Goal: Transaction & Acquisition: Purchase product/service

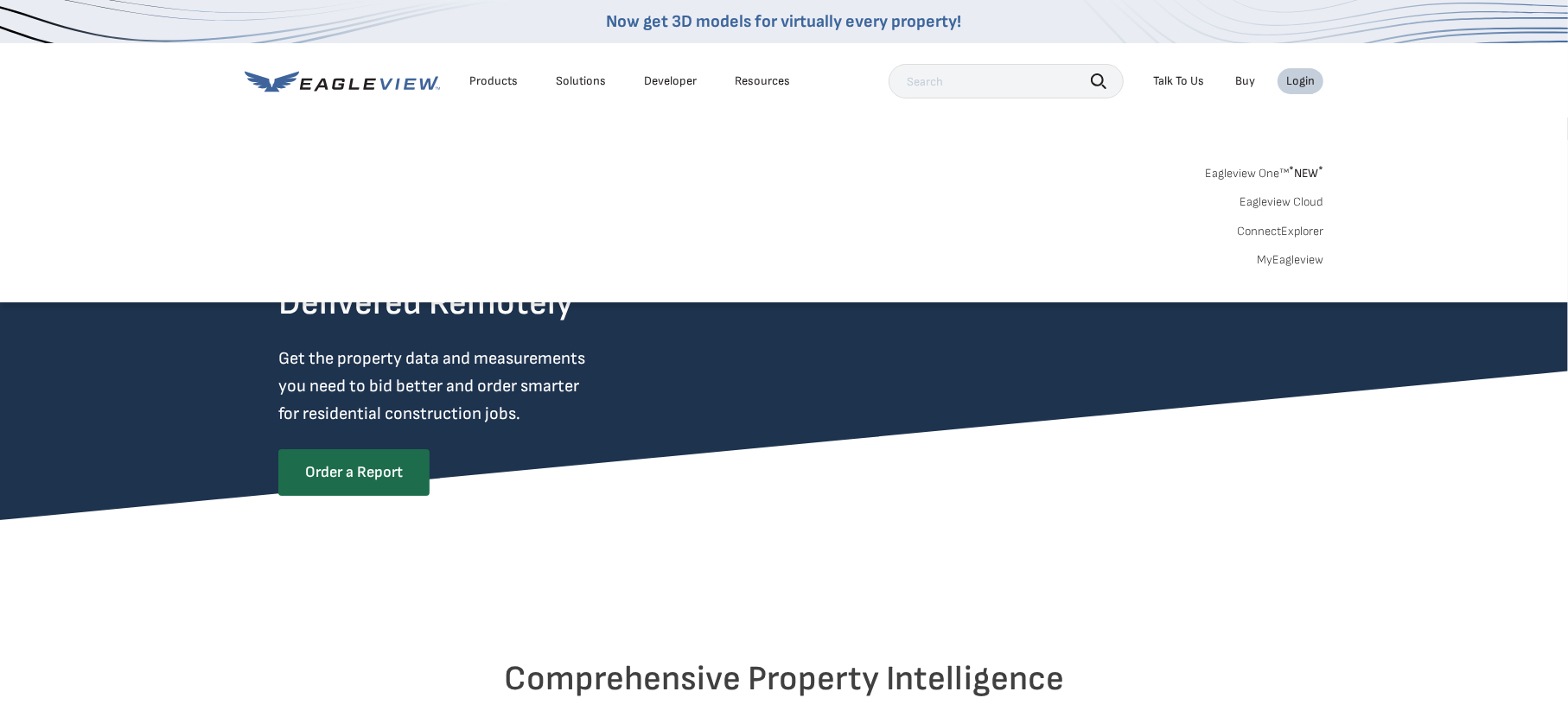
click at [1280, 260] on link "MyEagleview" at bounding box center [1290, 260] width 67 height 16
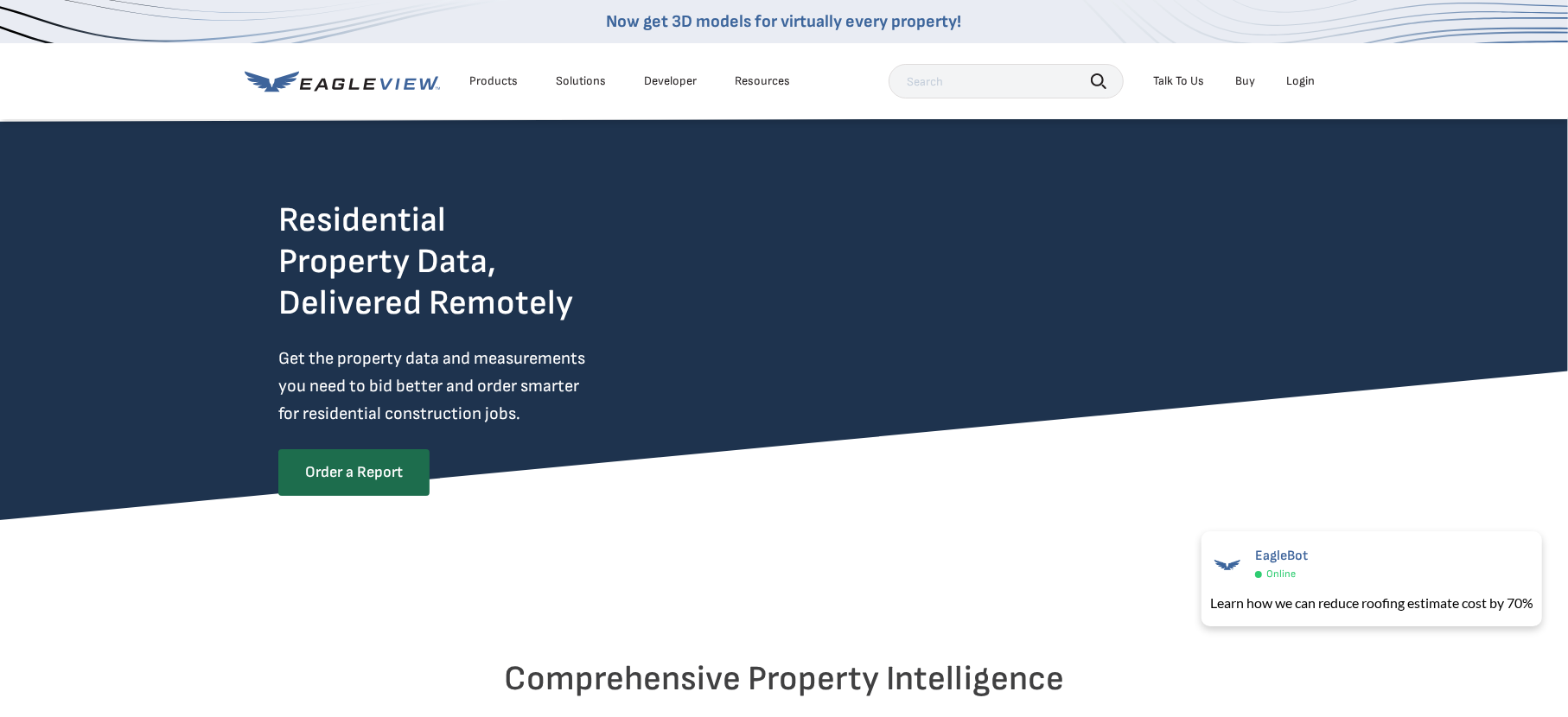
click at [1292, 83] on div "Login" at bounding box center [1300, 82] width 28 height 16
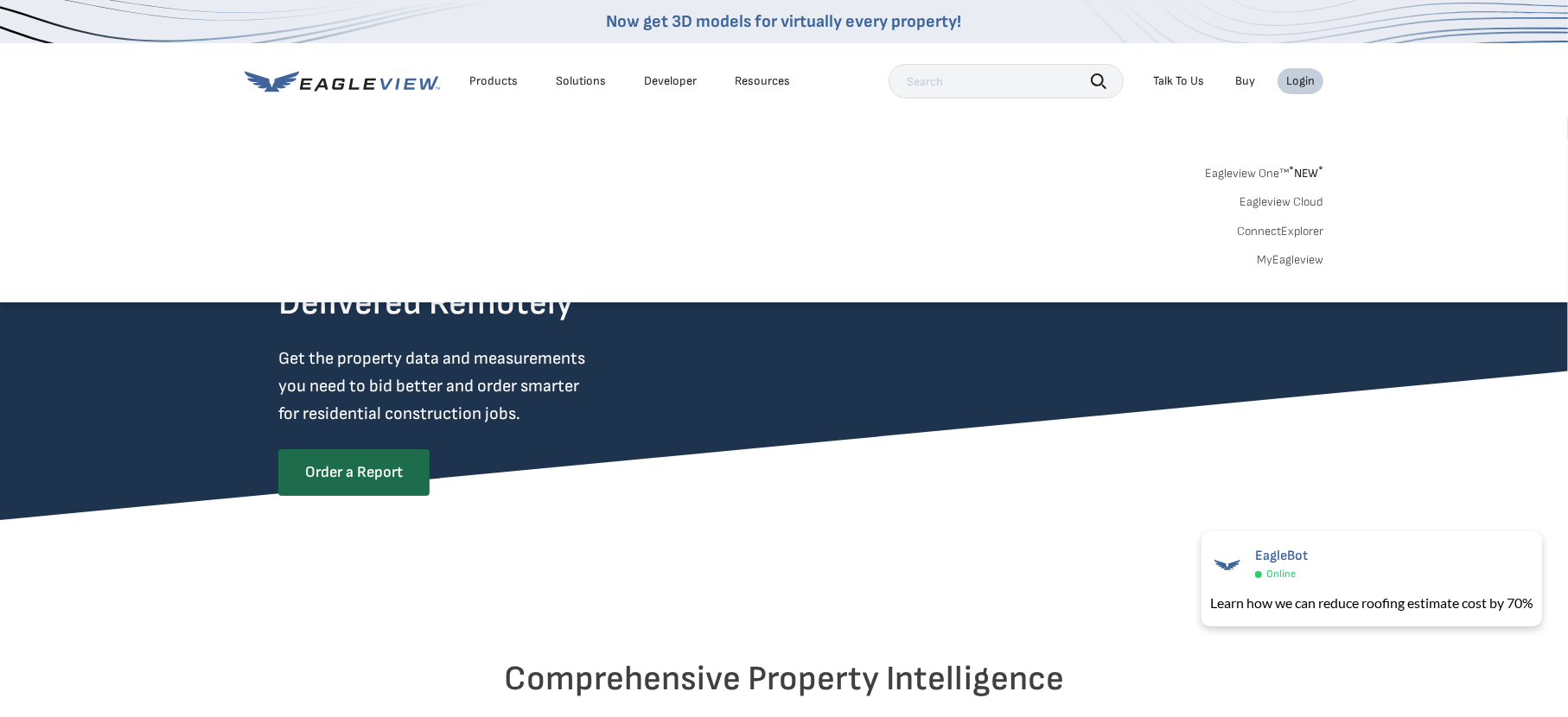
click at [1276, 173] on link "Eagleview One™ * NEW *" at bounding box center [1264, 171] width 119 height 20
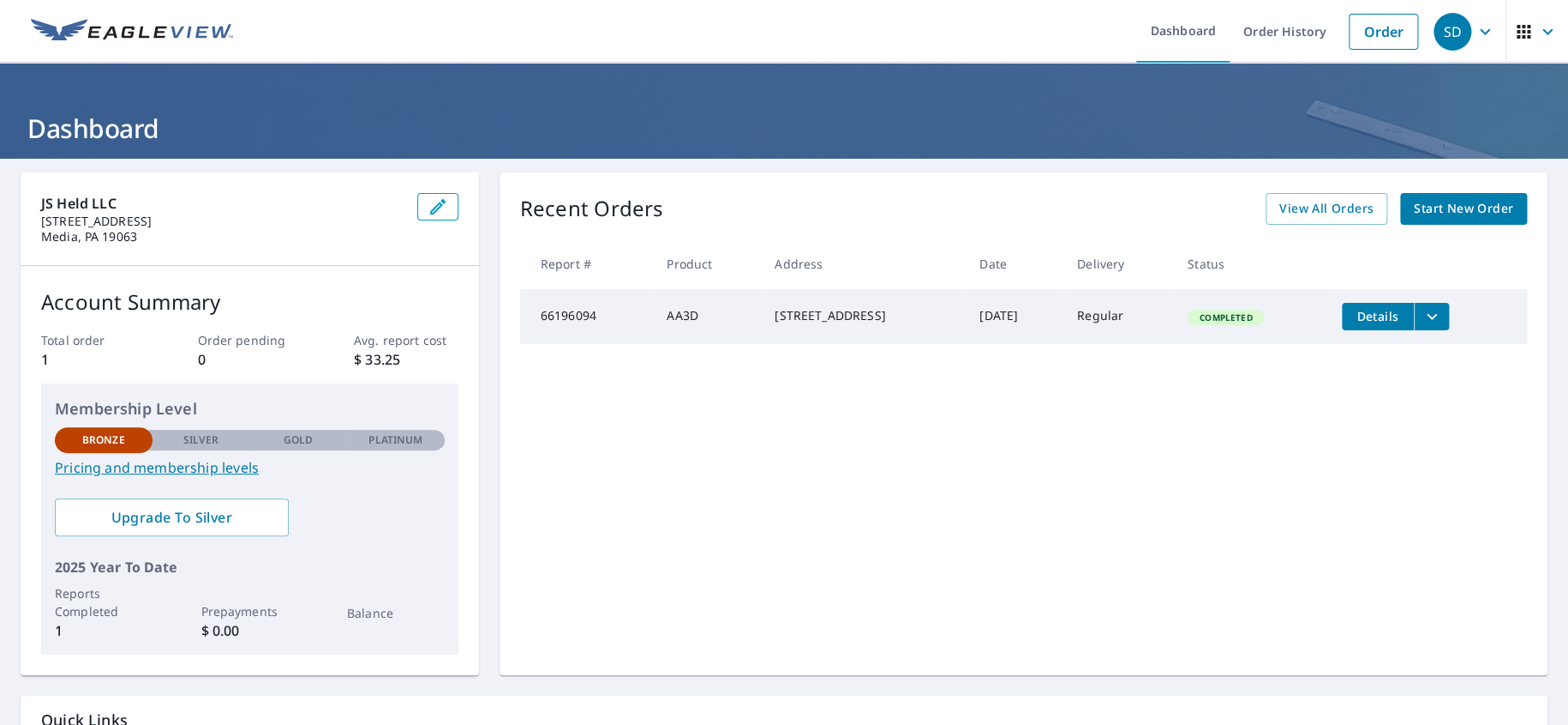
click at [1475, 209] on span "Start New Order" at bounding box center [1464, 209] width 99 height 21
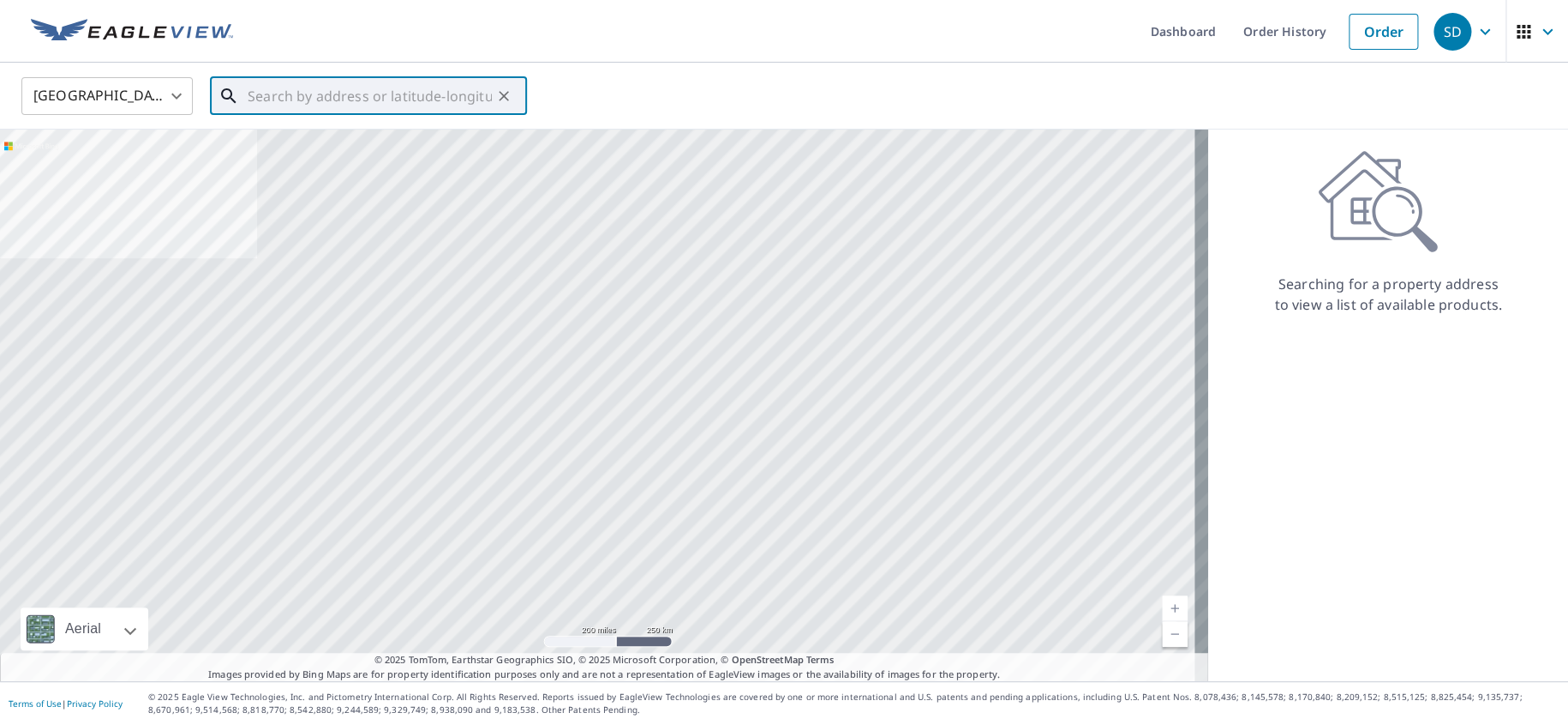
click at [361, 97] on input "text" at bounding box center [369, 95] width 244 height 48
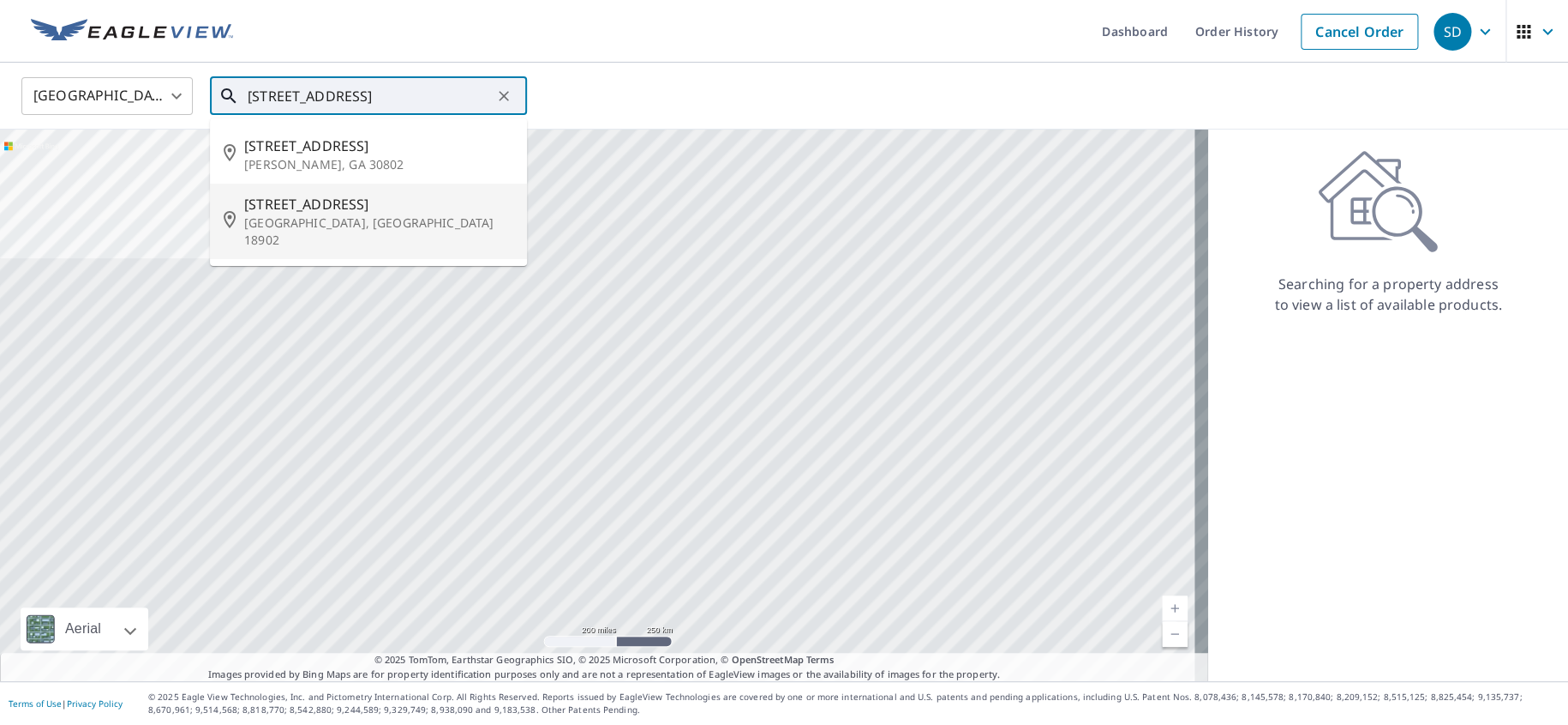
click at [330, 205] on span "3820 Dogwood Ln" at bounding box center [379, 204] width 269 height 20
type input "3820 Dogwood Ln Doylestown, PA 18902"
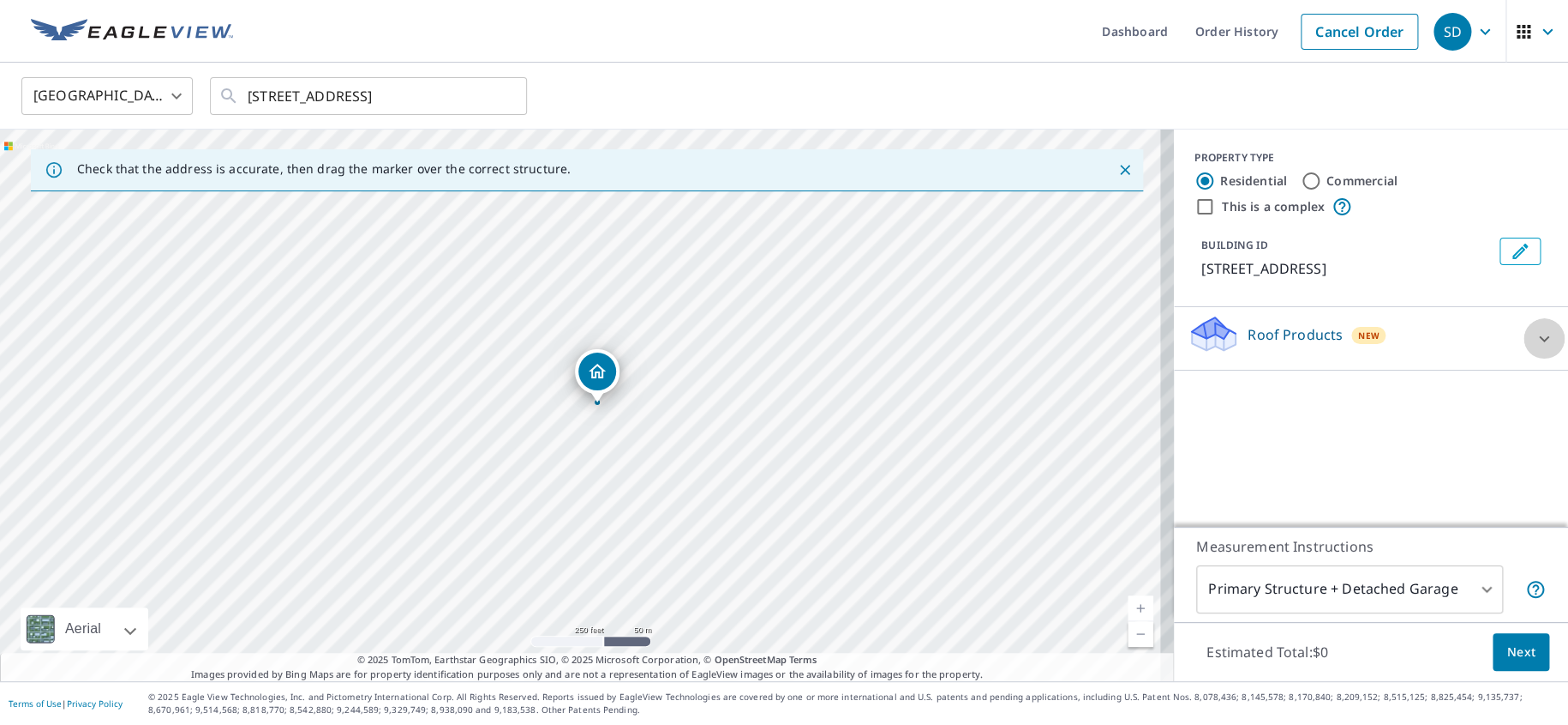
click at [1534, 341] on icon at bounding box center [1544, 338] width 20 height 20
click at [1462, 456] on div "PROPERTY TYPE Residential Commercial This is a complex BUILDING ID 3820 Dogwood…" at bounding box center [1370, 327] width 394 height 397
click at [1548, 32] on button "button" at bounding box center [1537, 31] width 62 height 62
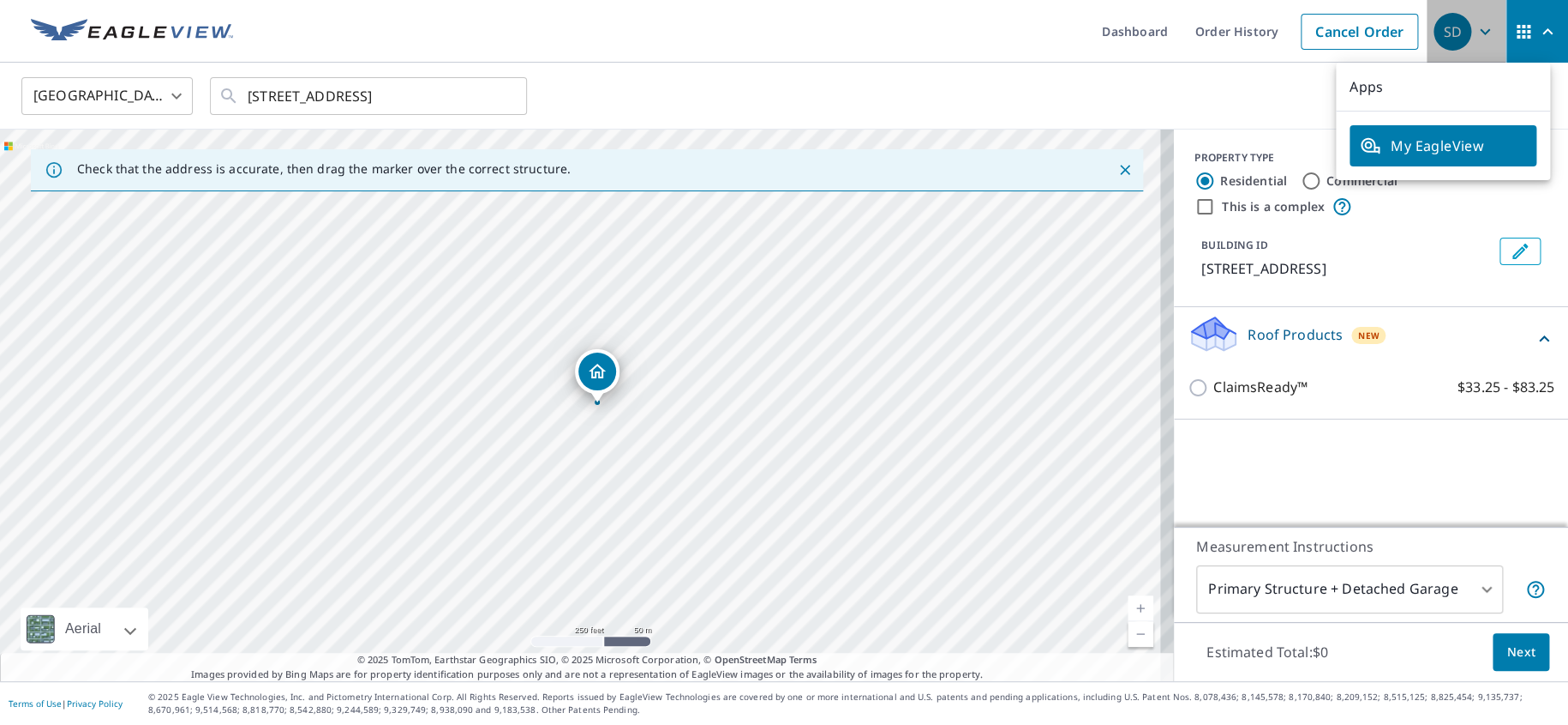
click at [1478, 33] on icon "button" at bounding box center [1484, 31] width 20 height 20
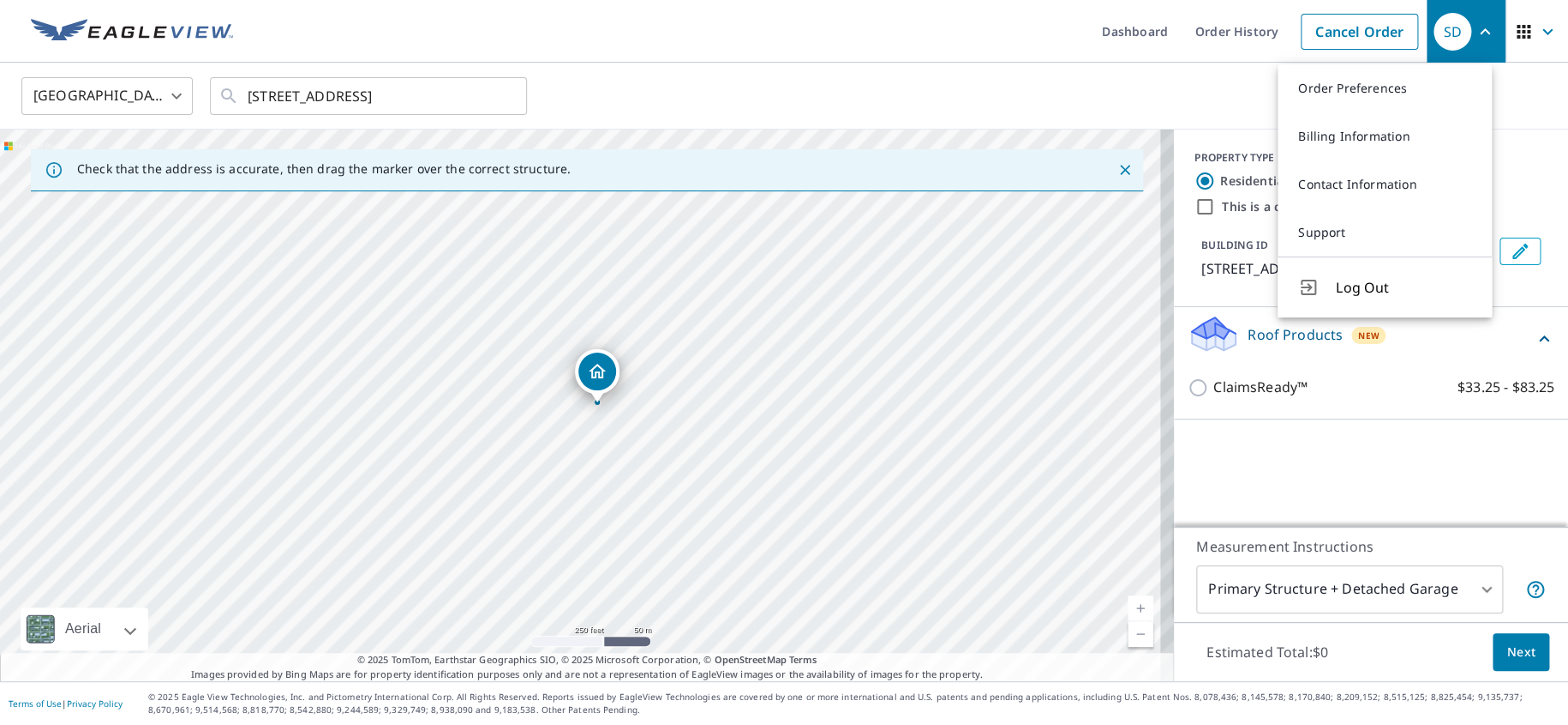
click at [956, 72] on div "United States US ​ 3820 Dogwood Ln Doylestown, PA 18902 ​" at bounding box center [784, 95] width 1568 height 67
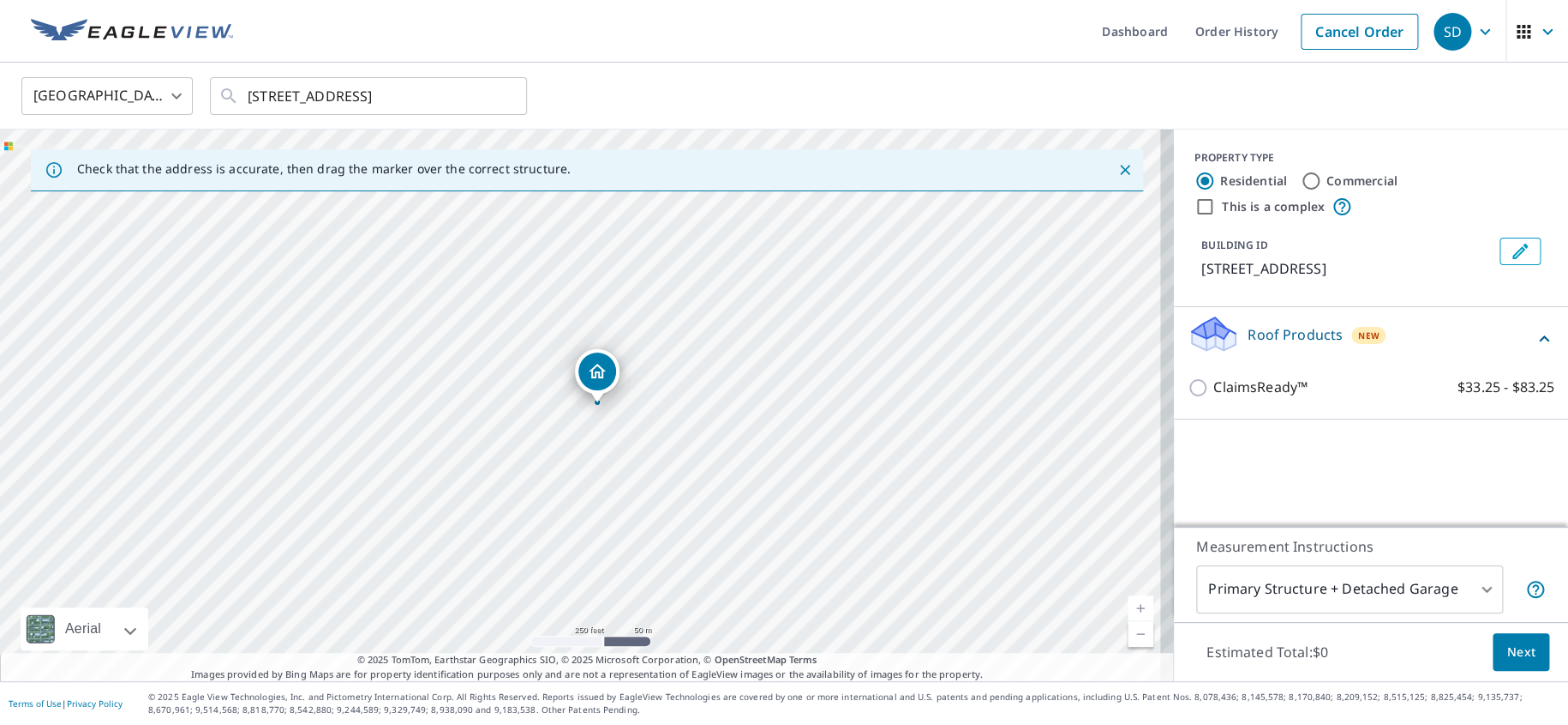
click at [1539, 339] on icon at bounding box center [1544, 338] width 11 height 6
click at [1534, 339] on icon at bounding box center [1544, 338] width 20 height 20
click at [178, 97] on body "SD SD Dashboard Order History Cancel Order SD United States US ​ 3820 Dogwood L…" at bounding box center [784, 362] width 1568 height 725
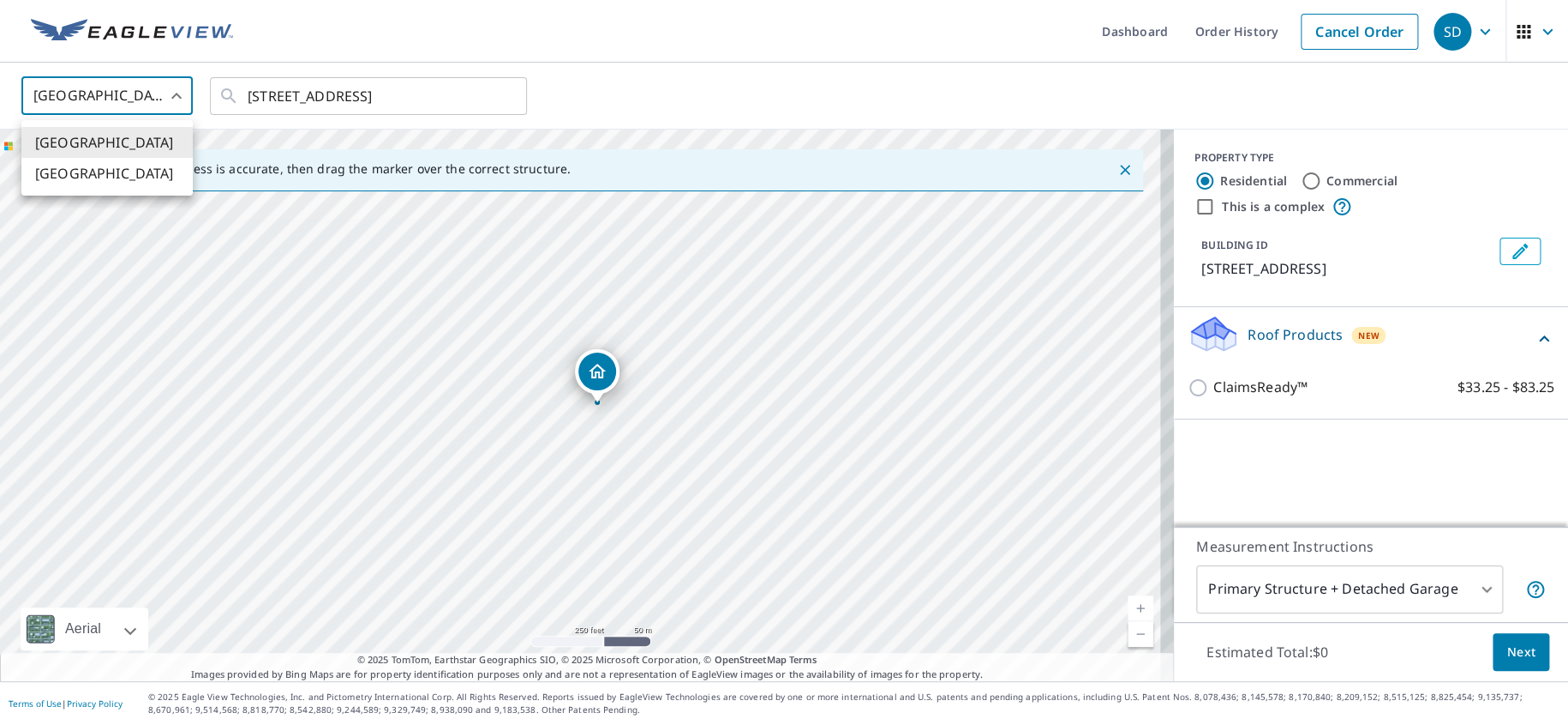
click at [224, 47] on div at bounding box center [784, 362] width 1568 height 725
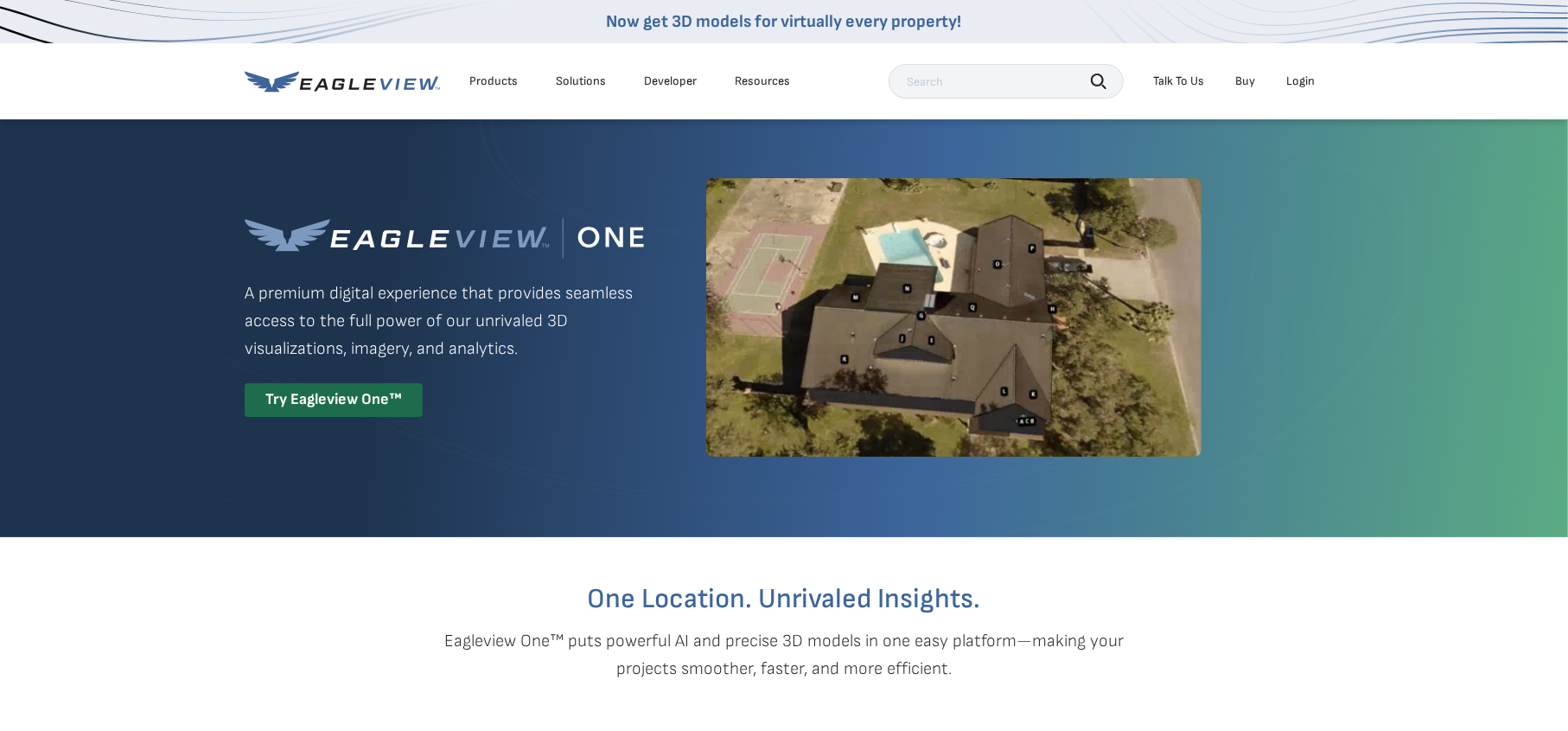
click at [486, 83] on div "Products" at bounding box center [493, 82] width 48 height 16
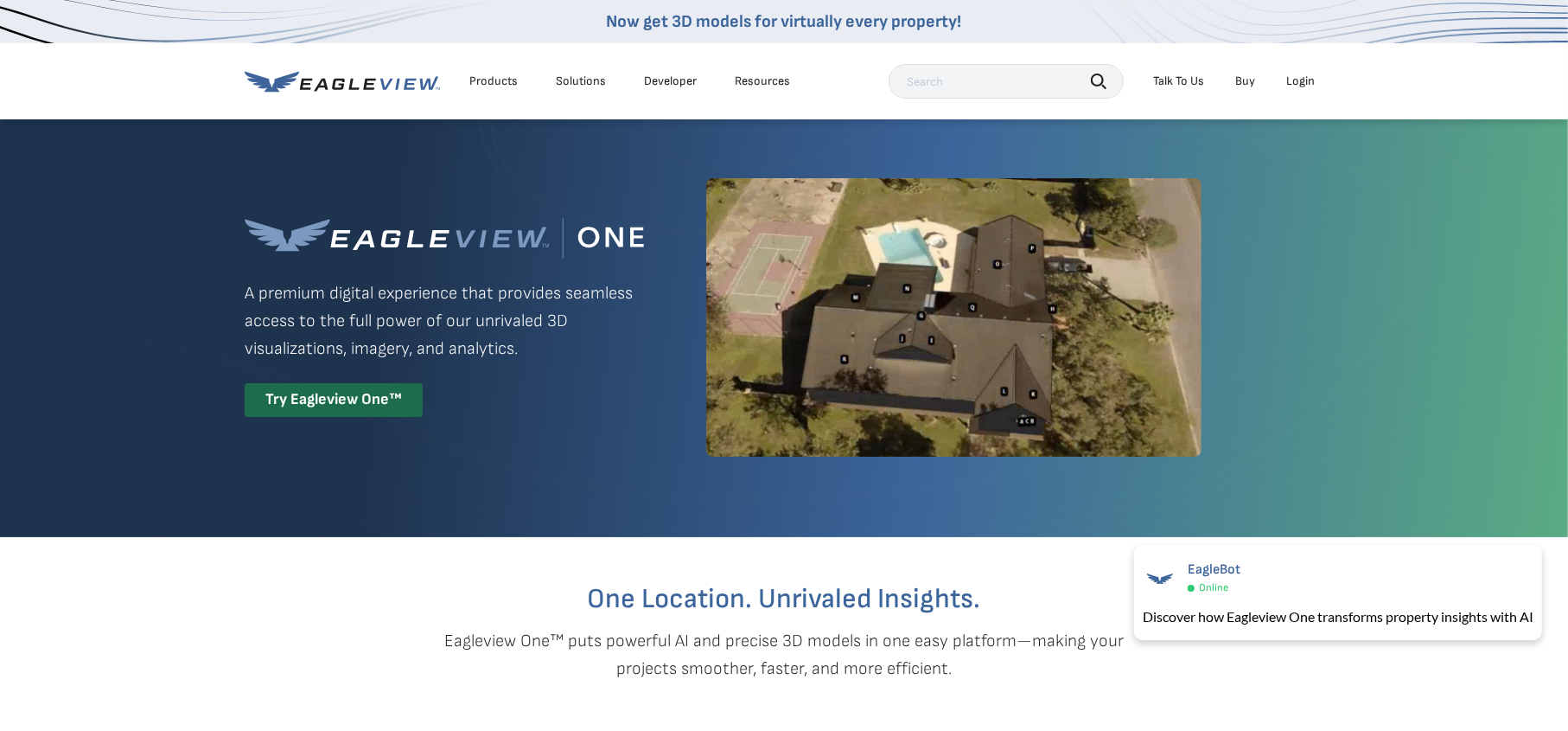
click at [1297, 82] on div "Login" at bounding box center [1300, 82] width 28 height 16
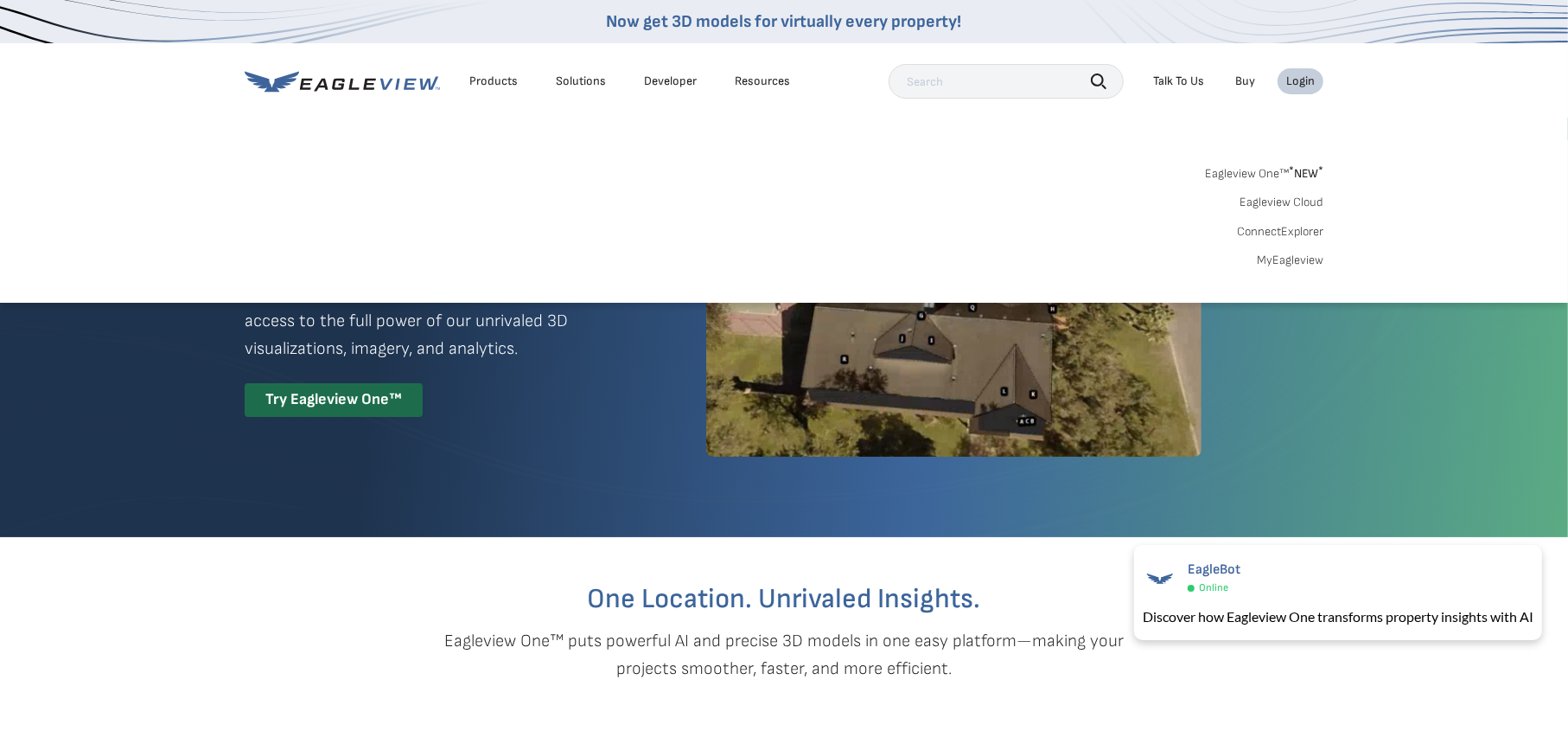
click at [1279, 261] on link "MyEagleview" at bounding box center [1290, 260] width 67 height 16
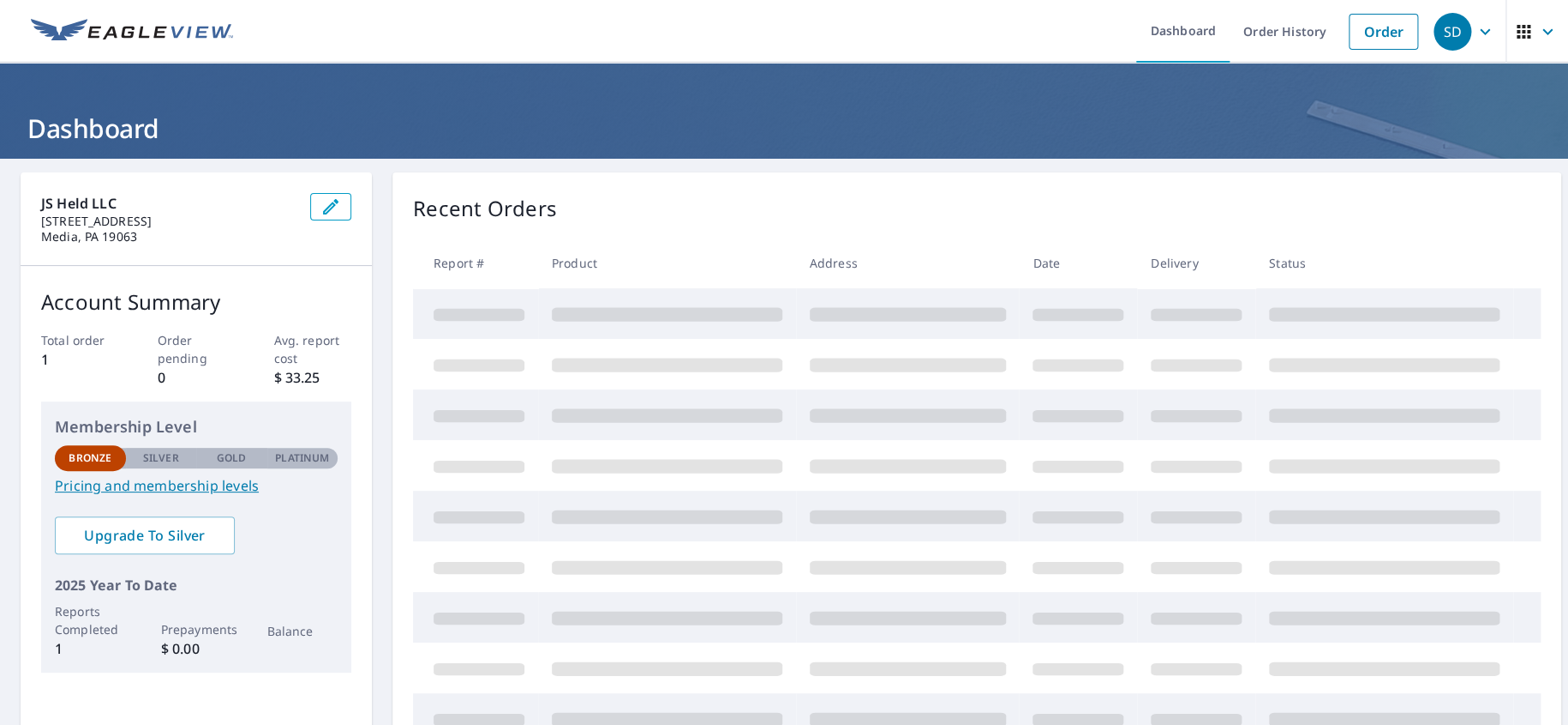
click at [157, 489] on link "Pricing and membership levels" at bounding box center [196, 484] width 282 height 20
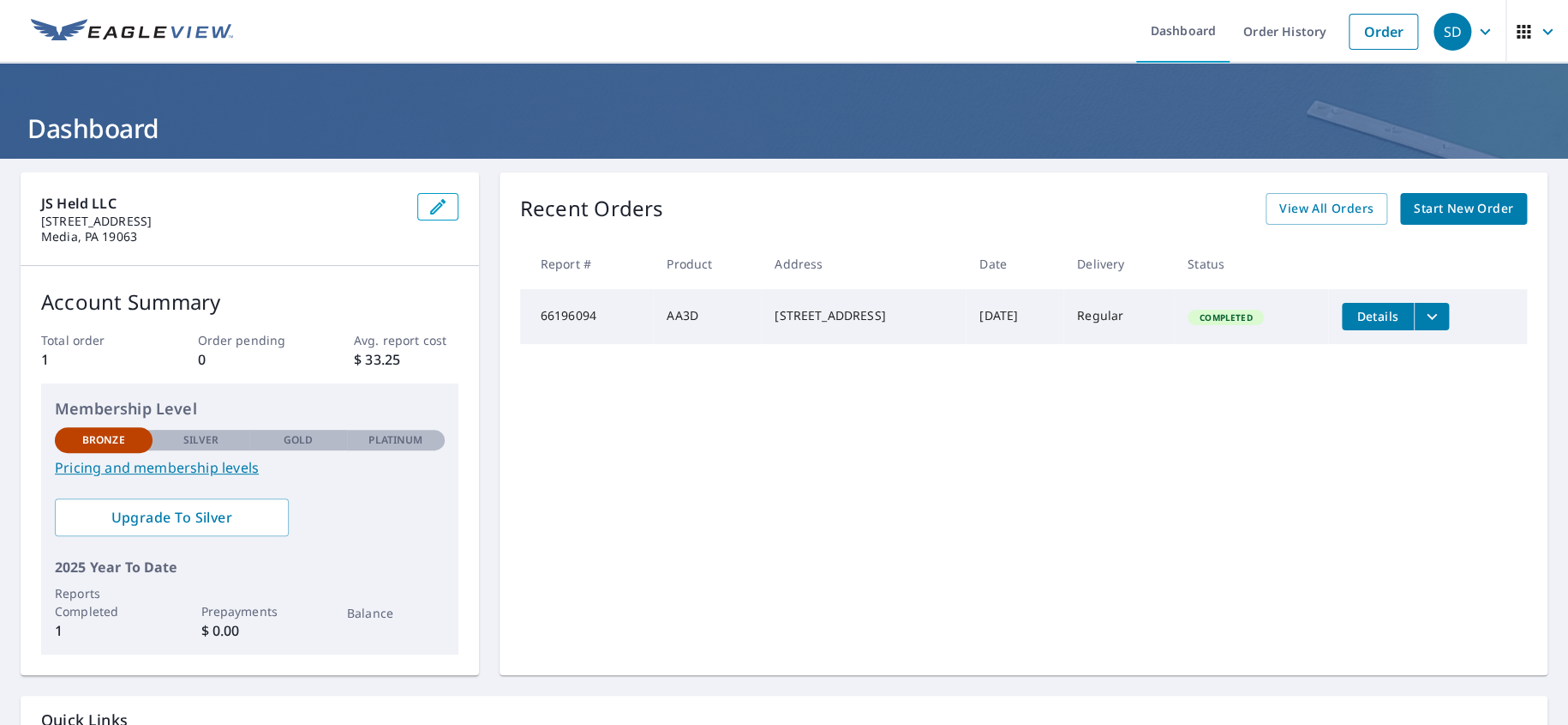
click at [1450, 210] on span "Start New Order" at bounding box center [1464, 209] width 99 height 21
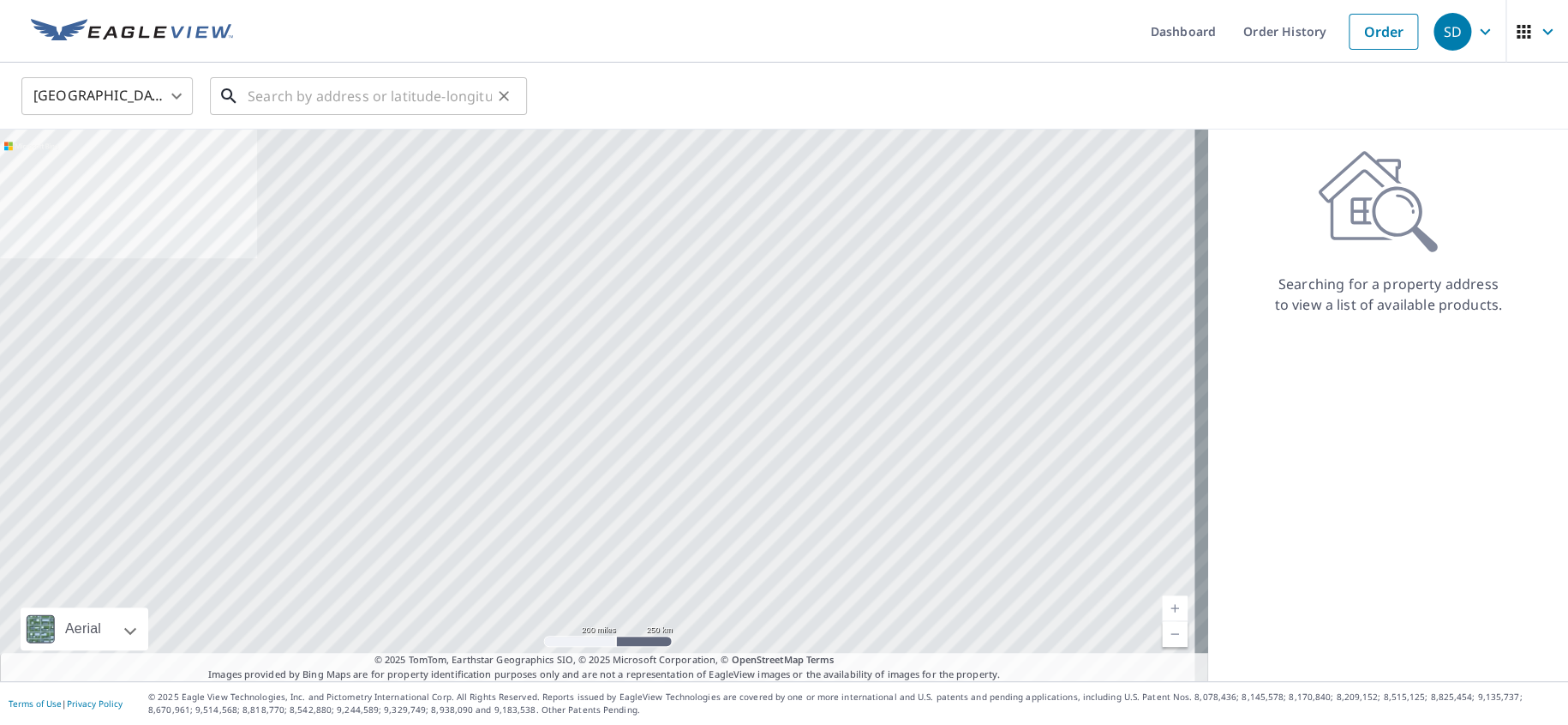
click at [333, 97] on input "text" at bounding box center [369, 95] width 244 height 48
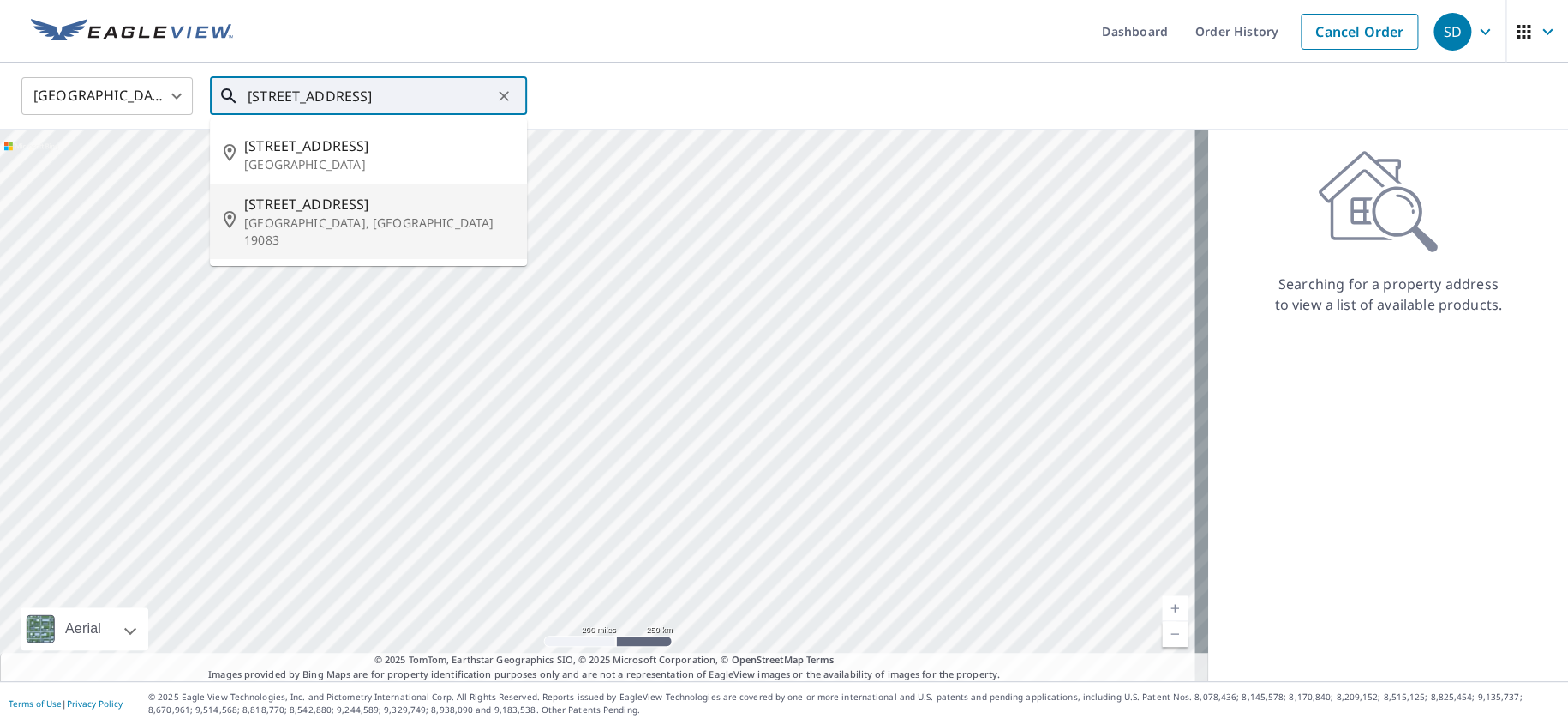
click at [334, 207] on span "221 Merrybrook Dr" at bounding box center [379, 204] width 269 height 20
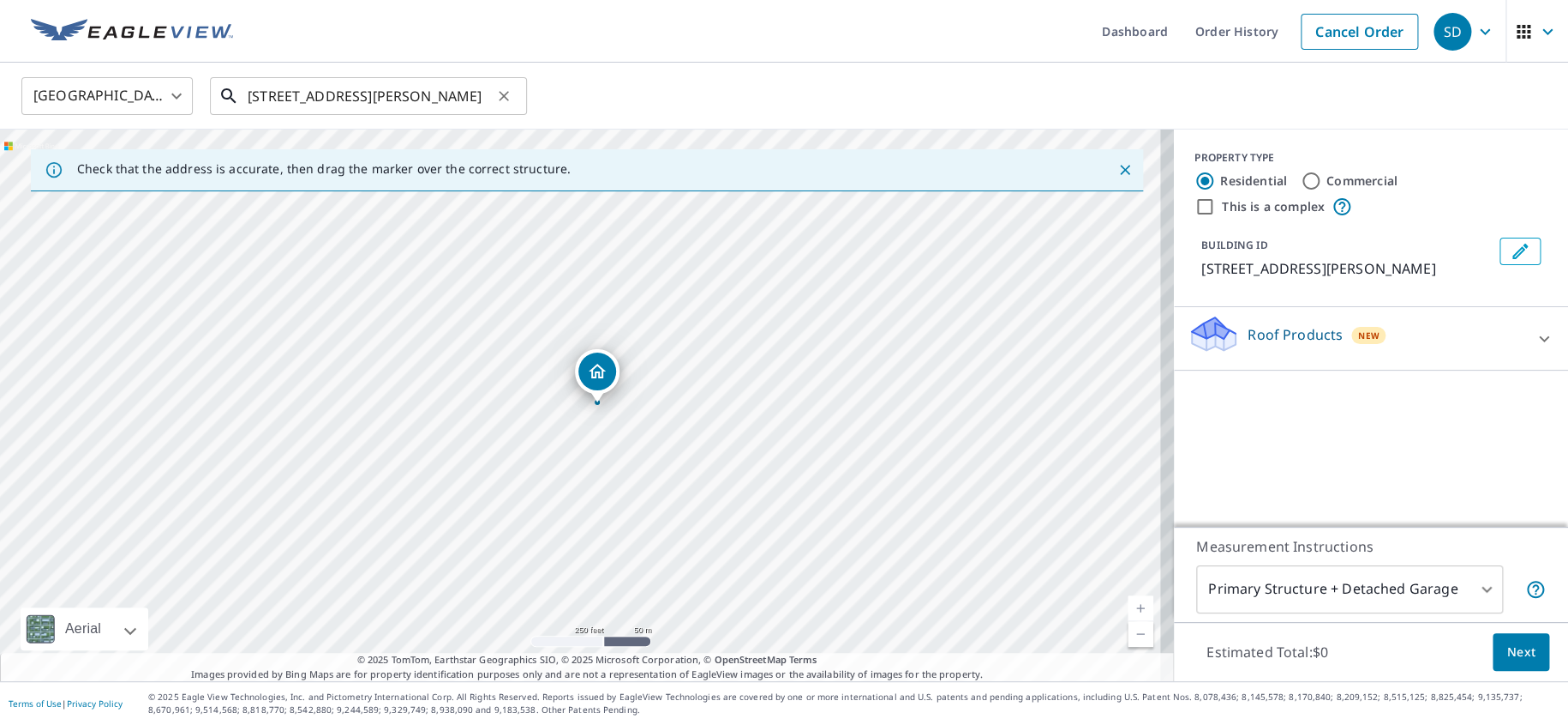
drag, startPoint x: 357, startPoint y: 95, endPoint x: 349, endPoint y: 89, distance: 10.0
click at [355, 95] on input "221 Merrybrook Dr Havertown, PA 19083" at bounding box center [369, 95] width 244 height 48
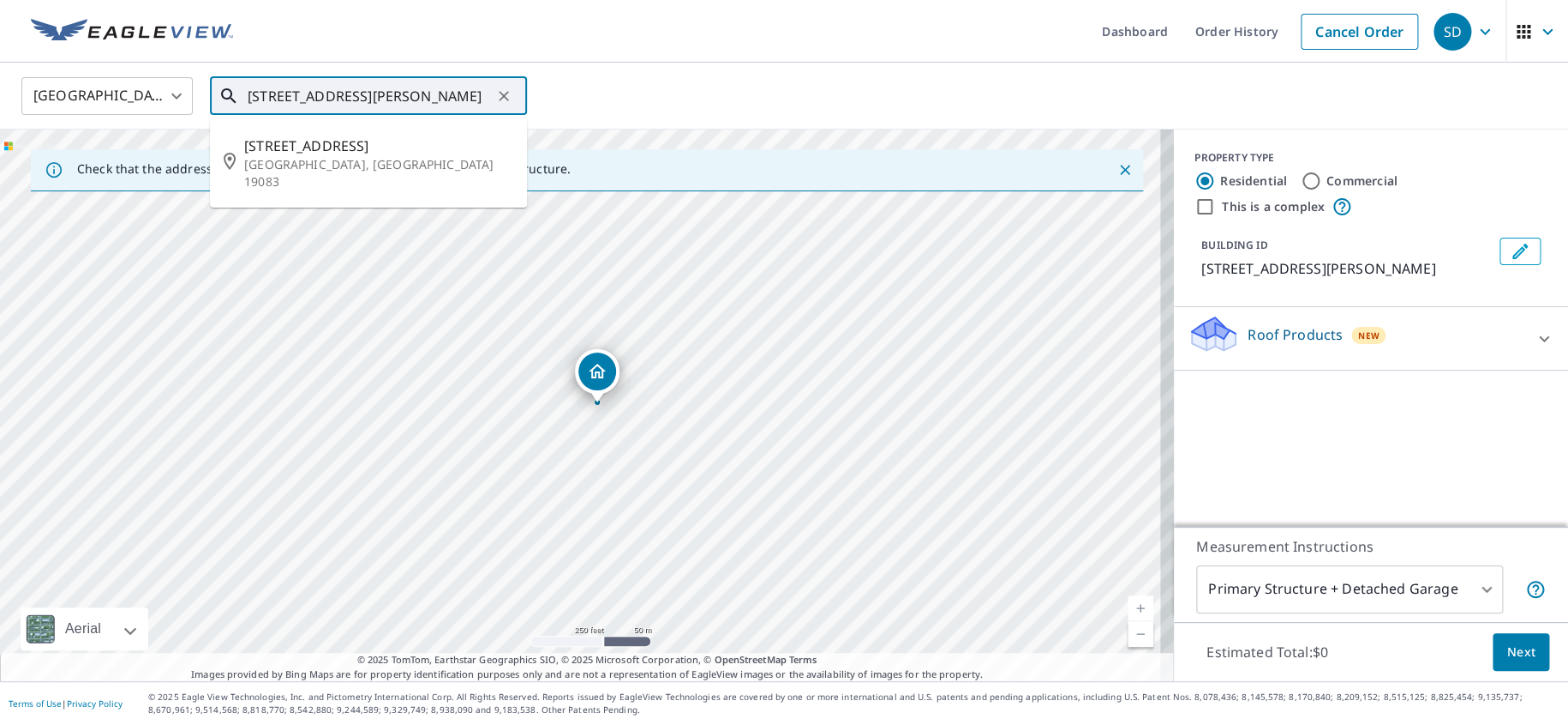
scroll to position [0, 23]
drag, startPoint x: 248, startPoint y: 92, endPoint x: 546, endPoint y: 103, distance: 298.2
click at [541, 101] on div "United States US ​ 221 Merrybrook Dr Havertown, PA 19083 ​ 221 Merrybrook Dr Ha…" at bounding box center [778, 95] width 1539 height 40
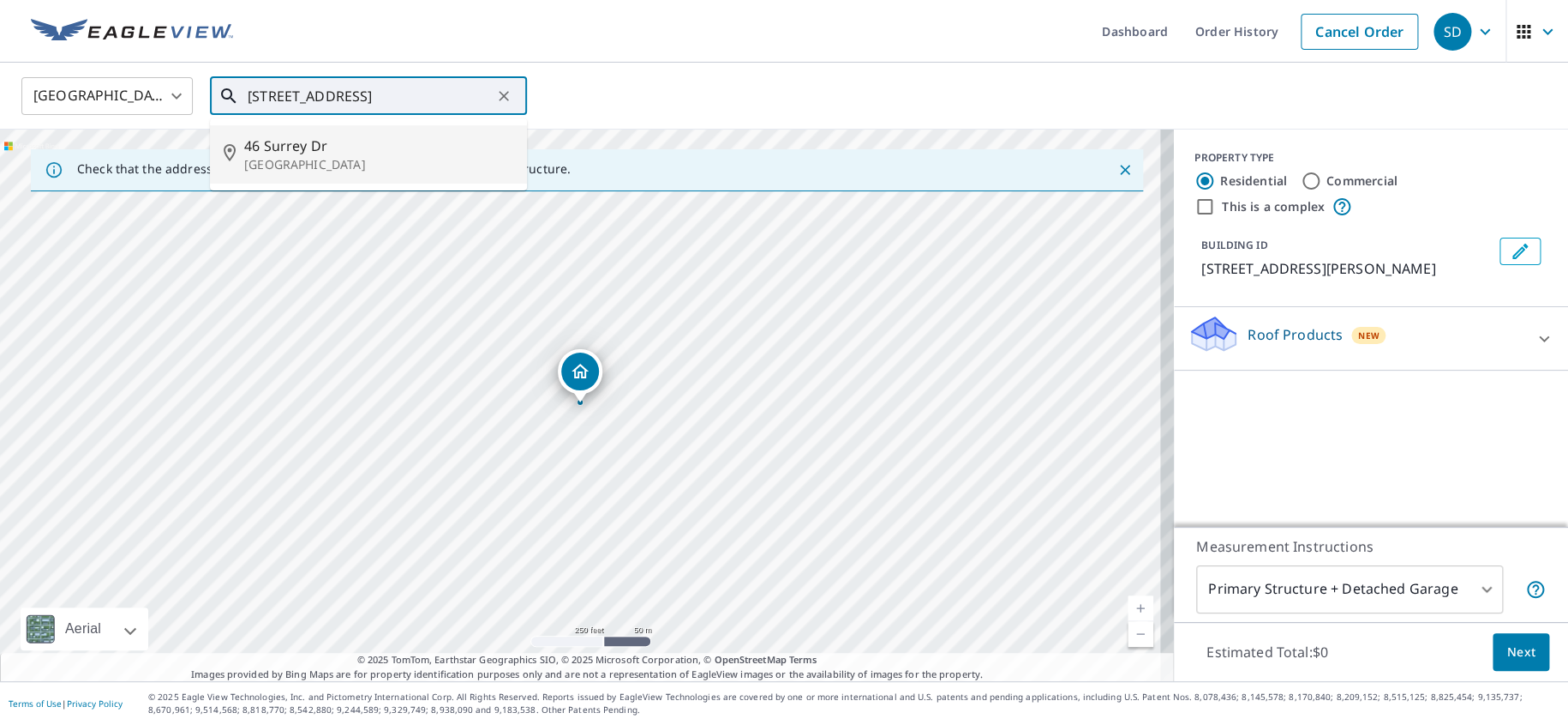
click at [325, 163] on p "[GEOGRAPHIC_DATA]" at bounding box center [379, 165] width 269 height 18
type input "[STREET_ADDRESS]"
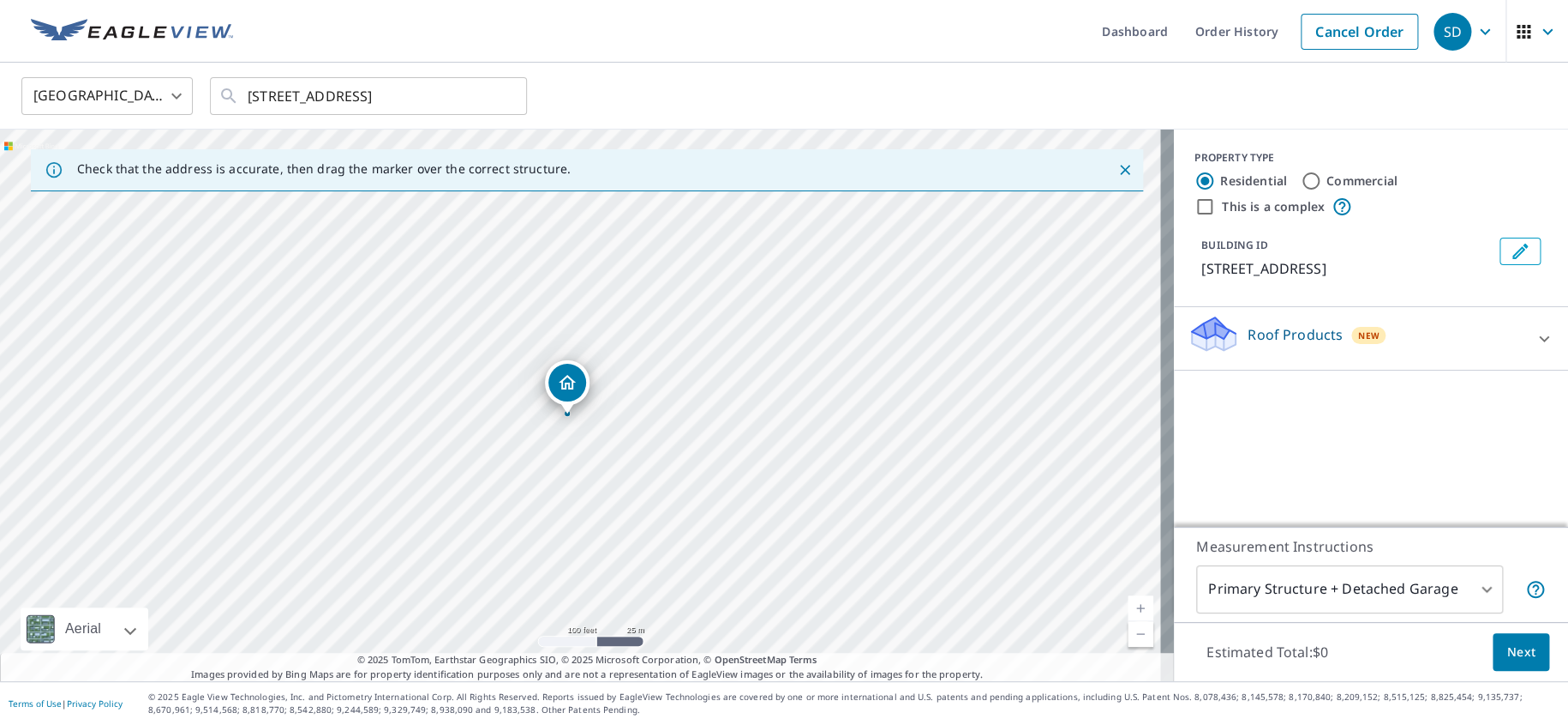
drag, startPoint x: 648, startPoint y: 412, endPoint x: 748, endPoint y: 446, distance: 105.6
click at [748, 446] on div "[STREET_ADDRESS]" at bounding box center [586, 405] width 1174 height 552
drag, startPoint x: 477, startPoint y: 263, endPoint x: 663, endPoint y: 473, distance: 280.5
click at [646, 475] on div "[STREET_ADDRESS]" at bounding box center [586, 405] width 1174 height 552
drag, startPoint x: 803, startPoint y: 412, endPoint x: 494, endPoint y: 286, distance: 333.7
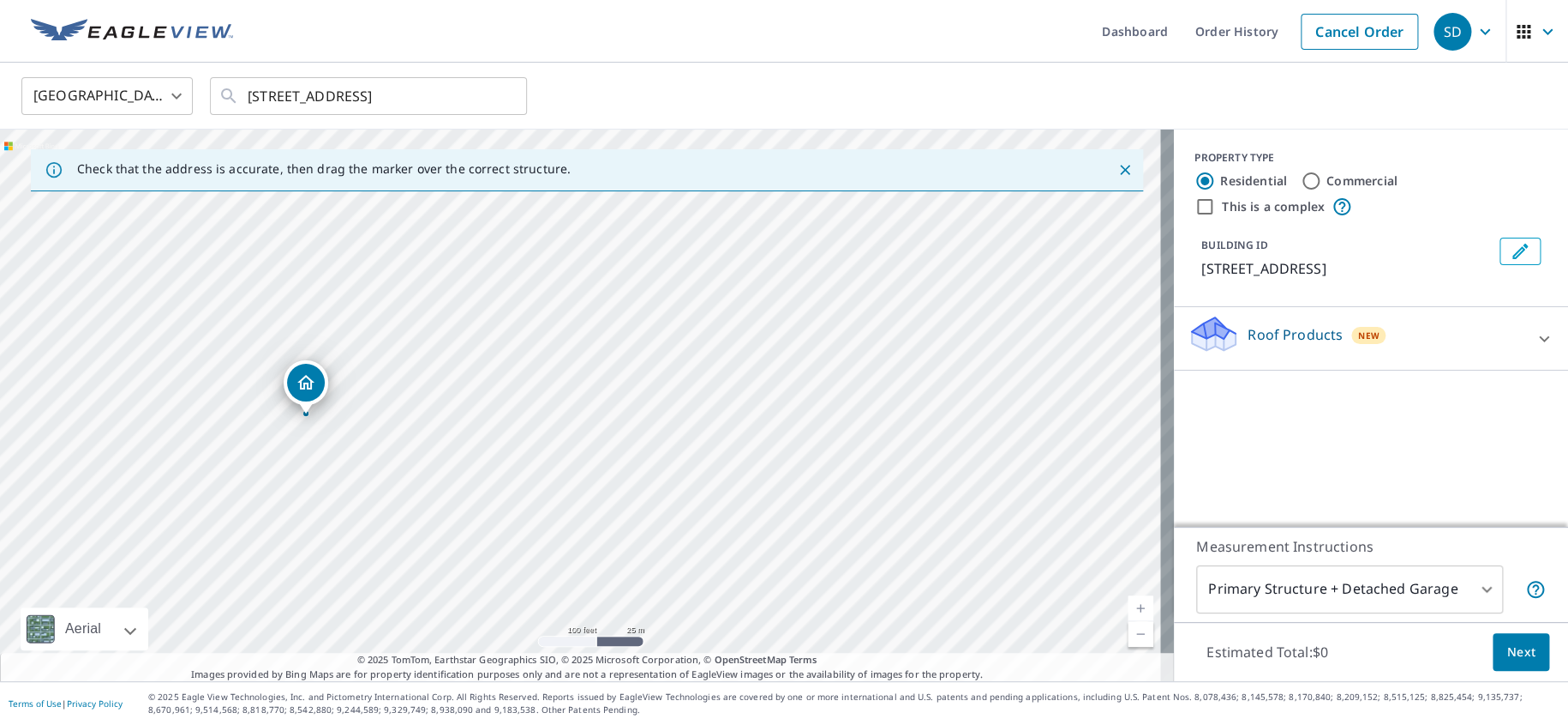
click at [494, 286] on div "[STREET_ADDRESS]" at bounding box center [586, 405] width 1174 height 552
drag, startPoint x: 863, startPoint y: 429, endPoint x: 701, endPoint y: 291, distance: 212.8
click at [701, 292] on div "[STREET_ADDRESS]" at bounding box center [586, 405] width 1174 height 552
drag, startPoint x: 720, startPoint y: 511, endPoint x: 620, endPoint y: 541, distance: 104.4
click at [620, 541] on div "[STREET_ADDRESS]" at bounding box center [586, 405] width 1174 height 552
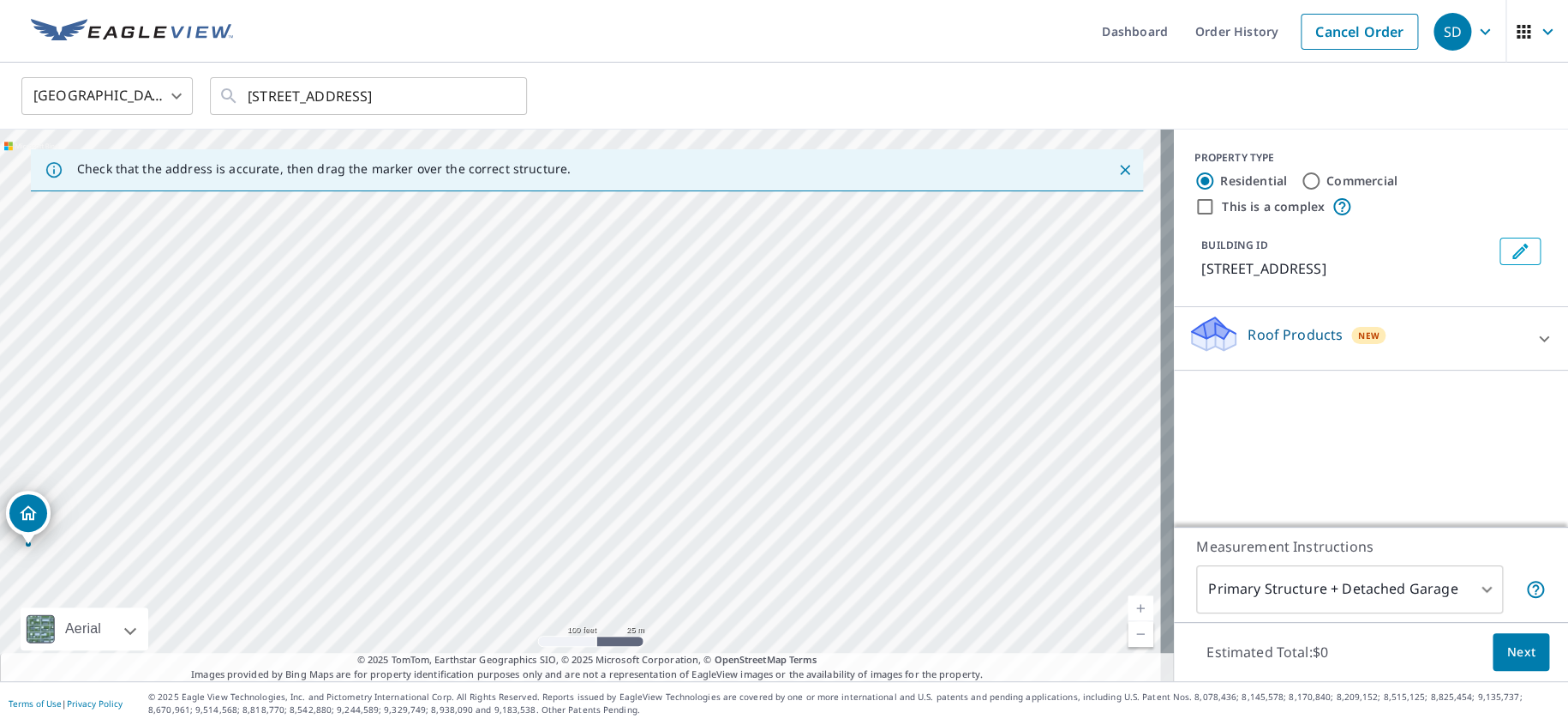
drag, startPoint x: 634, startPoint y: 294, endPoint x: 625, endPoint y: 531, distance: 237.2
click at [625, 531] on div "[STREET_ADDRESS]" at bounding box center [586, 405] width 1174 height 552
drag, startPoint x: 686, startPoint y: 290, endPoint x: 652, endPoint y: 470, distance: 183.2
click at [652, 470] on div "[STREET_ADDRESS]" at bounding box center [586, 405] width 1174 height 552
drag, startPoint x: 700, startPoint y: 296, endPoint x: 600, endPoint y: 469, distance: 199.8
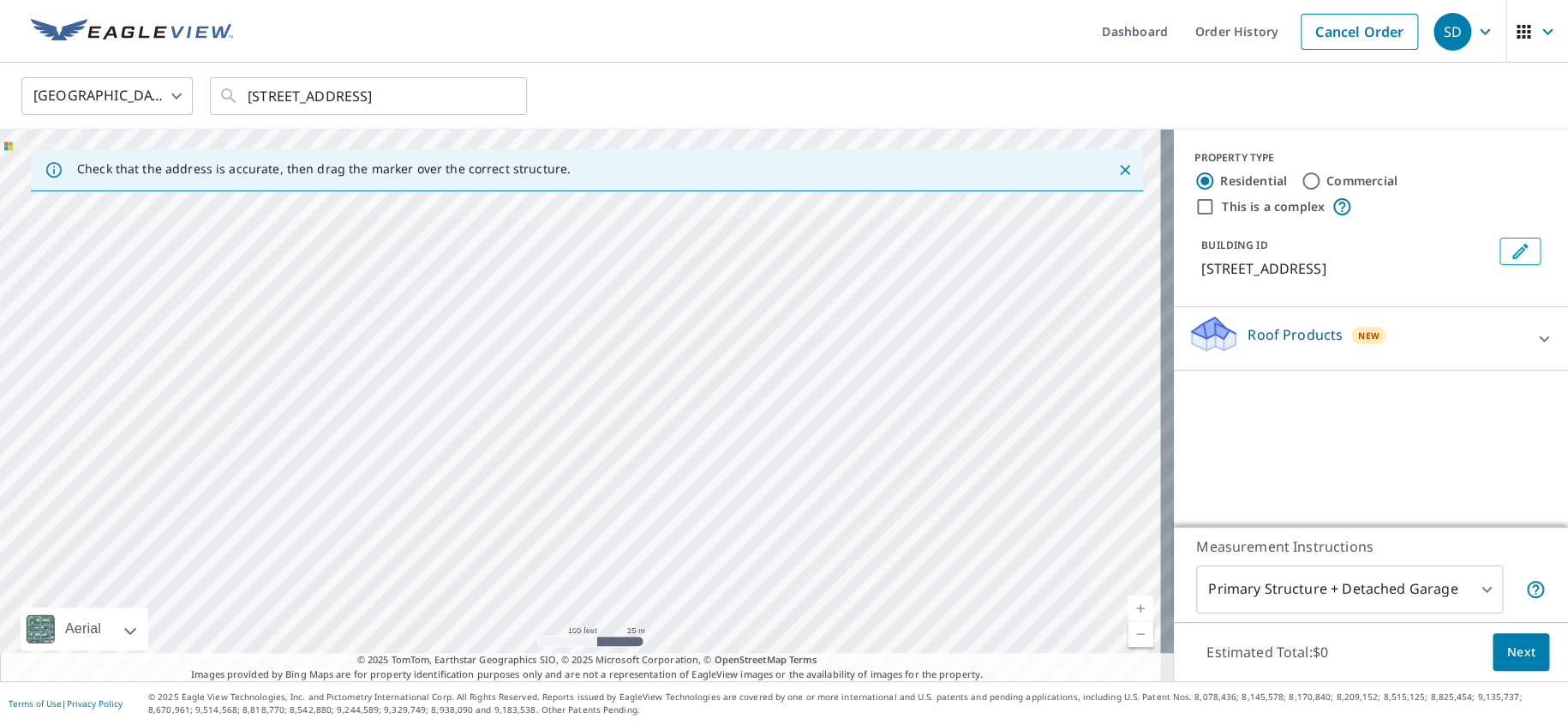
click at [600, 469] on div "[STREET_ADDRESS]" at bounding box center [586, 405] width 1174 height 552
drag, startPoint x: 755, startPoint y: 257, endPoint x: 615, endPoint y: 446, distance: 235.2
click at [615, 446] on div "[STREET_ADDRESS]" at bounding box center [586, 405] width 1174 height 552
drag, startPoint x: 695, startPoint y: 304, endPoint x: 602, endPoint y: 464, distance: 185.1
click at [602, 467] on div "[STREET_ADDRESS]" at bounding box center [586, 405] width 1174 height 552
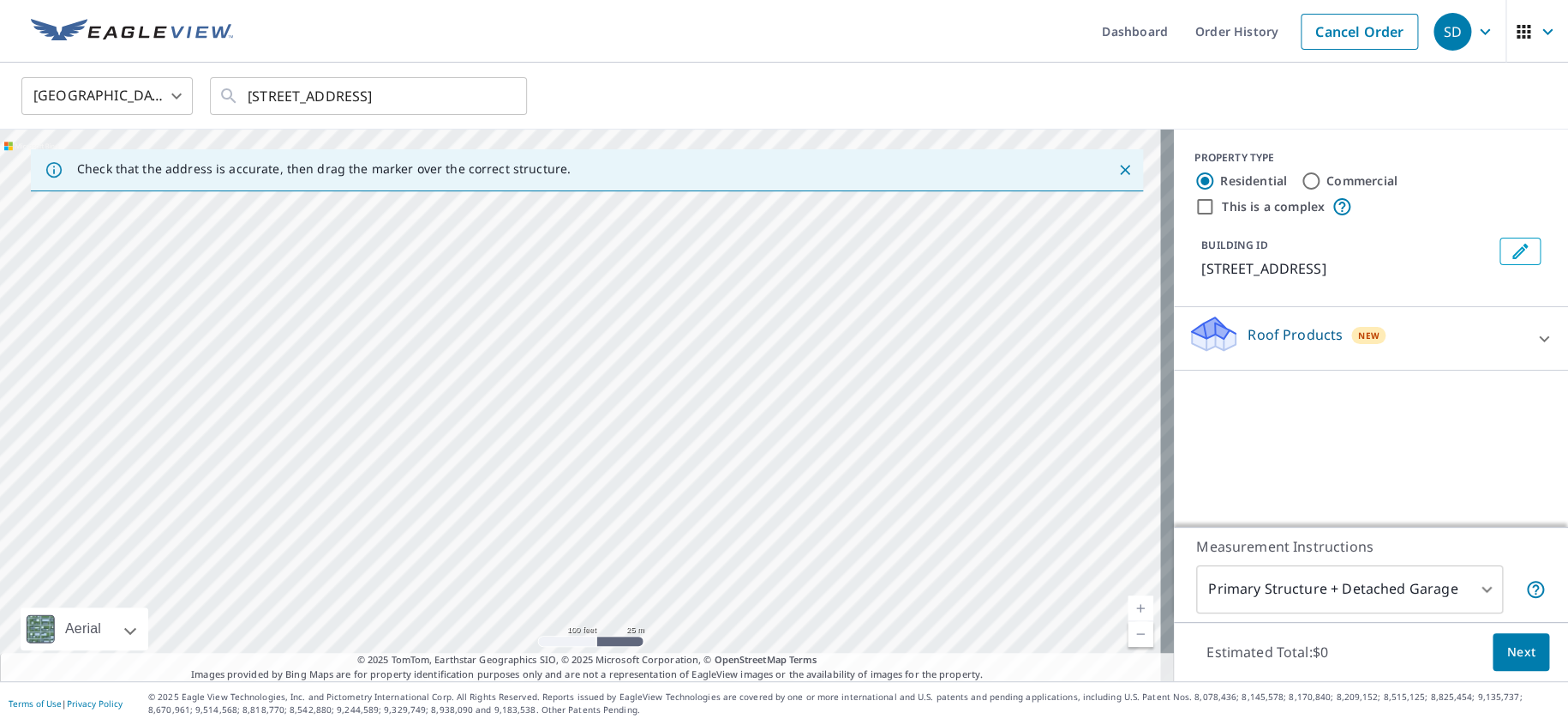
drag, startPoint x: 712, startPoint y: 311, endPoint x: 644, endPoint y: 503, distance: 203.7
click at [644, 503] on div "[STREET_ADDRESS]" at bounding box center [586, 405] width 1174 height 552
drag, startPoint x: 593, startPoint y: 372, endPoint x: 606, endPoint y: 489, distance: 117.7
click at [606, 497] on div "[STREET_ADDRESS]" at bounding box center [586, 405] width 1174 height 552
drag, startPoint x: 592, startPoint y: 318, endPoint x: 566, endPoint y: 477, distance: 161.1
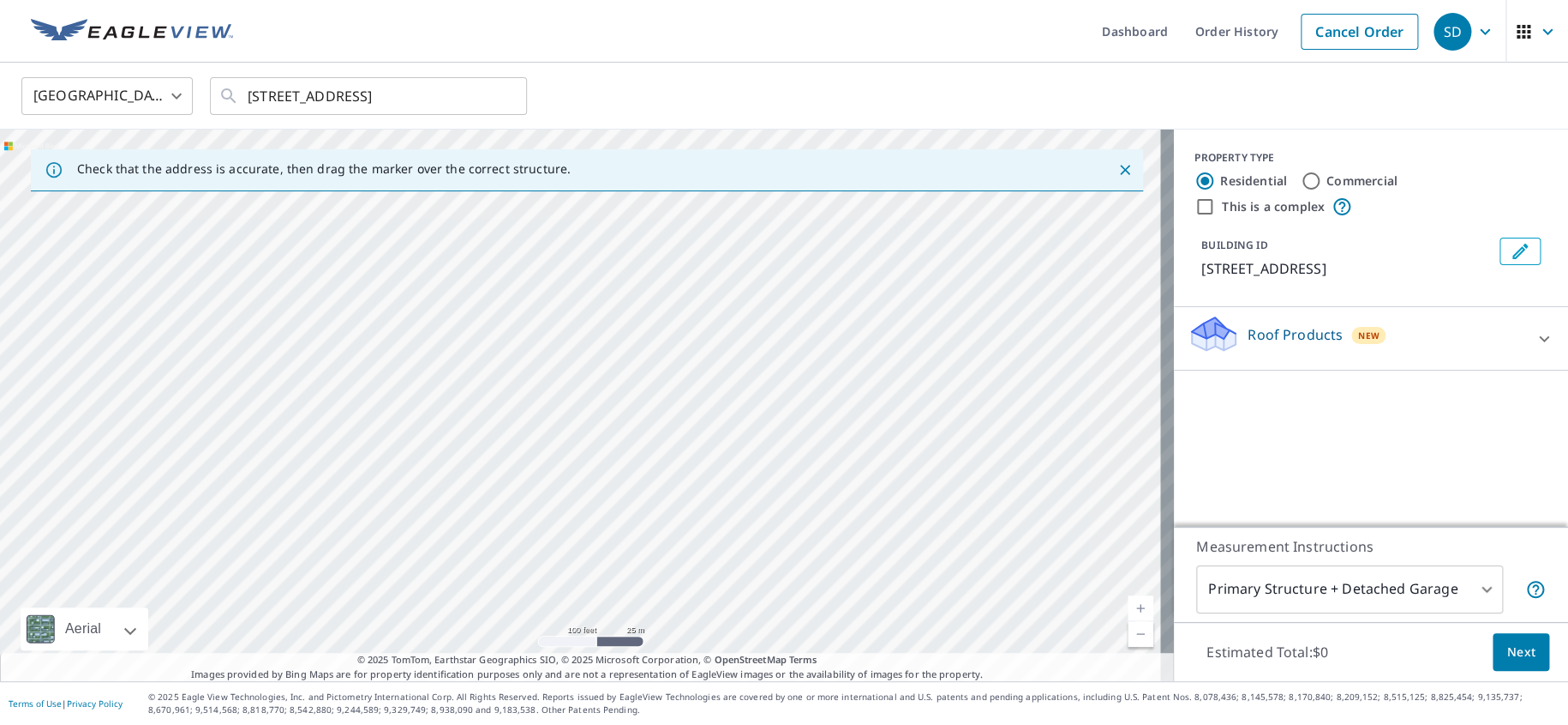
click at [566, 477] on div "[STREET_ADDRESS]" at bounding box center [586, 405] width 1174 height 552
drag, startPoint x: 633, startPoint y: 403, endPoint x: 617, endPoint y: 468, distance: 66.9
click at [617, 468] on div "[STREET_ADDRESS]" at bounding box center [586, 405] width 1174 height 552
drag, startPoint x: 415, startPoint y: 489, endPoint x: 434, endPoint y: 481, distance: 20.6
click at [434, 481] on div "[STREET_ADDRESS]" at bounding box center [586, 405] width 1174 height 552
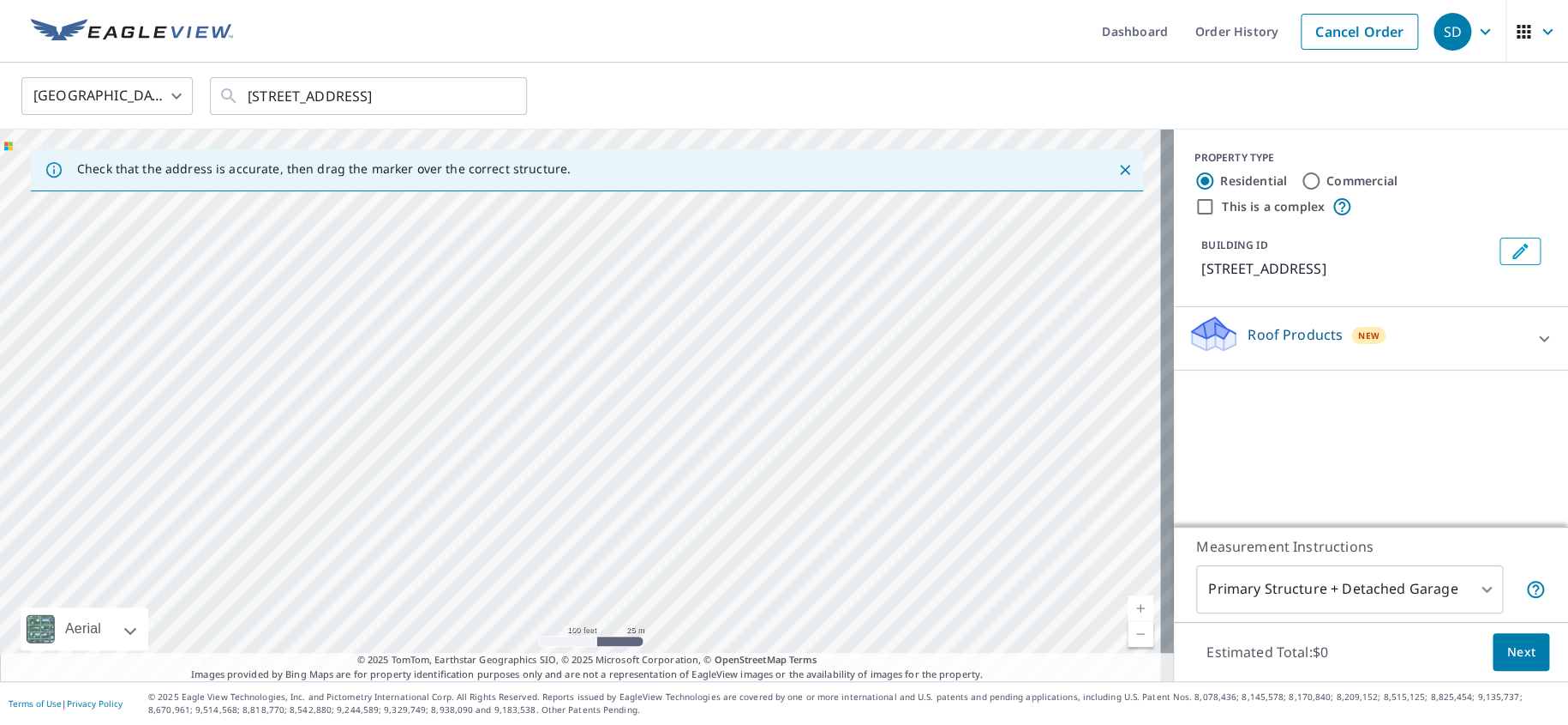
drag, startPoint x: 829, startPoint y: 260, endPoint x: 628, endPoint y: 452, distance: 278.0
click at [628, 452] on div "[STREET_ADDRESS]" at bounding box center [586, 405] width 1174 height 552
drag, startPoint x: 833, startPoint y: 270, endPoint x: 596, endPoint y: 494, distance: 326.1
click at [596, 494] on div "[STREET_ADDRESS]" at bounding box center [586, 405] width 1174 height 552
drag, startPoint x: 791, startPoint y: 329, endPoint x: 600, endPoint y: 507, distance: 261.1
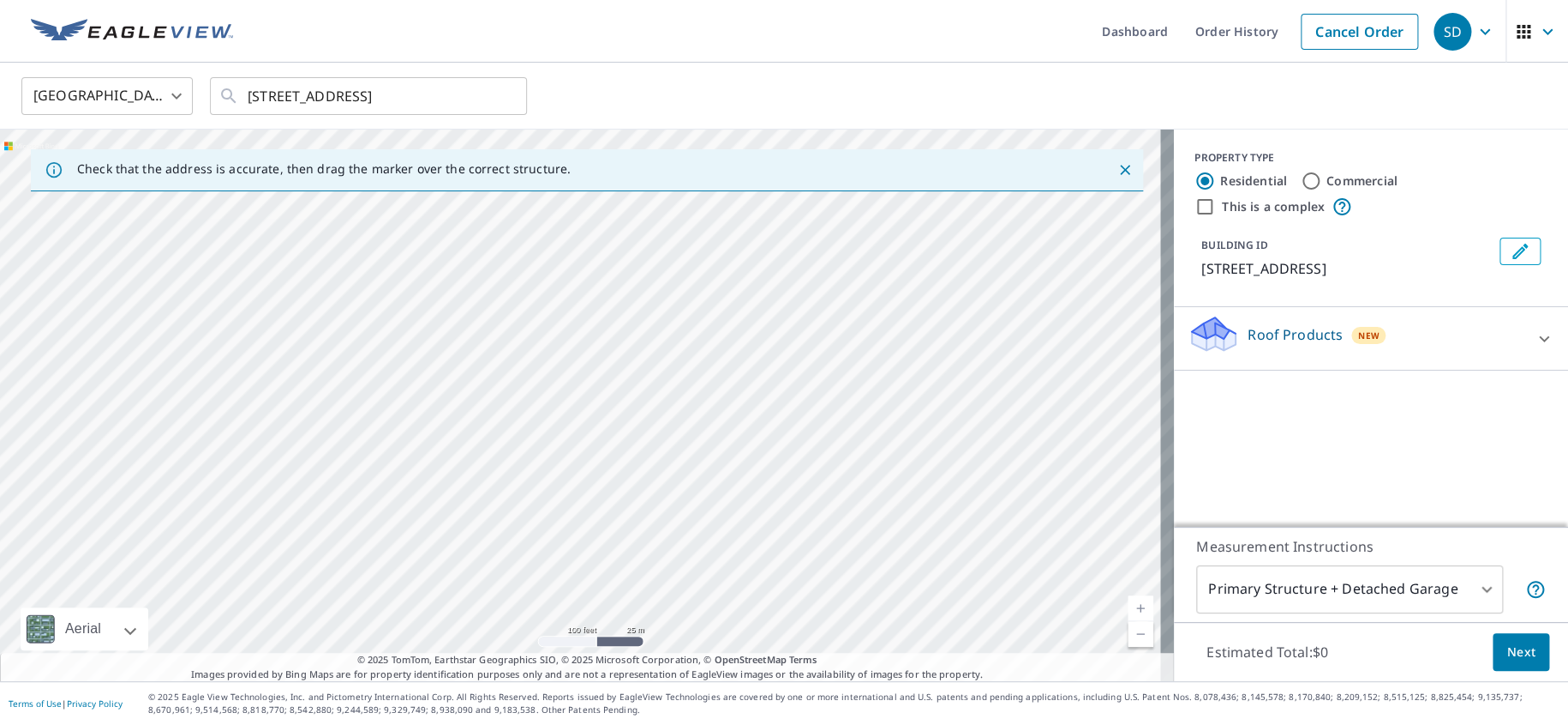
click at [597, 507] on div "[STREET_ADDRESS]" at bounding box center [586, 405] width 1174 height 552
drag, startPoint x: 828, startPoint y: 284, endPoint x: 601, endPoint y: 457, distance: 285.4
click at [601, 457] on div "[STREET_ADDRESS]" at bounding box center [586, 405] width 1174 height 552
drag, startPoint x: 867, startPoint y: 294, endPoint x: 704, endPoint y: 482, distance: 248.8
click at [679, 504] on div "[STREET_ADDRESS]" at bounding box center [586, 405] width 1174 height 552
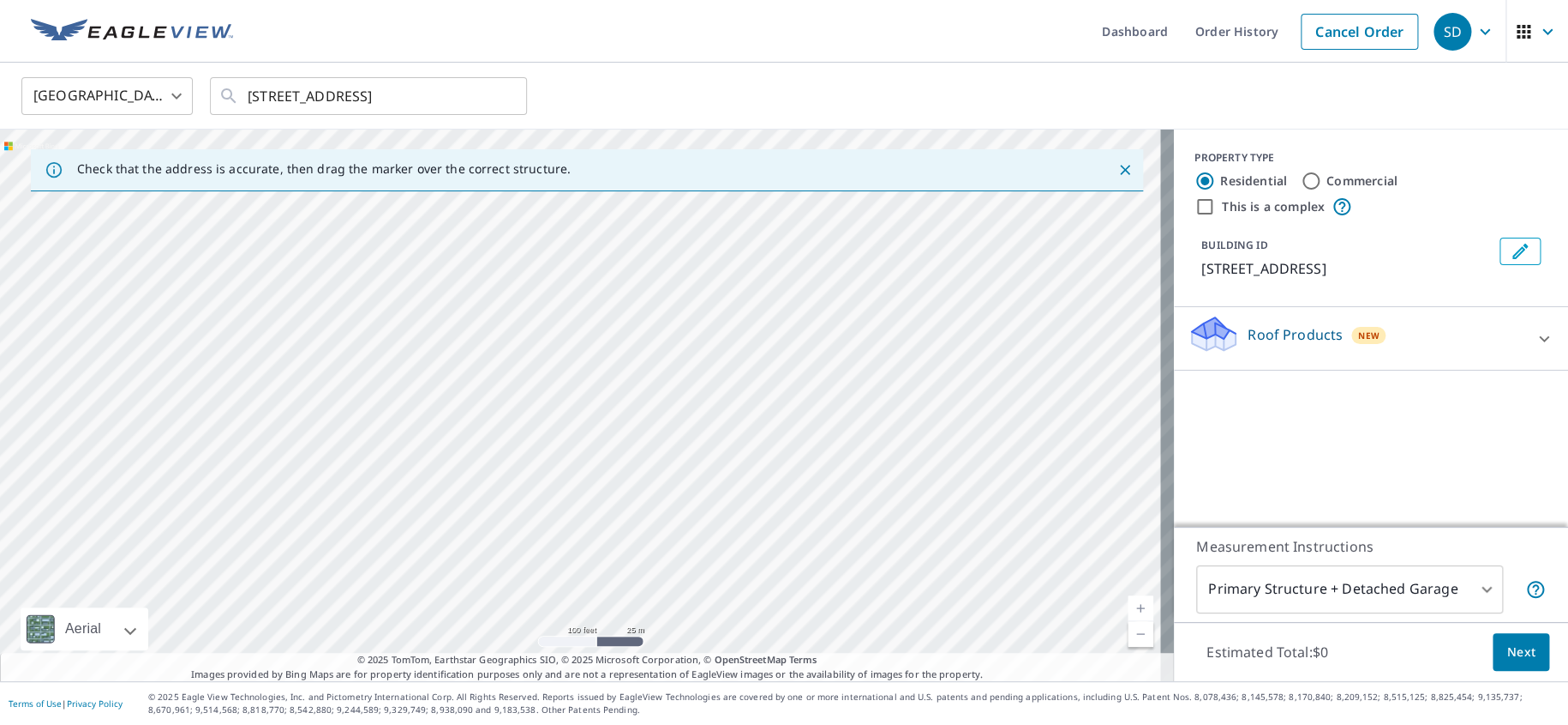
drag, startPoint x: 938, startPoint y: 275, endPoint x: 729, endPoint y: 473, distance: 287.9
click at [729, 473] on div "[STREET_ADDRESS]" at bounding box center [586, 405] width 1174 height 552
drag, startPoint x: 1032, startPoint y: 301, endPoint x: 637, endPoint y: 439, distance: 418.4
click at [637, 439] on div "[STREET_ADDRESS]" at bounding box center [586, 405] width 1174 height 552
drag, startPoint x: 777, startPoint y: 515, endPoint x: 682, endPoint y: 220, distance: 309.9
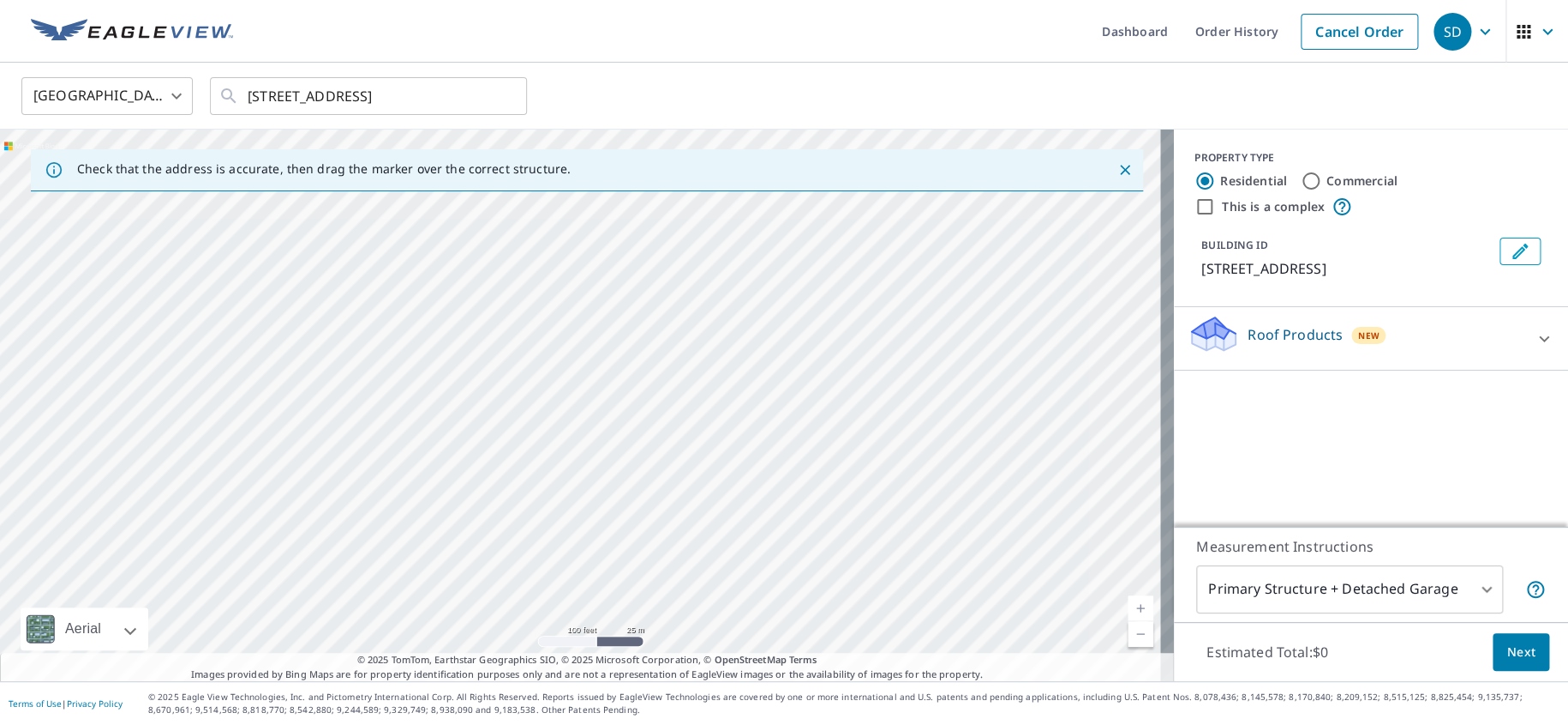
click at [682, 220] on div "[STREET_ADDRESS]" at bounding box center [586, 405] width 1174 height 552
drag, startPoint x: 789, startPoint y: 392, endPoint x: 684, endPoint y: 221, distance: 200.7
click at [684, 221] on div "[STREET_ADDRESS]" at bounding box center [586, 405] width 1174 height 552
drag, startPoint x: 679, startPoint y: 422, endPoint x: 686, endPoint y: 457, distance: 35.7
click at [686, 457] on div "[STREET_ADDRESS]" at bounding box center [586, 405] width 1174 height 552
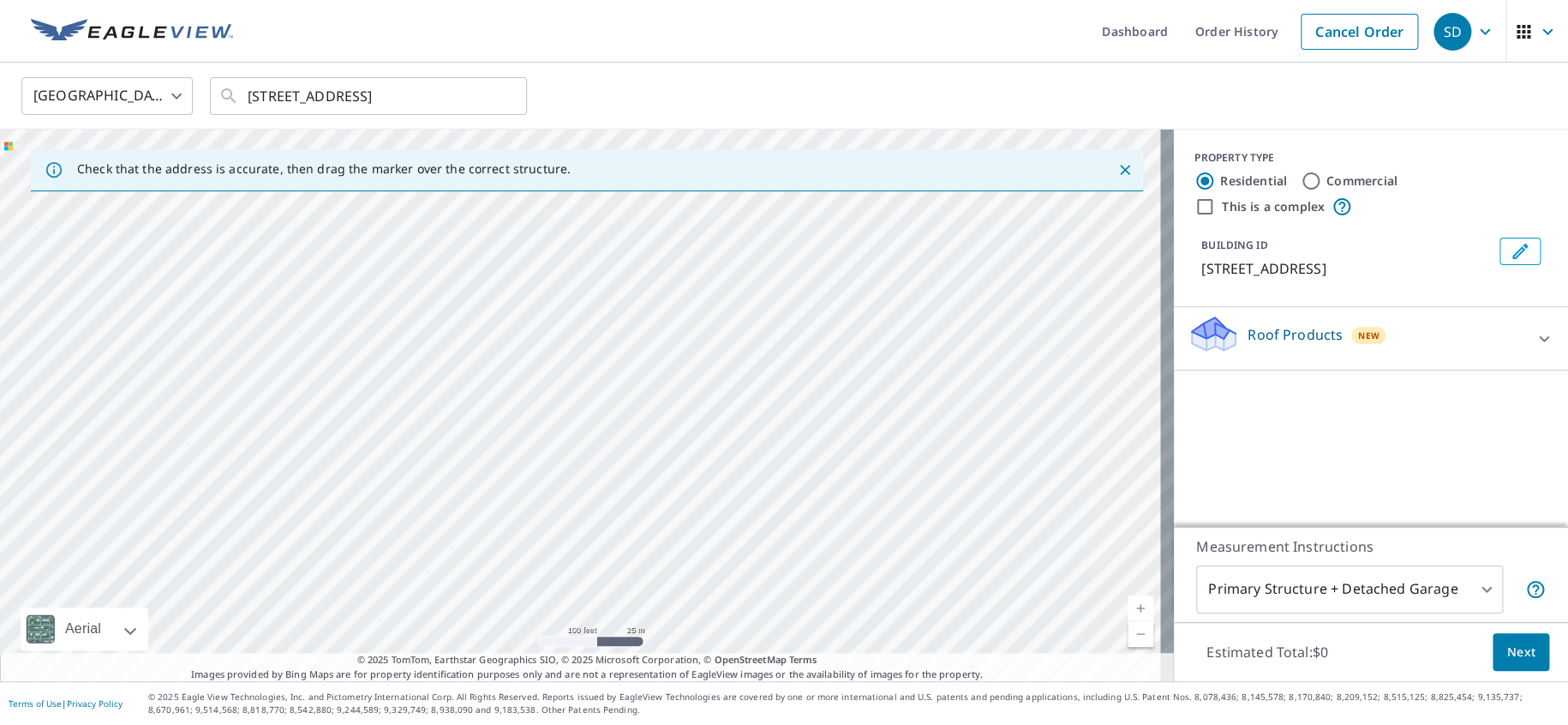
drag, startPoint x: 642, startPoint y: 265, endPoint x: 667, endPoint y: 500, distance: 236.3
click at [667, 500] on div "[STREET_ADDRESS]" at bounding box center [586, 405] width 1174 height 552
drag, startPoint x: 585, startPoint y: 326, endPoint x: 660, endPoint y: 549, distance: 235.3
click at [660, 549] on div "[STREET_ADDRESS]" at bounding box center [586, 405] width 1174 height 552
drag, startPoint x: 634, startPoint y: 410, endPoint x: 448, endPoint y: 571, distance: 246.0
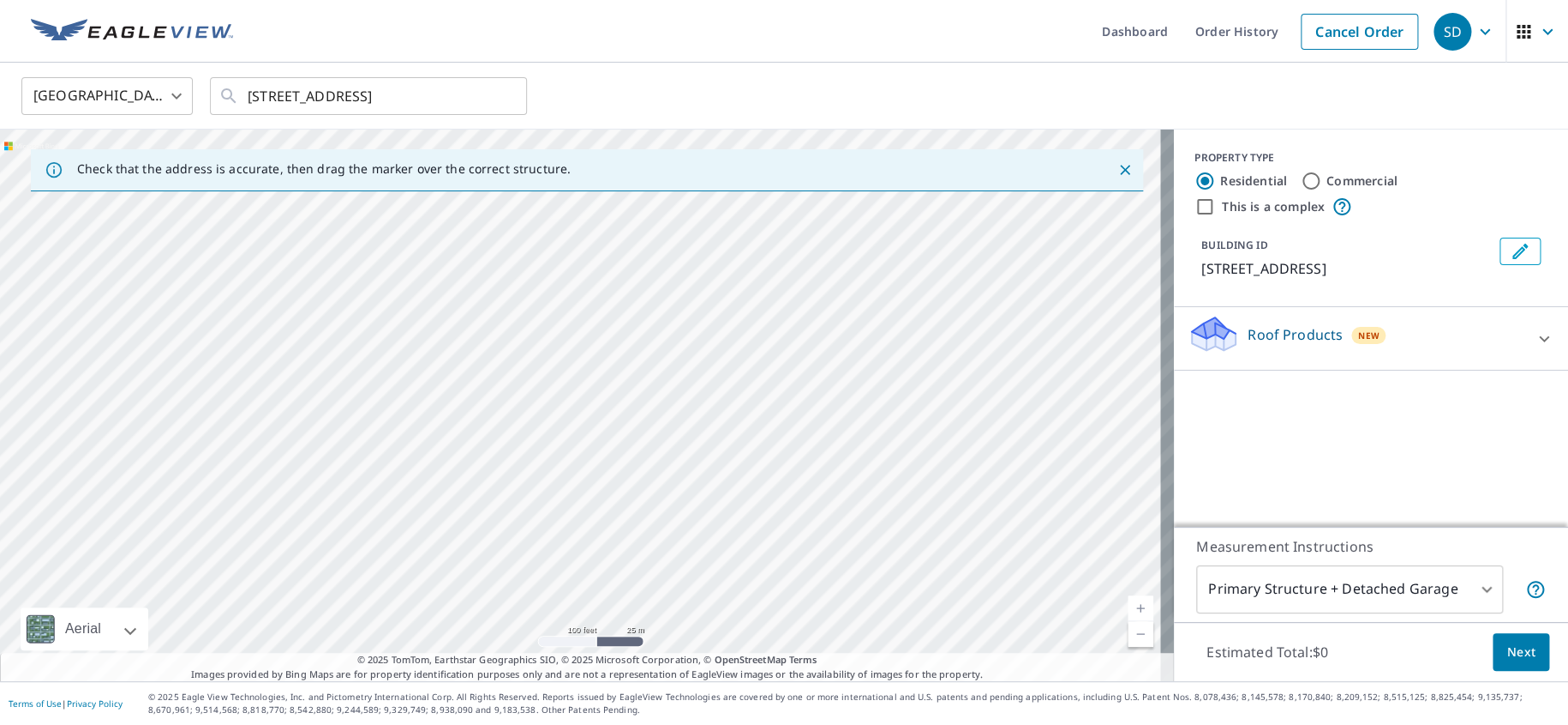
click at [448, 571] on div "[STREET_ADDRESS]" at bounding box center [586, 405] width 1174 height 552
drag, startPoint x: 653, startPoint y: 296, endPoint x: 688, endPoint y: 348, distance: 62.7
click at [688, 348] on div "[STREET_ADDRESS]" at bounding box center [586, 405] width 1174 height 552
drag, startPoint x: 616, startPoint y: 433, endPoint x: 639, endPoint y: 298, distance: 136.9
click at [639, 298] on div "[STREET_ADDRESS]" at bounding box center [586, 405] width 1174 height 552
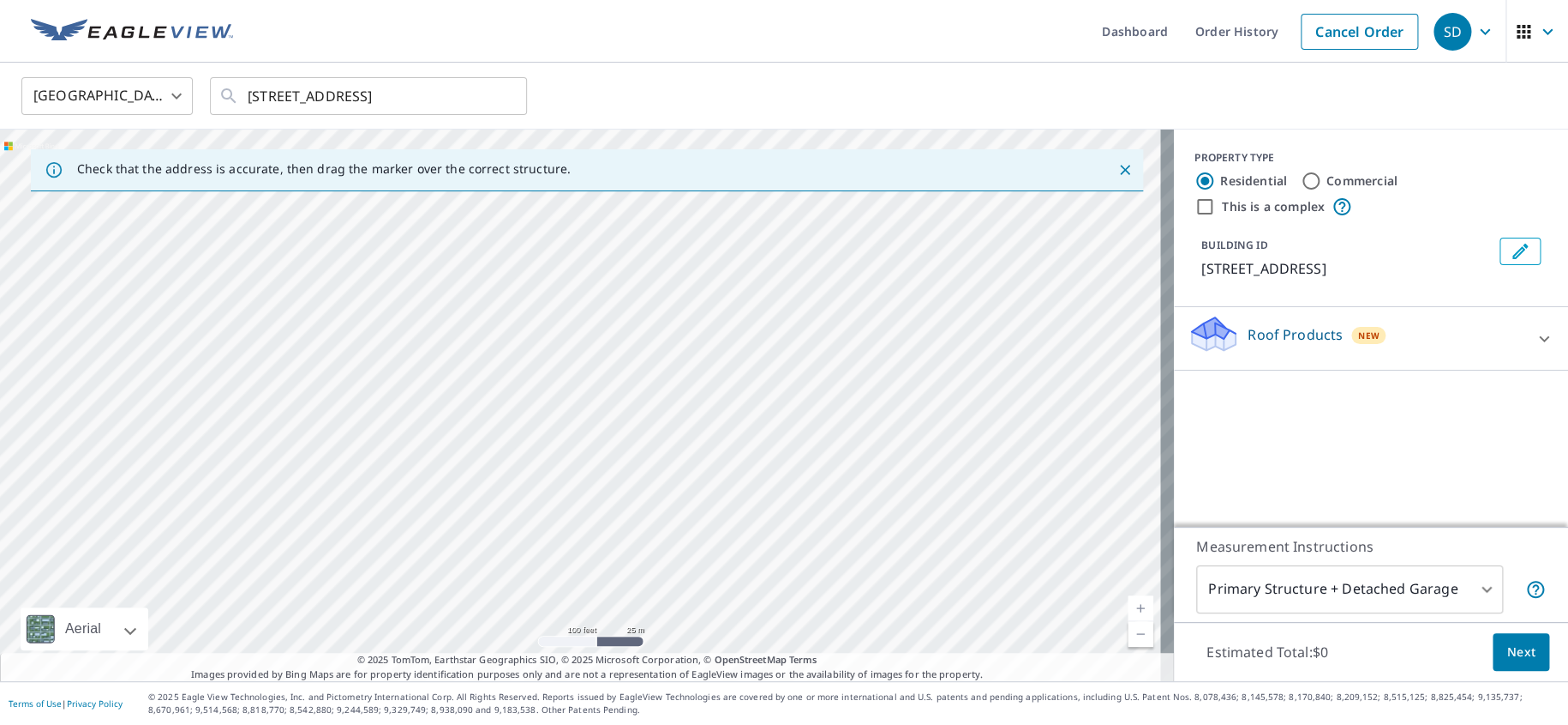
drag, startPoint x: 548, startPoint y: 488, endPoint x: 595, endPoint y: 423, distance: 80.2
click at [595, 423] on div "[STREET_ADDRESS]" at bounding box center [586, 405] width 1174 height 552
click at [489, 101] on input "[STREET_ADDRESS]" at bounding box center [369, 95] width 244 height 48
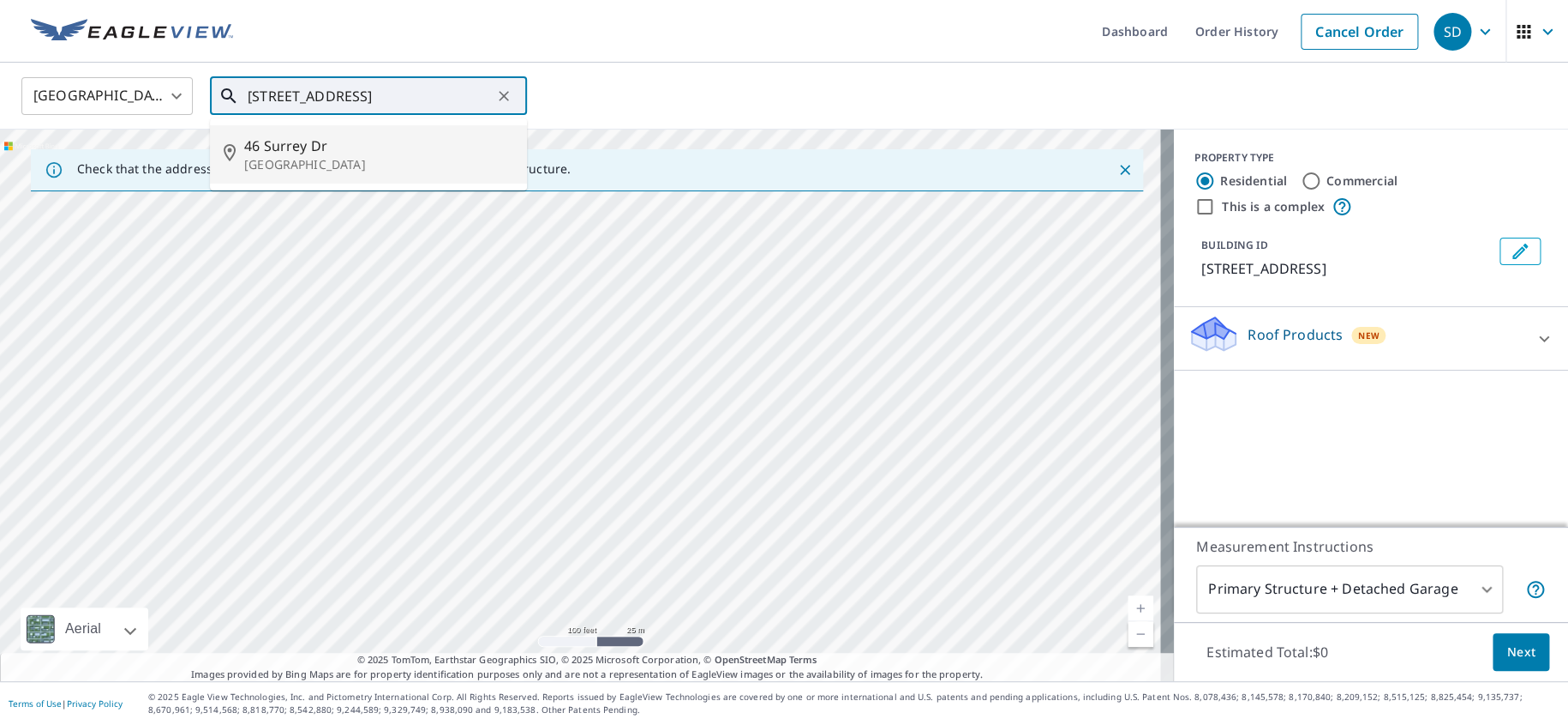
drag, startPoint x: 516, startPoint y: 418, endPoint x: 544, endPoint y: 443, distance: 37.5
click at [565, 454] on div "[STREET_ADDRESS]" at bounding box center [586, 405] width 1174 height 552
drag, startPoint x: 458, startPoint y: 477, endPoint x: 581, endPoint y: 346, distance: 179.7
click at [588, 354] on div "[STREET_ADDRESS]" at bounding box center [586, 405] width 1174 height 552
drag, startPoint x: 731, startPoint y: 372, endPoint x: 674, endPoint y: 488, distance: 129.2
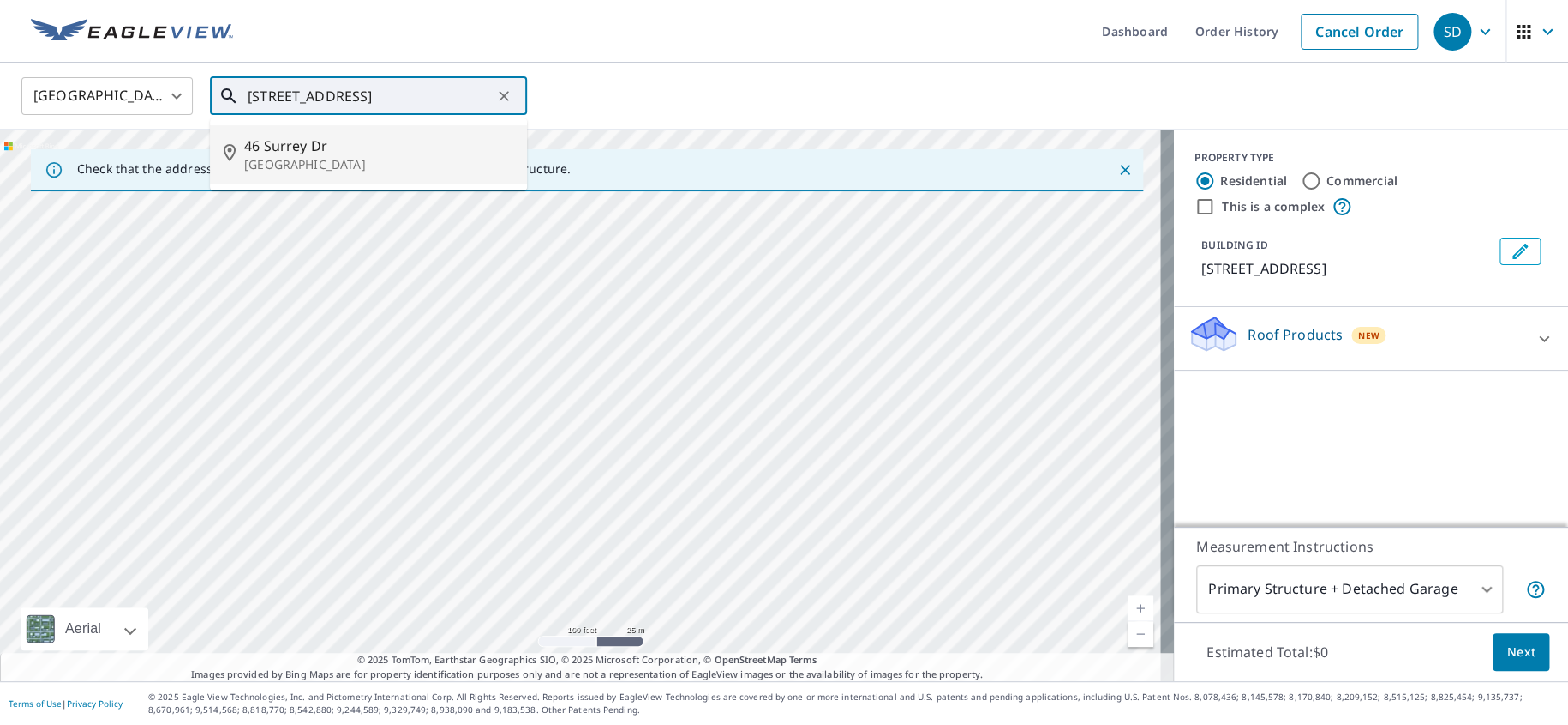
click at [674, 488] on div "[STREET_ADDRESS]" at bounding box center [586, 405] width 1174 height 552
drag, startPoint x: 615, startPoint y: 453, endPoint x: 499, endPoint y: 504, distance: 126.7
click at [500, 504] on div "[STREET_ADDRESS]" at bounding box center [586, 405] width 1174 height 552
drag, startPoint x: 526, startPoint y: 511, endPoint x: 522, endPoint y: 362, distance: 149.1
click at [522, 362] on div "[STREET_ADDRESS]" at bounding box center [586, 405] width 1174 height 552
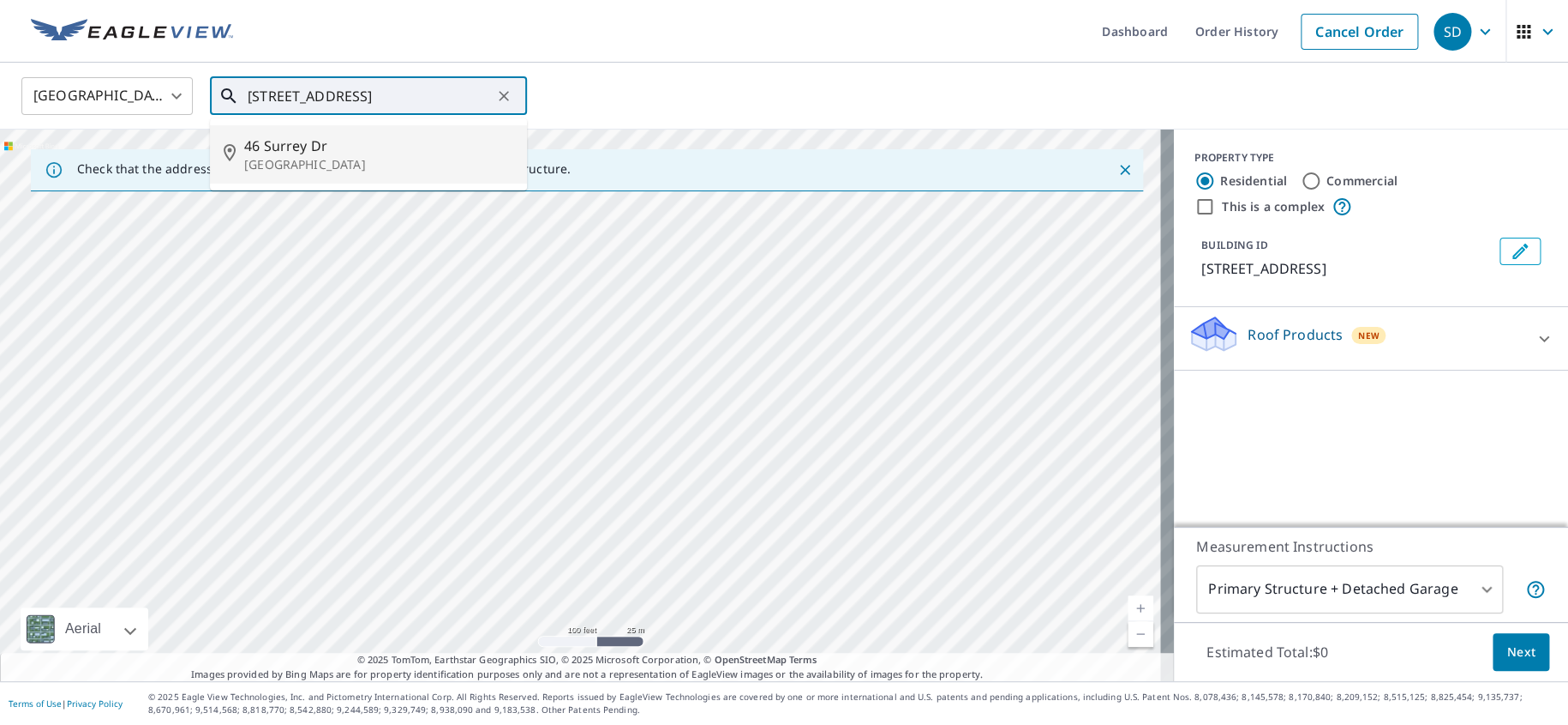
drag, startPoint x: 550, startPoint y: 492, endPoint x: 545, endPoint y: 400, distance: 92.1
click at [545, 400] on div "[STREET_ADDRESS]" at bounding box center [586, 405] width 1174 height 552
drag, startPoint x: 366, startPoint y: 481, endPoint x: 412, endPoint y: 490, distance: 46.9
click at [411, 490] on div "[STREET_ADDRESS]" at bounding box center [586, 405] width 1174 height 552
drag, startPoint x: 447, startPoint y: 475, endPoint x: 447, endPoint y: 305, distance: 170.0
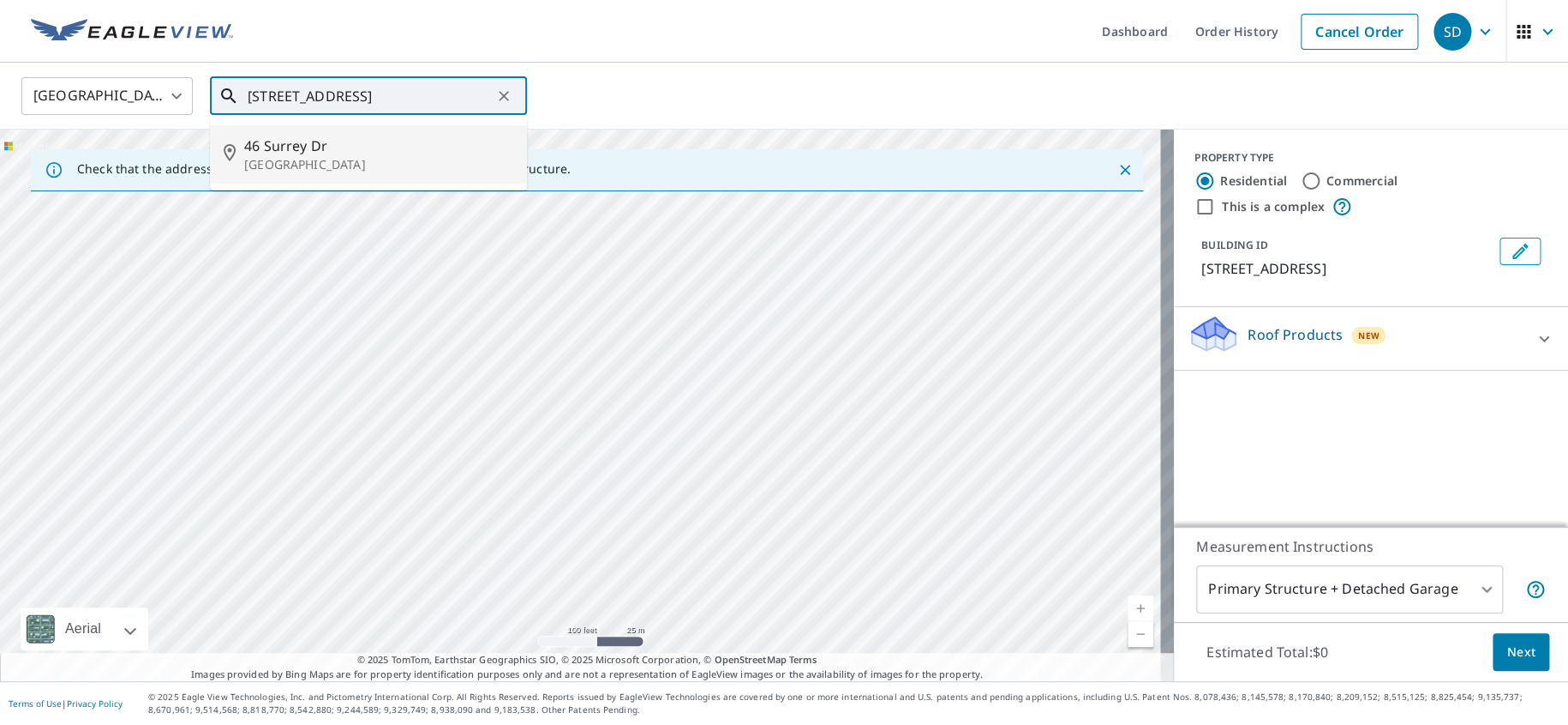
click at [447, 305] on div "[STREET_ADDRESS]" at bounding box center [586, 405] width 1174 height 552
drag, startPoint x: 779, startPoint y: 349, endPoint x: 633, endPoint y: 321, distance: 148.7
click at [633, 321] on div "[STREET_ADDRESS]" at bounding box center [586, 405] width 1174 height 552
drag, startPoint x: 667, startPoint y: 424, endPoint x: 680, endPoint y: 346, distance: 79.1
click at [680, 346] on div "[STREET_ADDRESS]" at bounding box center [586, 405] width 1174 height 552
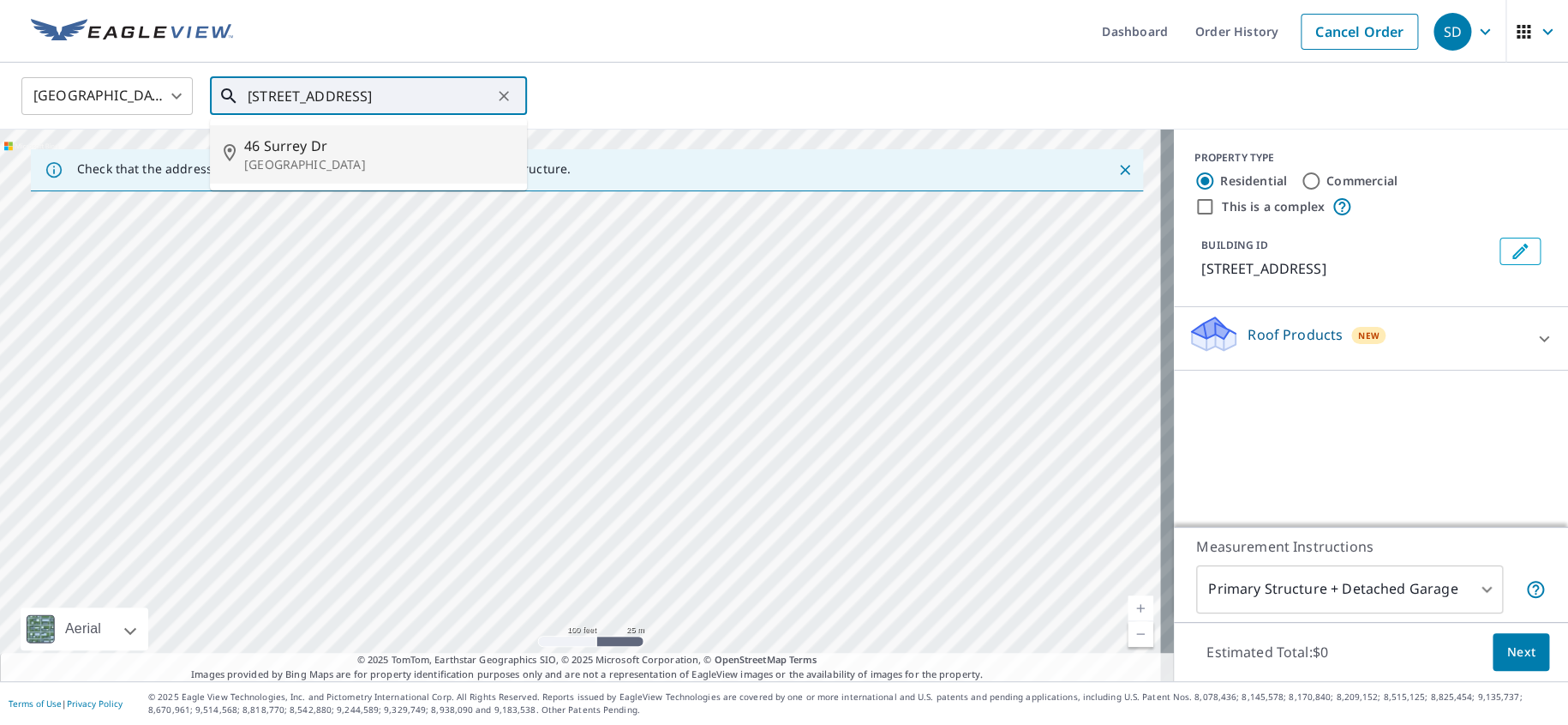
drag, startPoint x: 730, startPoint y: 396, endPoint x: 716, endPoint y: 358, distance: 40.5
click at [720, 359] on div "[STREET_ADDRESS]" at bounding box center [586, 405] width 1174 height 552
drag, startPoint x: 699, startPoint y: 436, endPoint x: 700, endPoint y: 451, distance: 15.0
click at [700, 451] on div "[STREET_ADDRESS]" at bounding box center [586, 405] width 1174 height 552
drag, startPoint x: 680, startPoint y: 358, endPoint x: 736, endPoint y: 522, distance: 173.3
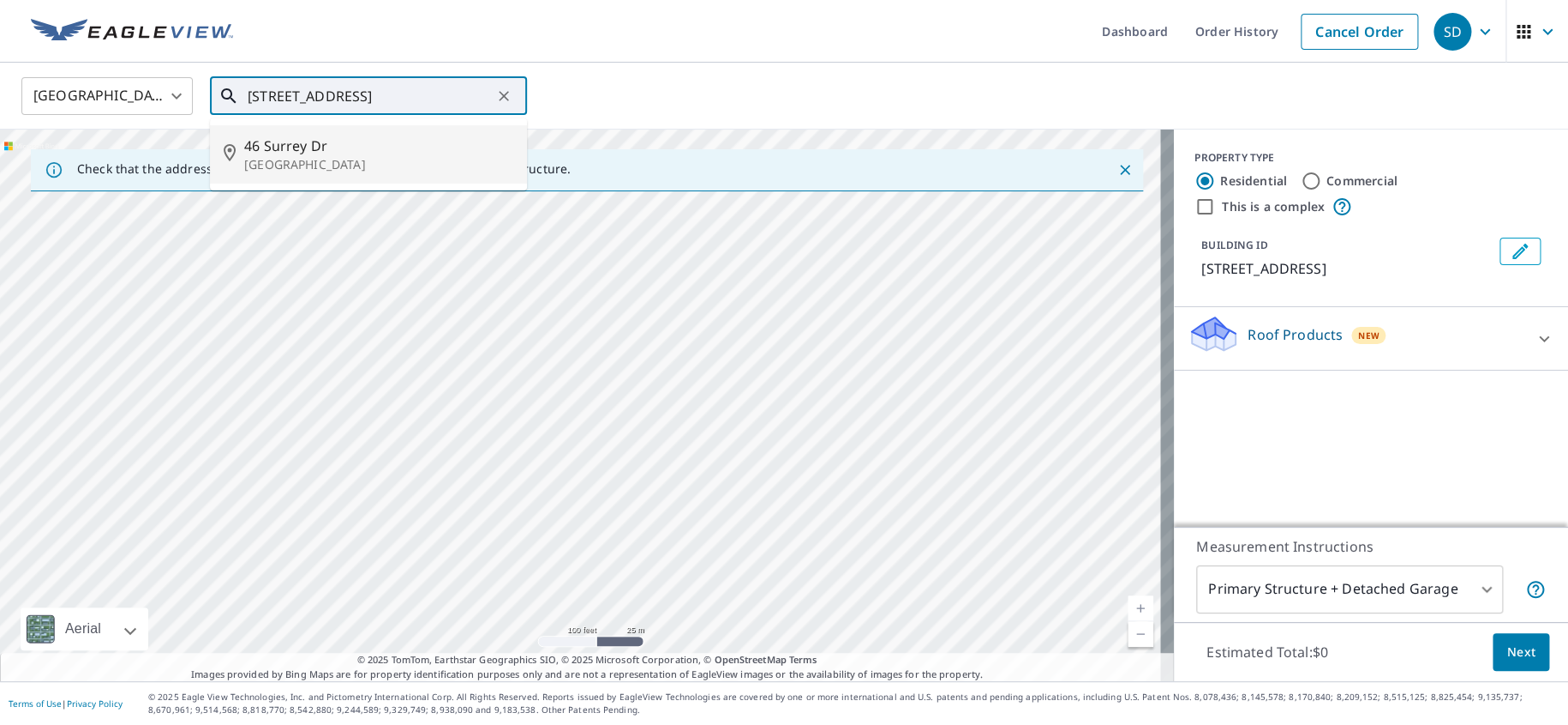
click at [736, 522] on div "[STREET_ADDRESS]" at bounding box center [586, 405] width 1174 height 552
drag, startPoint x: 703, startPoint y: 412, endPoint x: 740, endPoint y: 519, distance: 113.2
click at [740, 519] on div "[STREET_ADDRESS]" at bounding box center [586, 405] width 1174 height 552
drag, startPoint x: 694, startPoint y: 419, endPoint x: 719, endPoint y: 544, distance: 127.5
click at [719, 544] on div "[STREET_ADDRESS]" at bounding box center [586, 405] width 1174 height 552
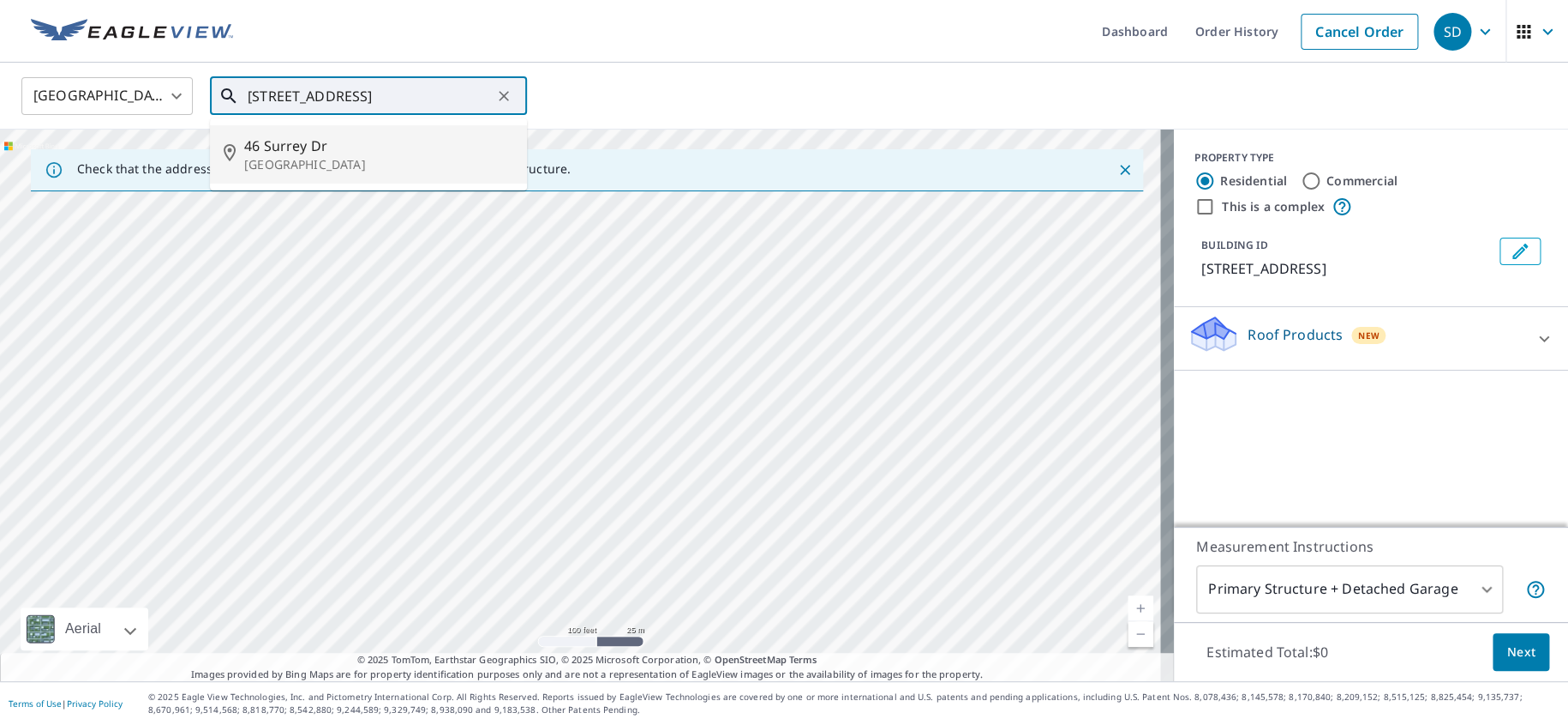
click at [653, 552] on div "[STREET_ADDRESS]" at bounding box center [586, 405] width 1174 height 552
drag, startPoint x: 596, startPoint y: 508, endPoint x: 453, endPoint y: 409, distance: 173.9
click at [446, 410] on div "[STREET_ADDRESS]" at bounding box center [586, 405] width 1174 height 552
drag, startPoint x: 603, startPoint y: 318, endPoint x: 385, endPoint y: 502, distance: 285.3
click at [385, 502] on div "[STREET_ADDRESS]" at bounding box center [586, 405] width 1174 height 552
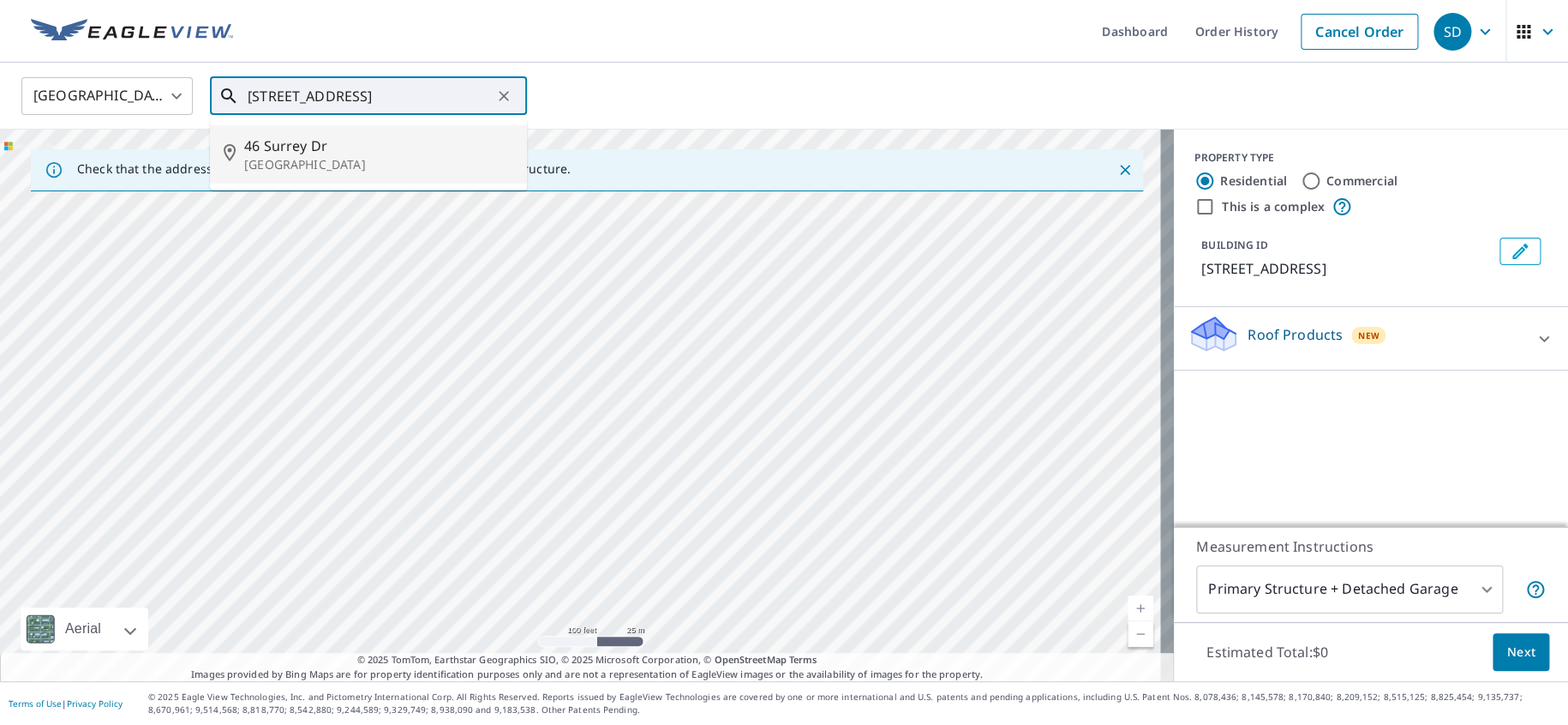
drag, startPoint x: 665, startPoint y: 283, endPoint x: 439, endPoint y: 474, distance: 295.9
click at [439, 474] on div "[STREET_ADDRESS]" at bounding box center [586, 405] width 1174 height 552
drag, startPoint x: 674, startPoint y: 326, endPoint x: 441, endPoint y: 277, distance: 238.1
click at [441, 277] on div "[STREET_ADDRESS]" at bounding box center [586, 405] width 1174 height 552
drag, startPoint x: 602, startPoint y: 494, endPoint x: 563, endPoint y: 284, distance: 213.6
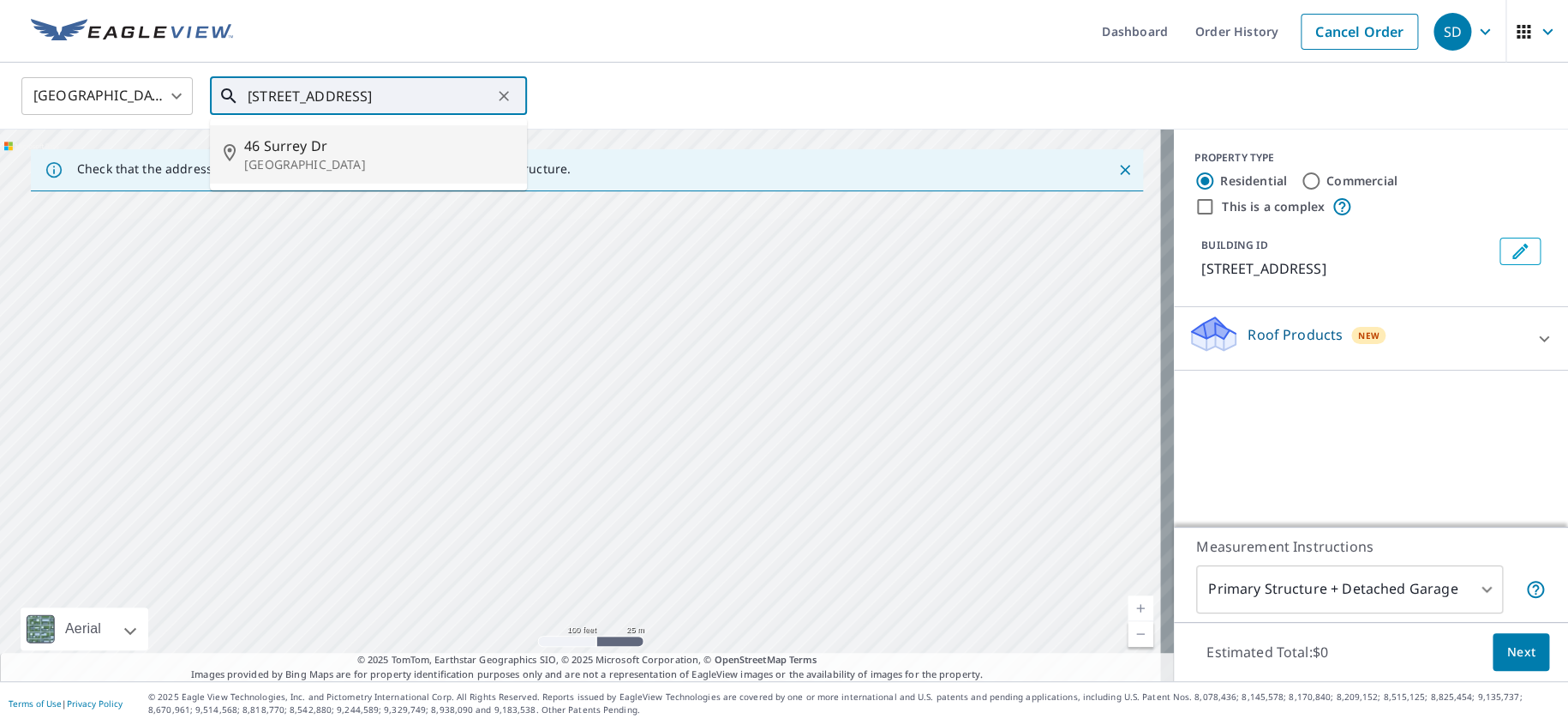
click at [562, 279] on div "[STREET_ADDRESS]" at bounding box center [586, 405] width 1174 height 552
drag, startPoint x: 668, startPoint y: 500, endPoint x: 607, endPoint y: 224, distance: 282.7
click at [607, 224] on div "[STREET_ADDRESS]" at bounding box center [586, 405] width 1174 height 552
drag, startPoint x: 652, startPoint y: 397, endPoint x: 639, endPoint y: 323, distance: 75.1
click at [640, 329] on div "[STREET_ADDRESS]" at bounding box center [586, 405] width 1174 height 552
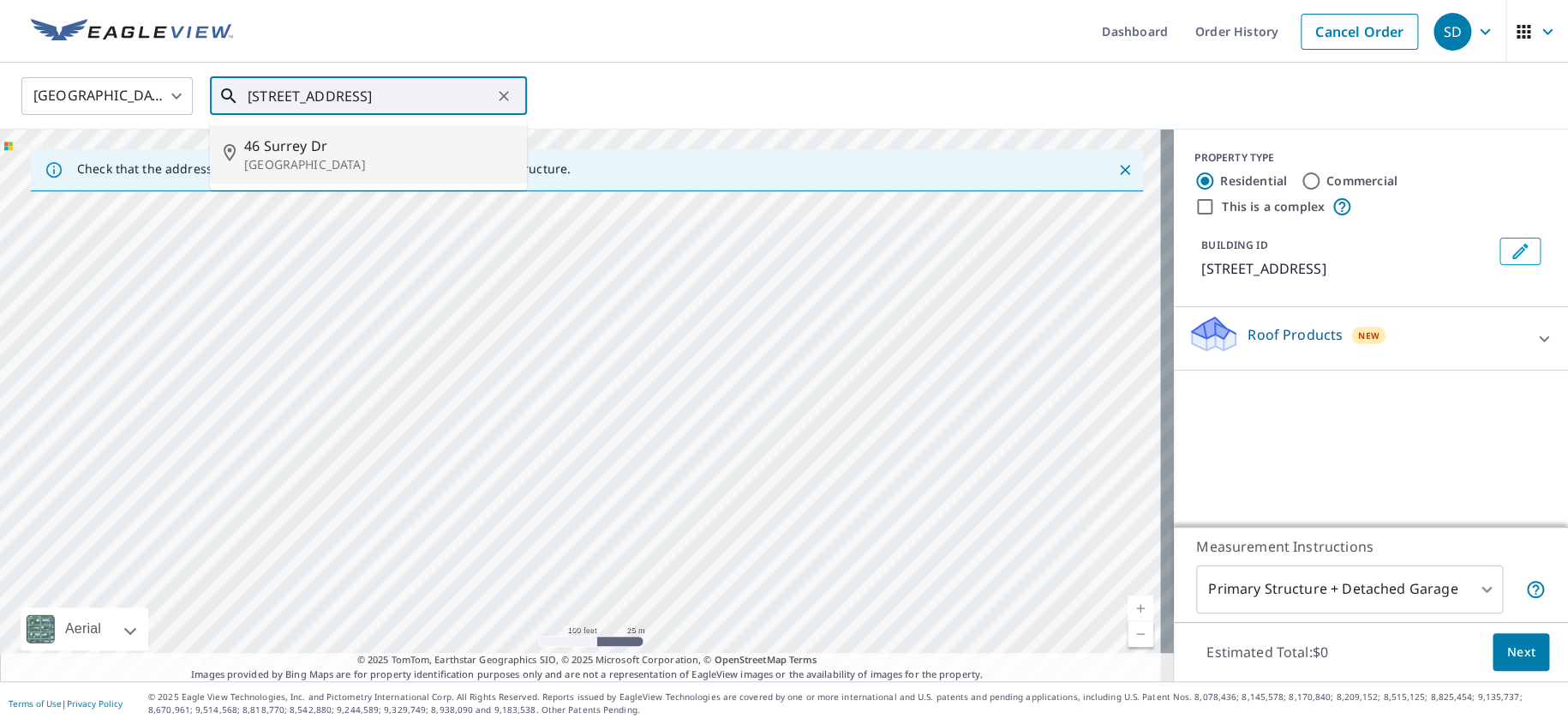
drag, startPoint x: 767, startPoint y: 586, endPoint x: 600, endPoint y: 394, distance: 254.5
click at [596, 386] on div "[STREET_ADDRESS]" at bounding box center [586, 405] width 1174 height 552
drag, startPoint x: 786, startPoint y: 502, endPoint x: 474, endPoint y: 487, distance: 312.4
click at [473, 485] on div "[STREET_ADDRESS]" at bounding box center [586, 405] width 1174 height 552
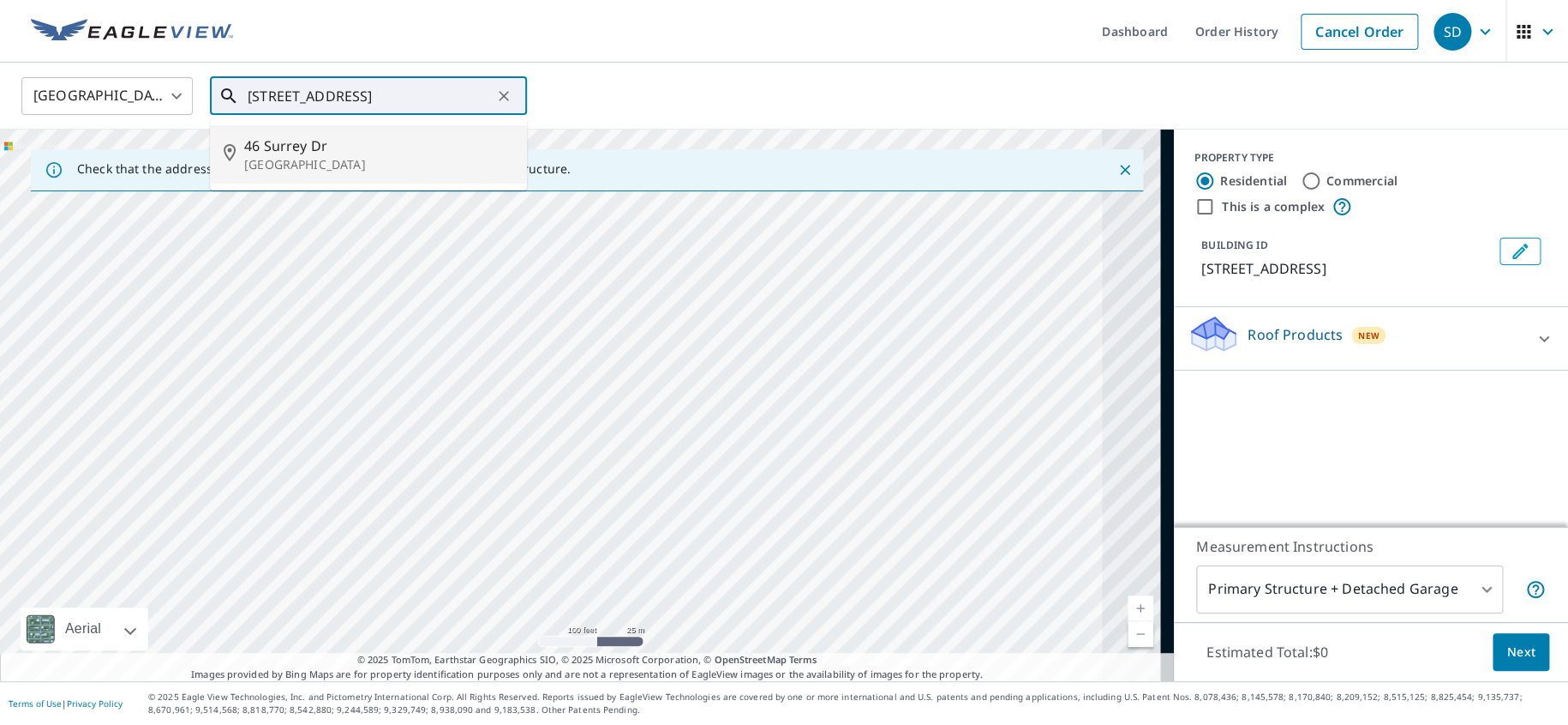
drag, startPoint x: 678, startPoint y: 499, endPoint x: 443, endPoint y: 550, distance: 240.5
click at [443, 551] on div "[STREET_ADDRESS]" at bounding box center [586, 405] width 1174 height 552
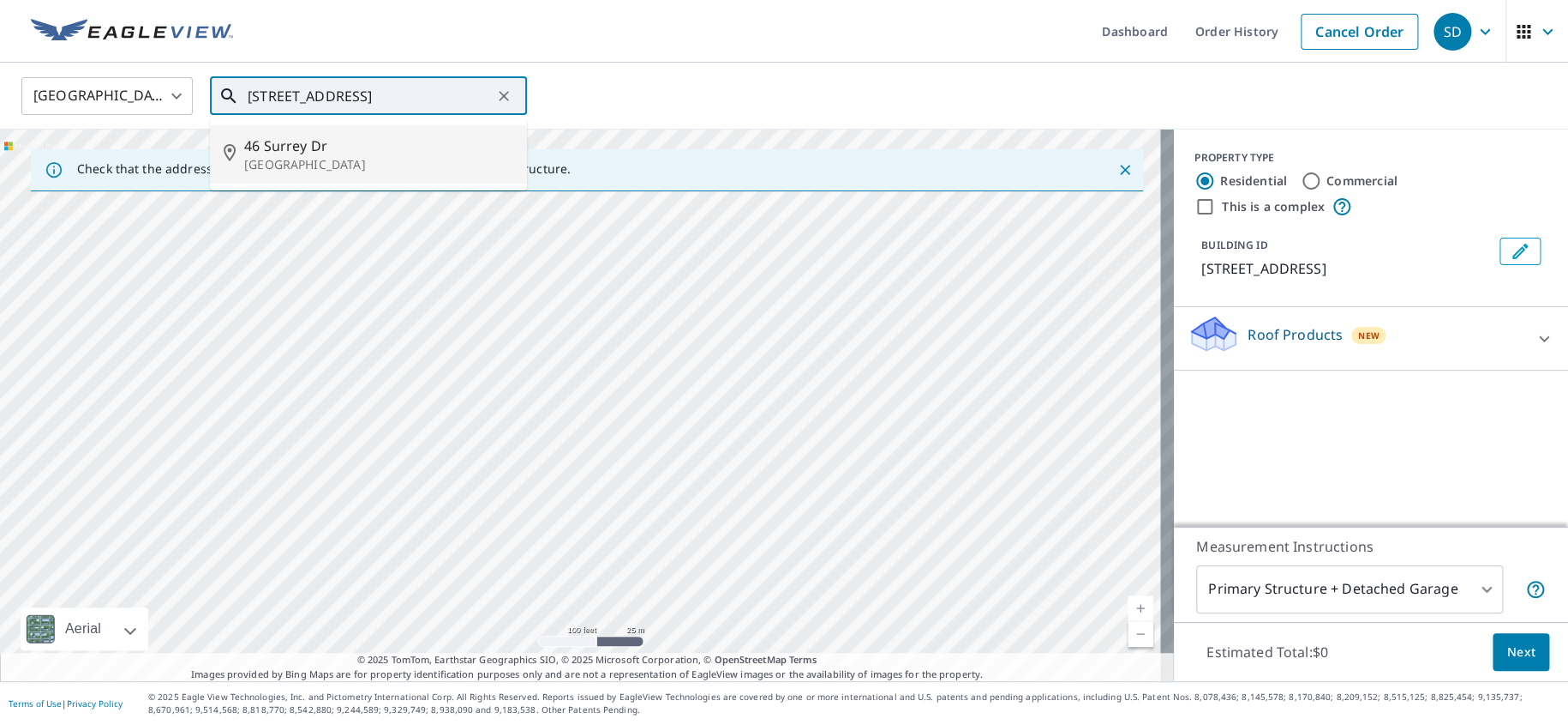
drag, startPoint x: 779, startPoint y: 515, endPoint x: 429, endPoint y: 389, distance: 372.0
click at [408, 383] on div "[STREET_ADDRESS]" at bounding box center [586, 405] width 1174 height 552
drag, startPoint x: 429, startPoint y: 445, endPoint x: 472, endPoint y: 464, distance: 47.0
click at [375, 457] on div "[STREET_ADDRESS]" at bounding box center [586, 405] width 1174 height 552
drag, startPoint x: 647, startPoint y: 428, endPoint x: 628, endPoint y: 525, distance: 98.8
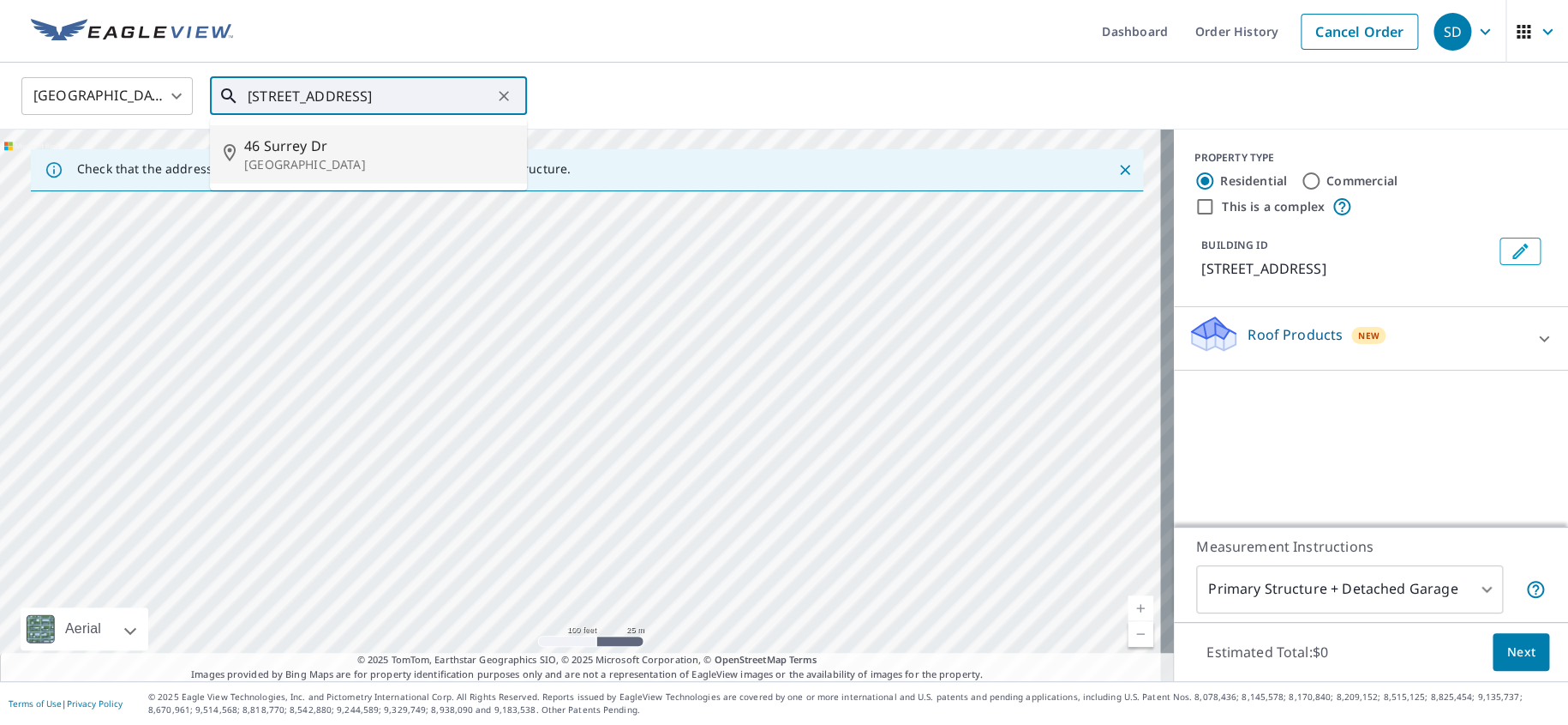
click at [596, 562] on div "[STREET_ADDRESS]" at bounding box center [586, 405] width 1174 height 552
drag, startPoint x: 817, startPoint y: 337, endPoint x: 556, endPoint y: 536, distance: 328.2
click at [551, 546] on div "[STREET_ADDRESS]" at bounding box center [586, 405] width 1174 height 552
drag, startPoint x: 646, startPoint y: 378, endPoint x: 417, endPoint y: 554, distance: 288.8
click at [417, 554] on div "[STREET_ADDRESS]" at bounding box center [586, 405] width 1174 height 552
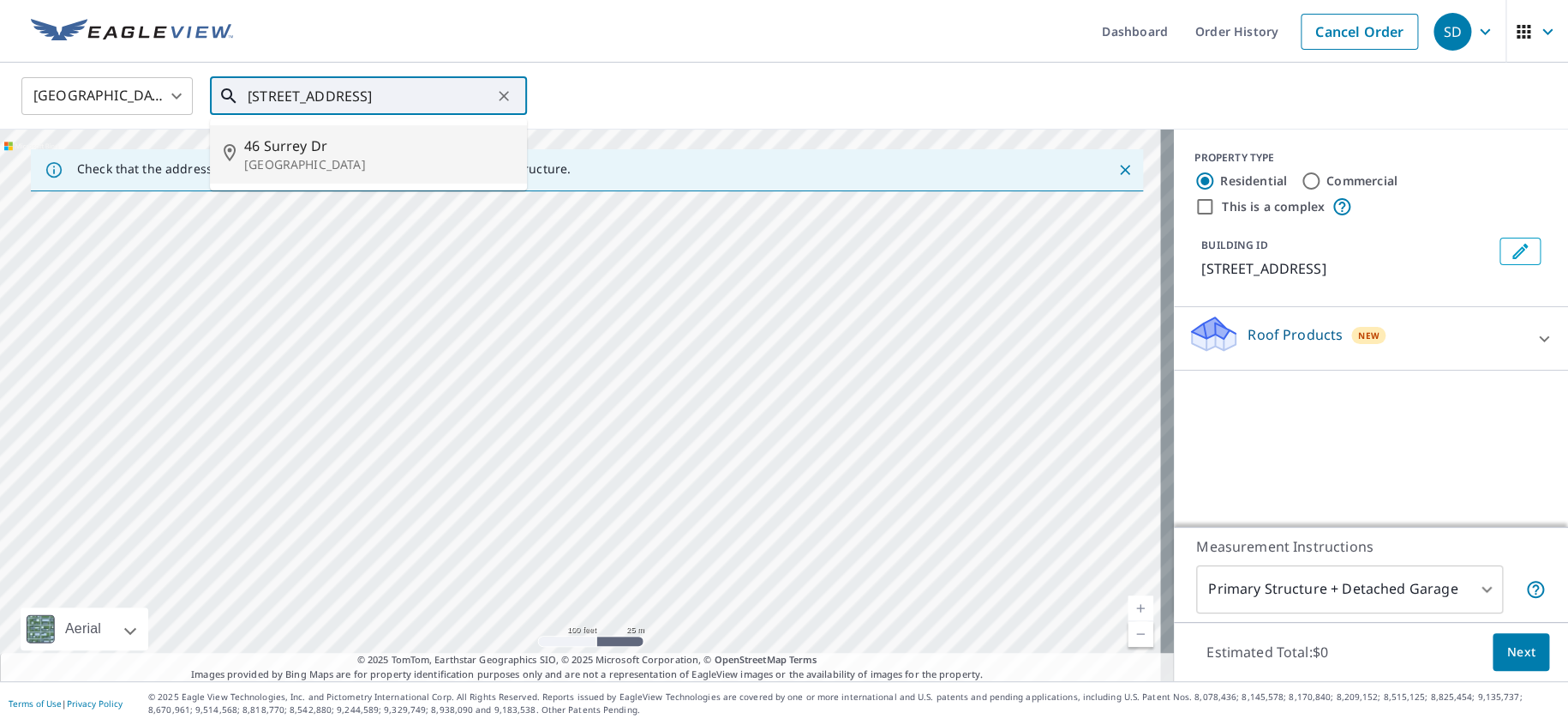
drag, startPoint x: 652, startPoint y: 451, endPoint x: 612, endPoint y: 491, distance: 56.6
click at [612, 491] on div "[STREET_ADDRESS]" at bounding box center [586, 405] width 1174 height 552
click at [1534, 335] on icon at bounding box center [1544, 338] width 20 height 20
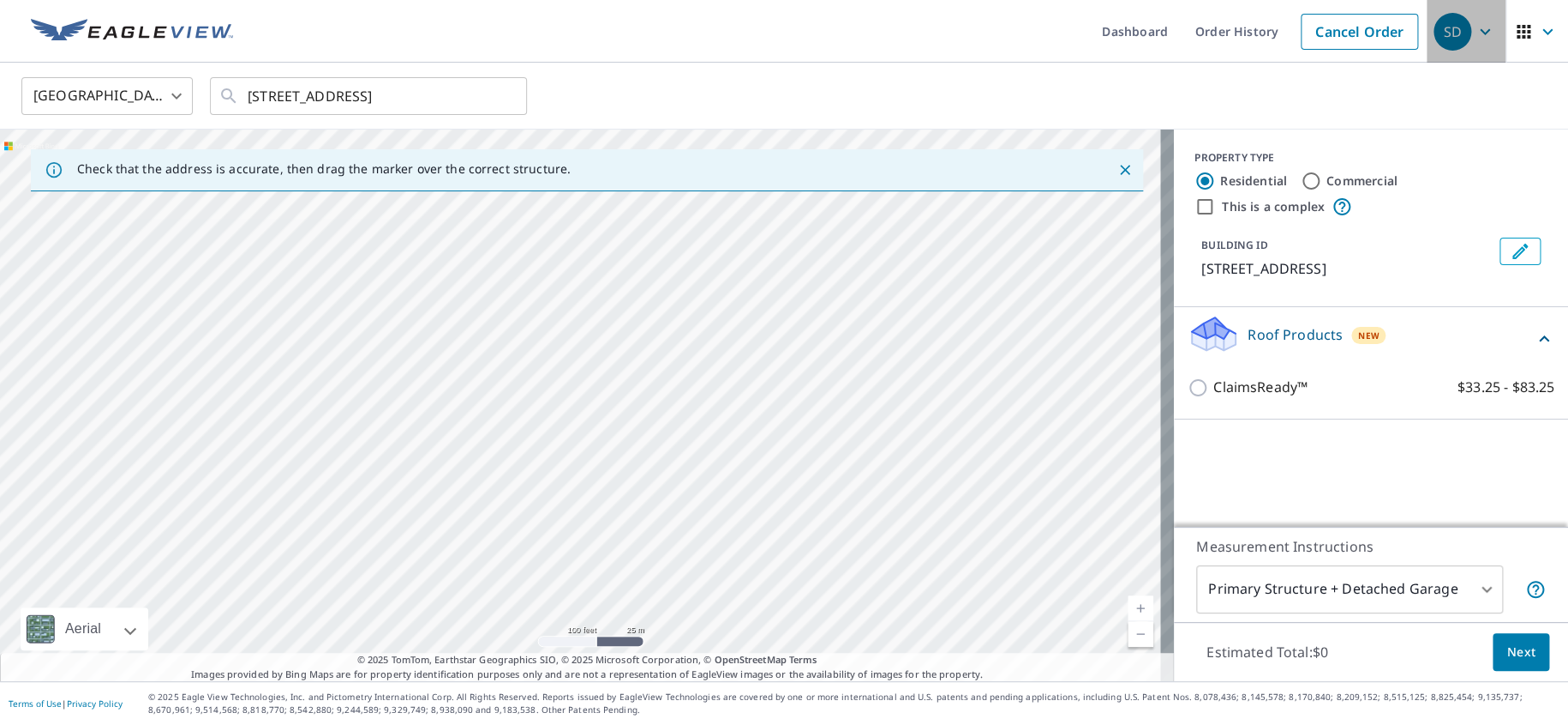
click at [1480, 29] on icon "button" at bounding box center [1485, 31] width 11 height 6
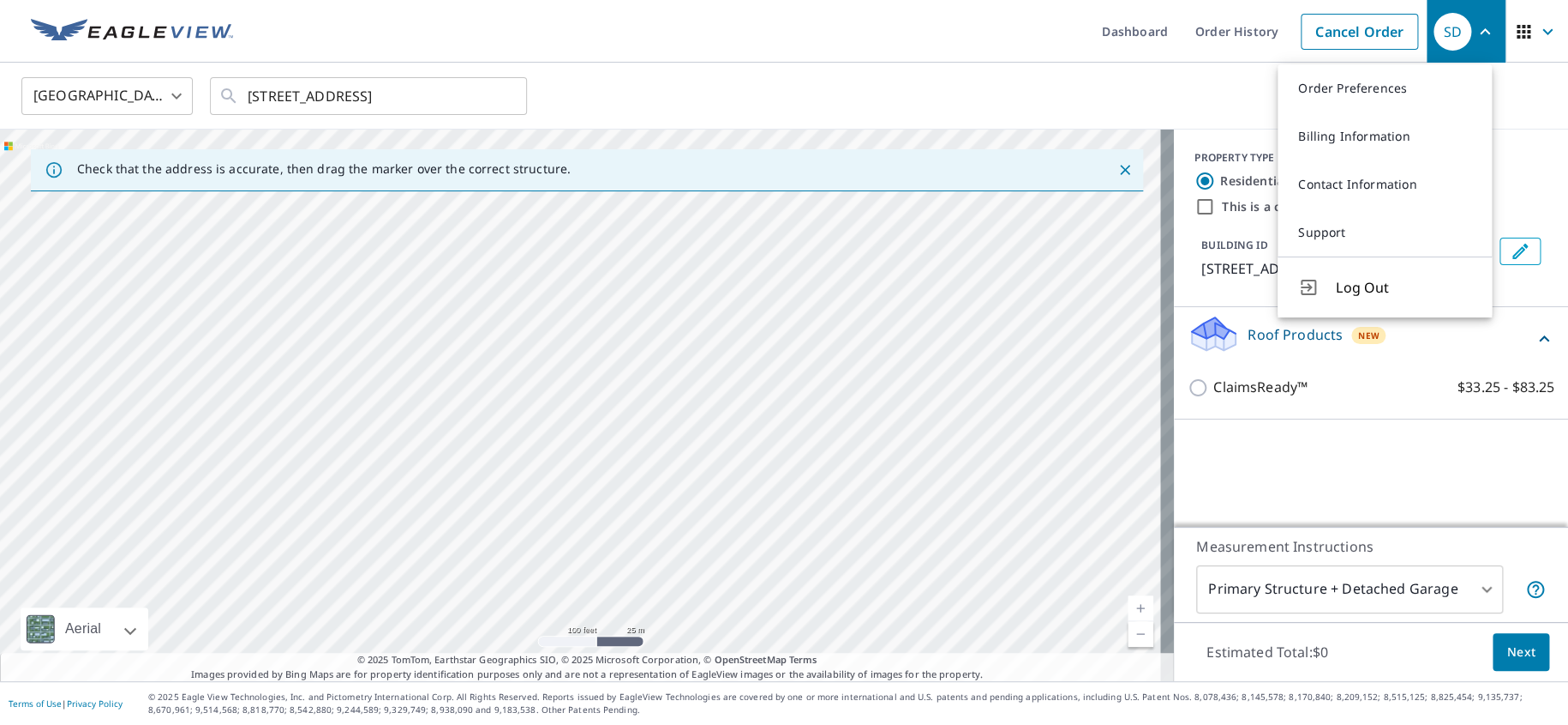
click at [995, 85] on div "United States US ​ 46 Surrey Dr Newtown Square, PA 19073 ​" at bounding box center [778, 95] width 1539 height 40
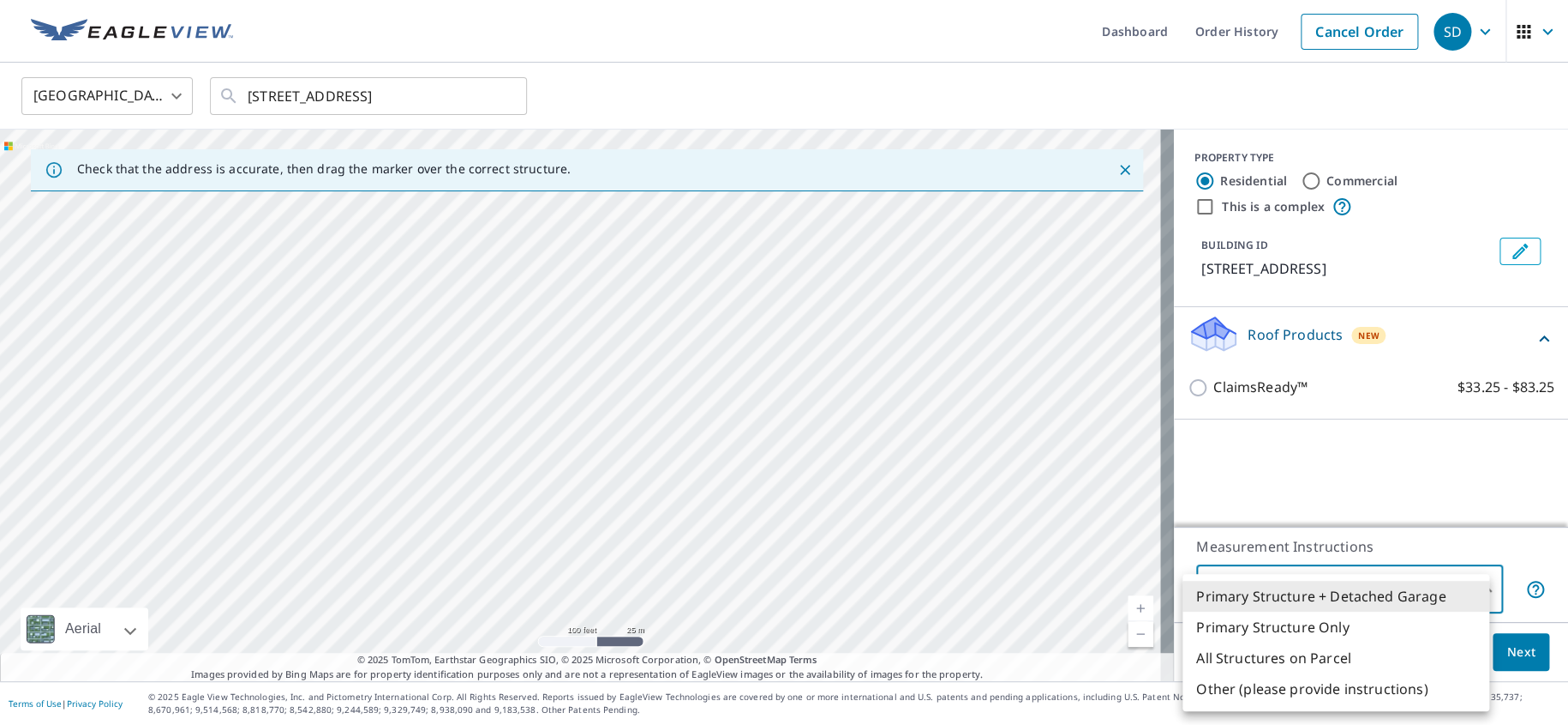
click at [1472, 582] on body "SD SD Dashboard Order History Cancel Order SD United States US ​ 46 Surrey Dr N…" at bounding box center [784, 362] width 1568 height 725
click at [1402, 625] on li "Primary Structure Only" at bounding box center [1335, 627] width 307 height 31
type input "2"
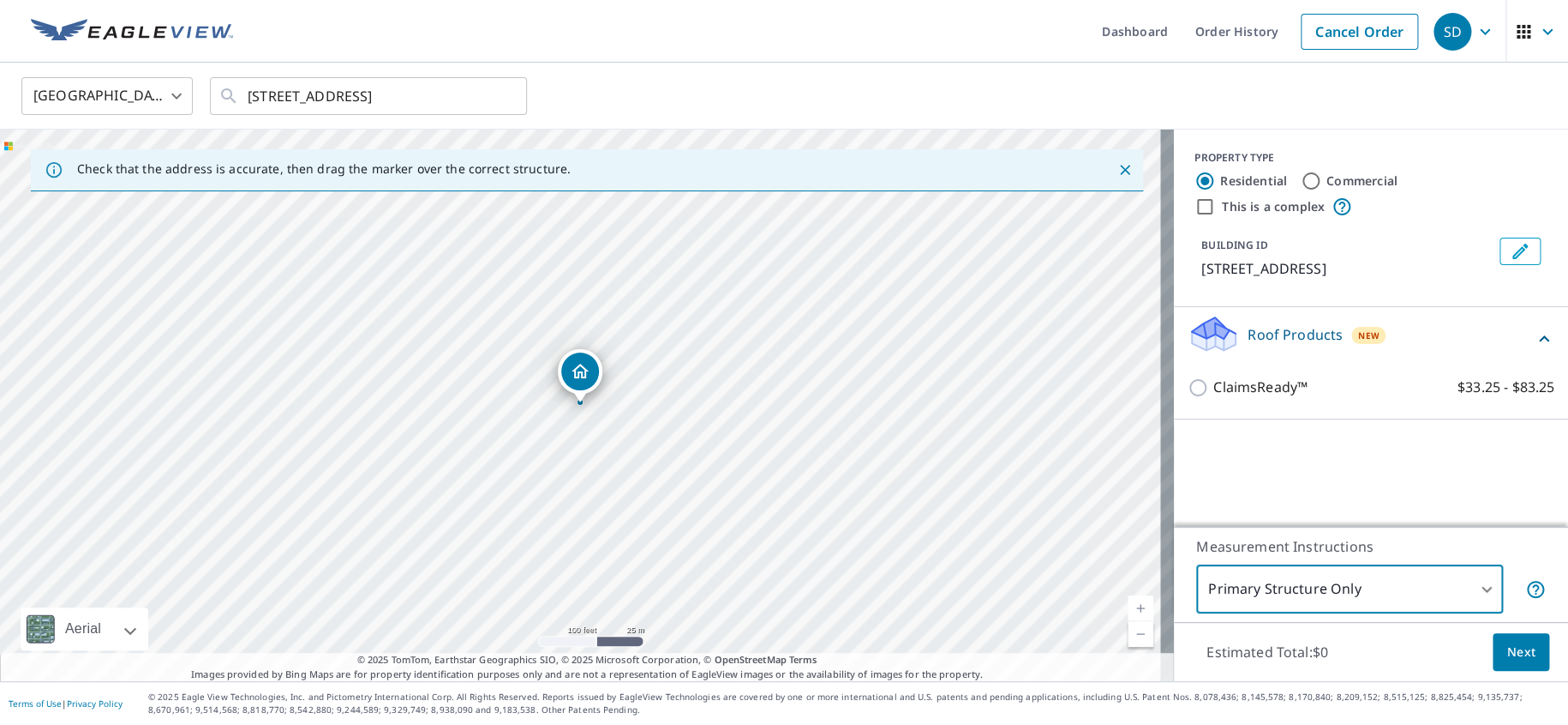
click at [1534, 339] on icon at bounding box center [1544, 338] width 20 height 20
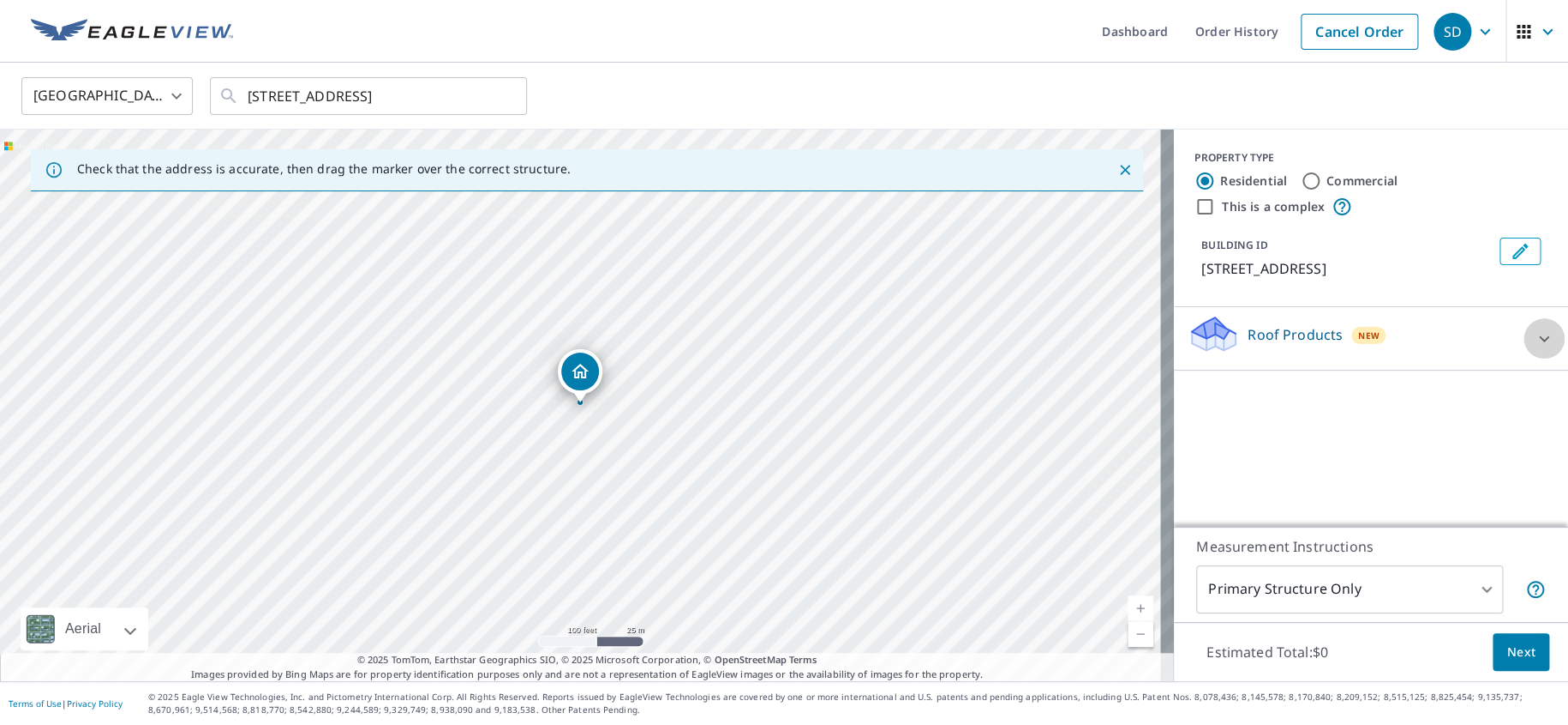
click at [1534, 341] on icon at bounding box center [1544, 338] width 20 height 20
click at [1516, 35] on icon "button" at bounding box center [1523, 32] width 14 height 14
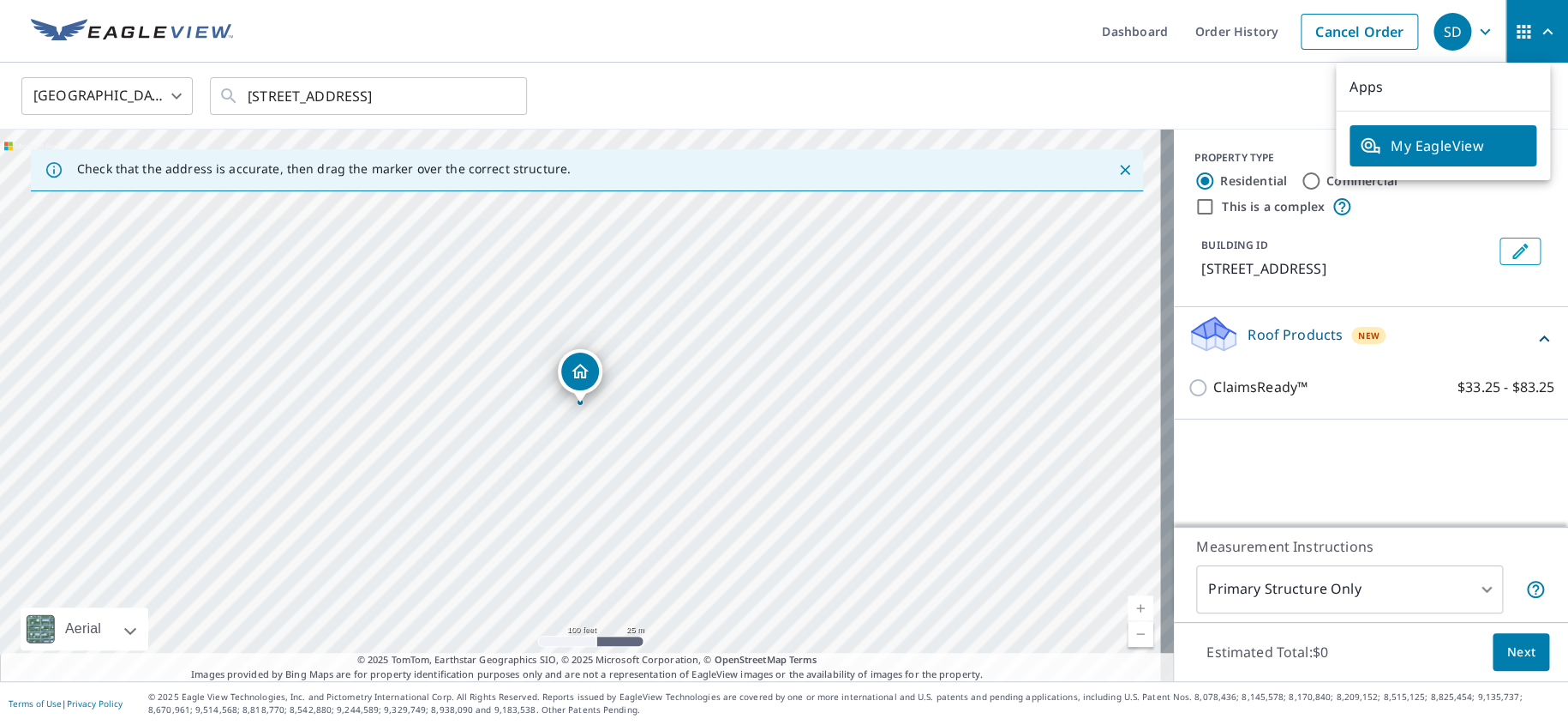
click at [1472, 140] on span "My EagleView" at bounding box center [1442, 145] width 167 height 20
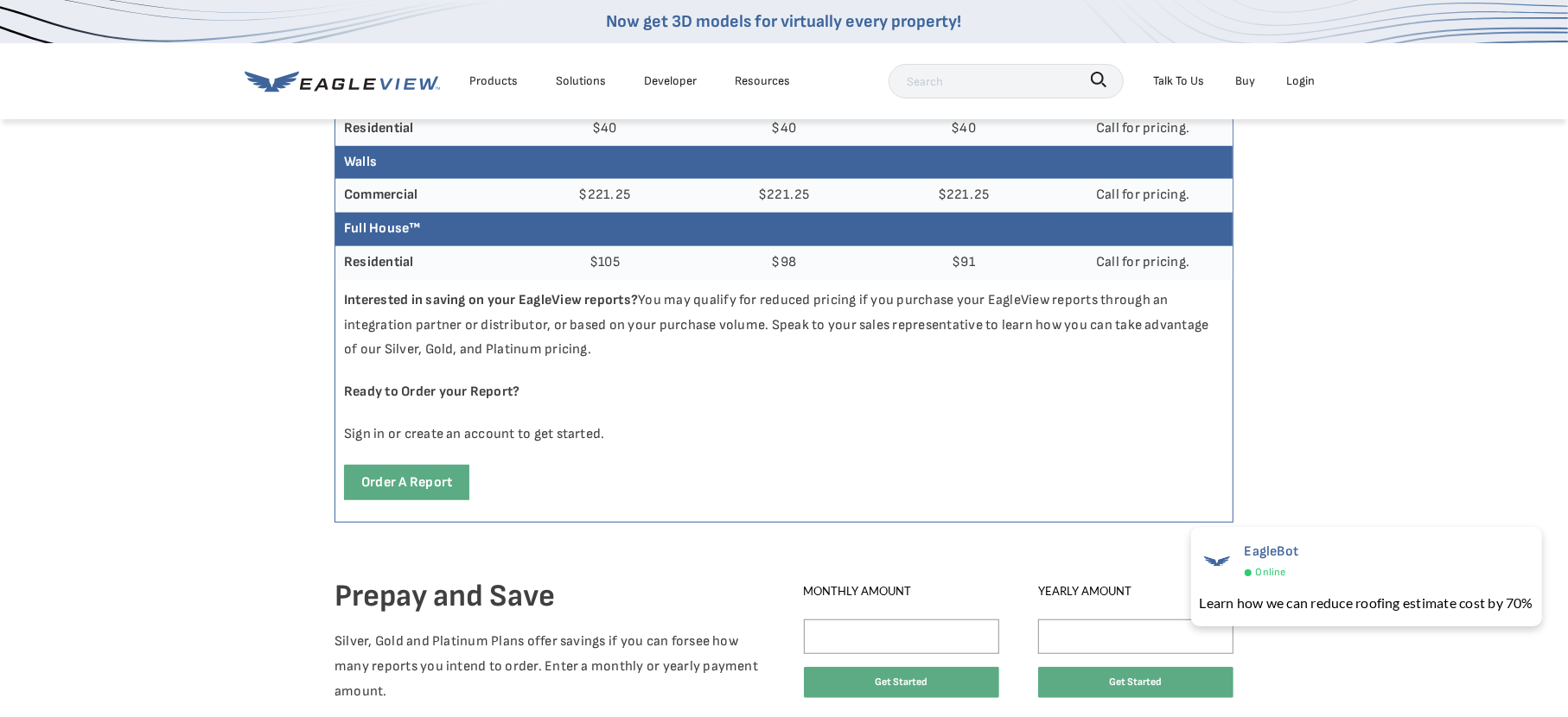
scroll to position [864, 0]
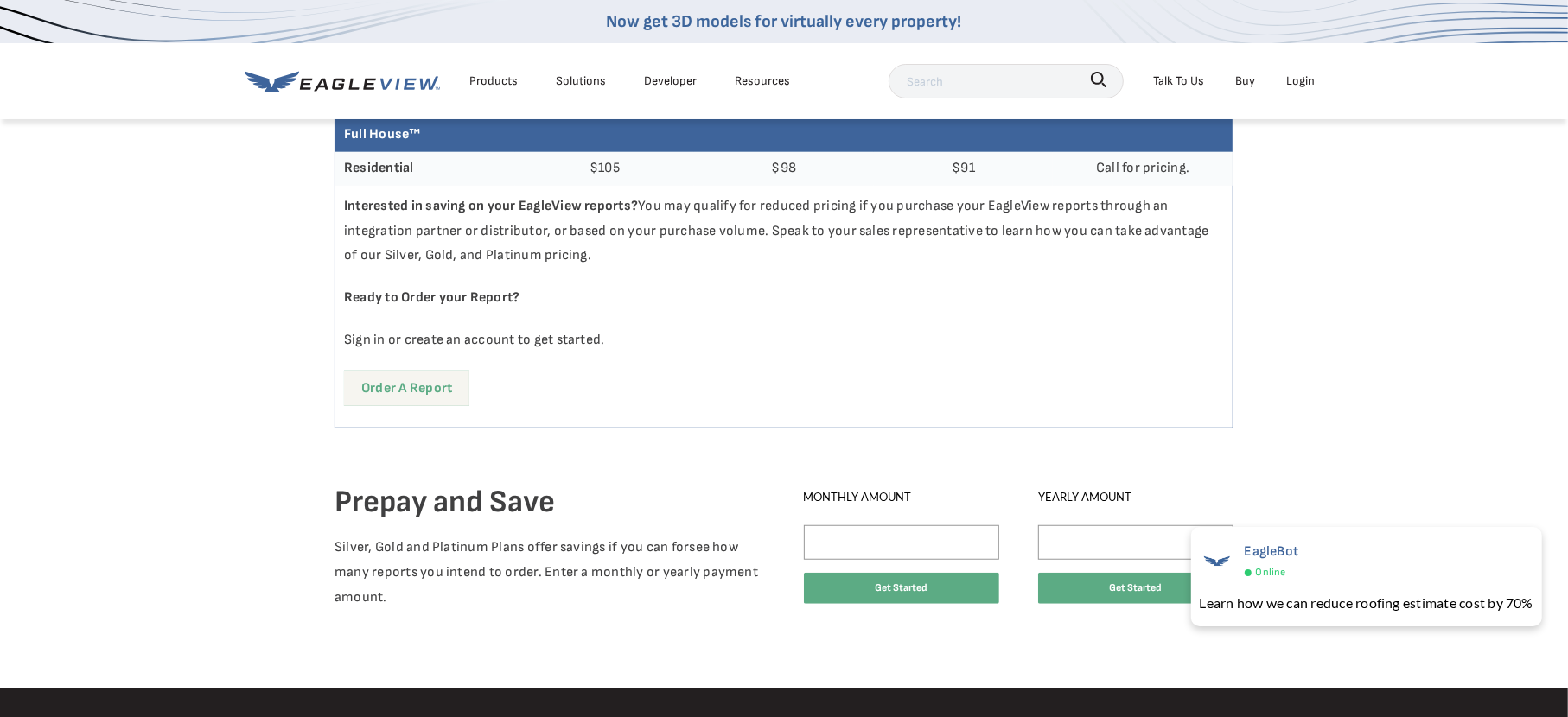
click at [420, 384] on link "Order a report" at bounding box center [407, 388] width 126 height 35
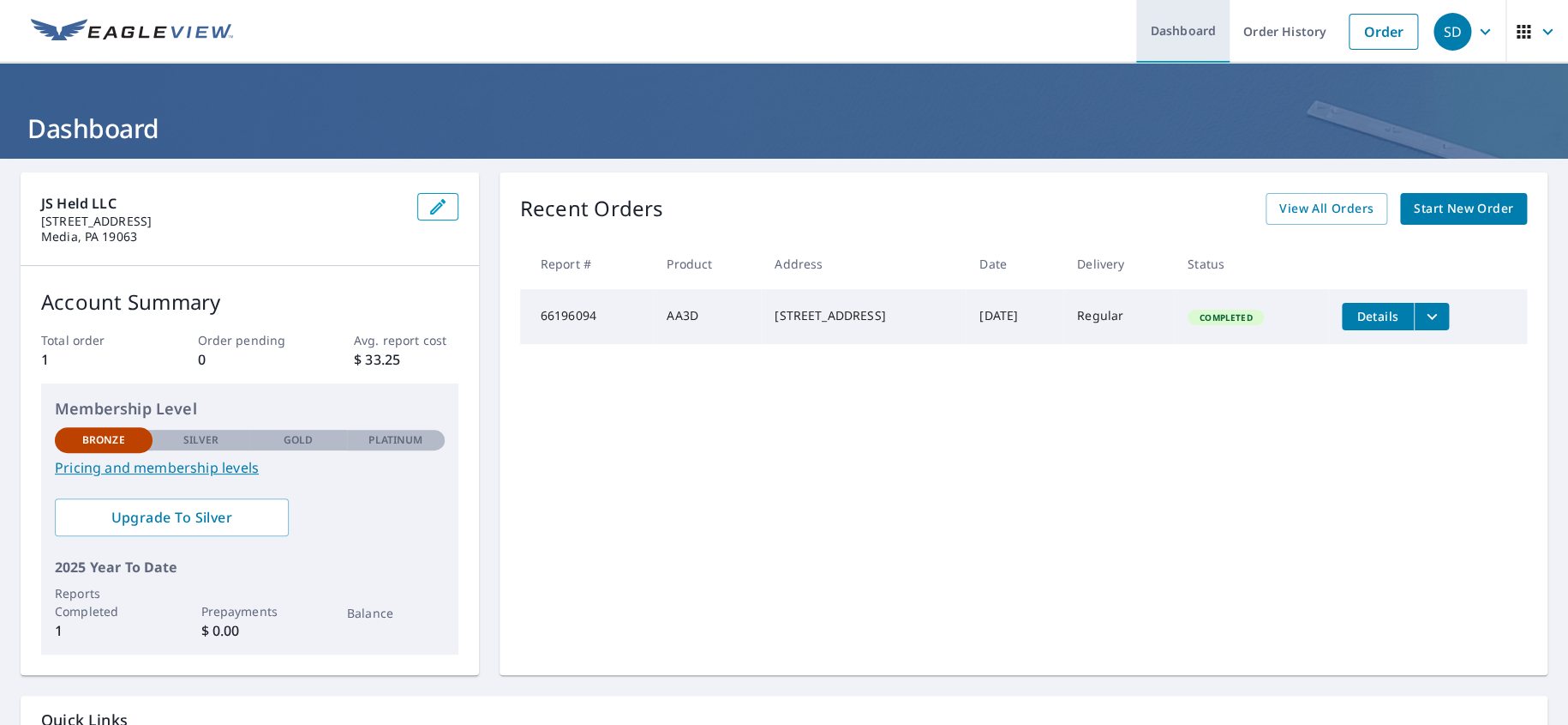
click at [1187, 35] on link "Dashboard" at bounding box center [1183, 31] width 93 height 62
click at [1475, 36] on icon "button" at bounding box center [1484, 31] width 20 height 20
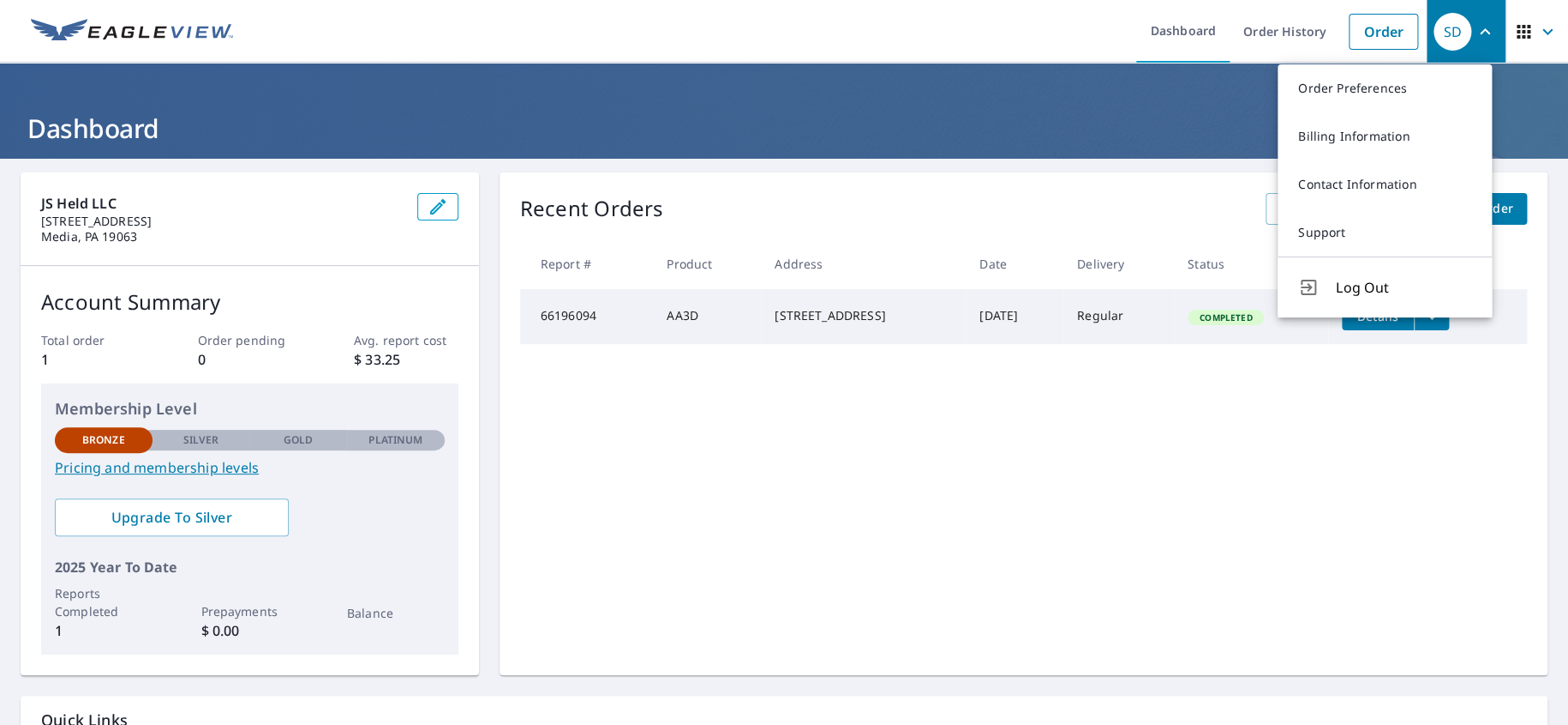
click at [1540, 33] on icon "button" at bounding box center [1548, 31] width 20 height 20
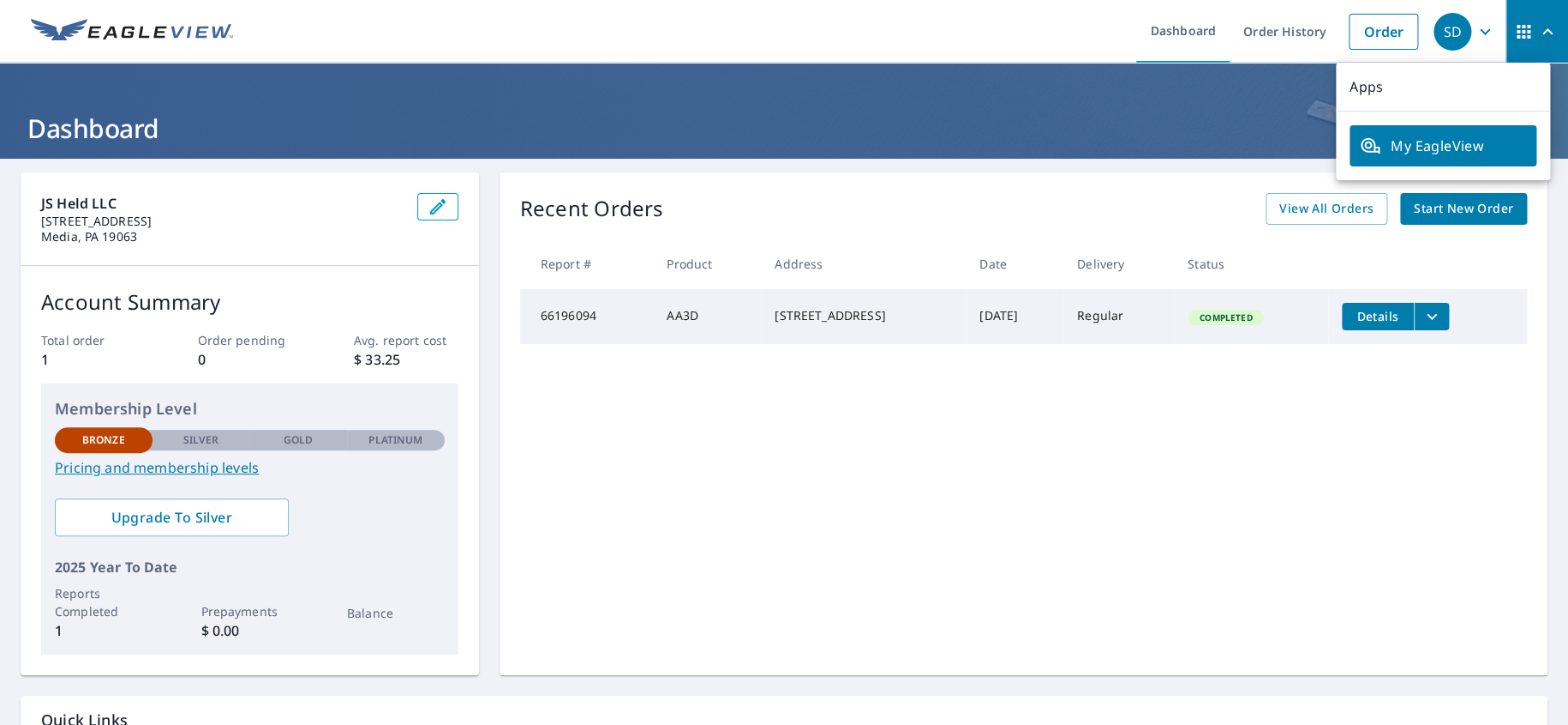
click at [1430, 146] on span "My EagleView" at bounding box center [1442, 145] width 167 height 20
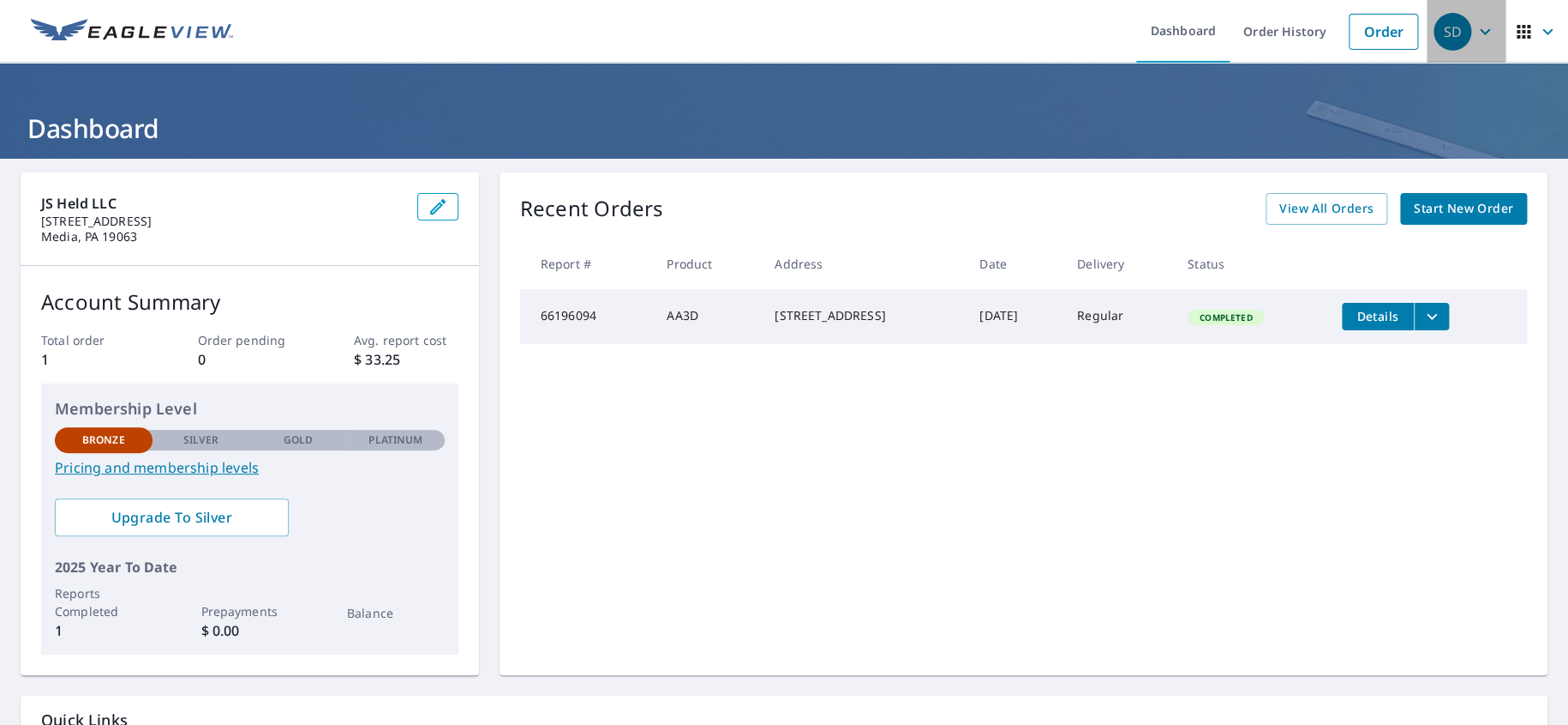
click at [1477, 28] on icon "button" at bounding box center [1484, 31] width 20 height 20
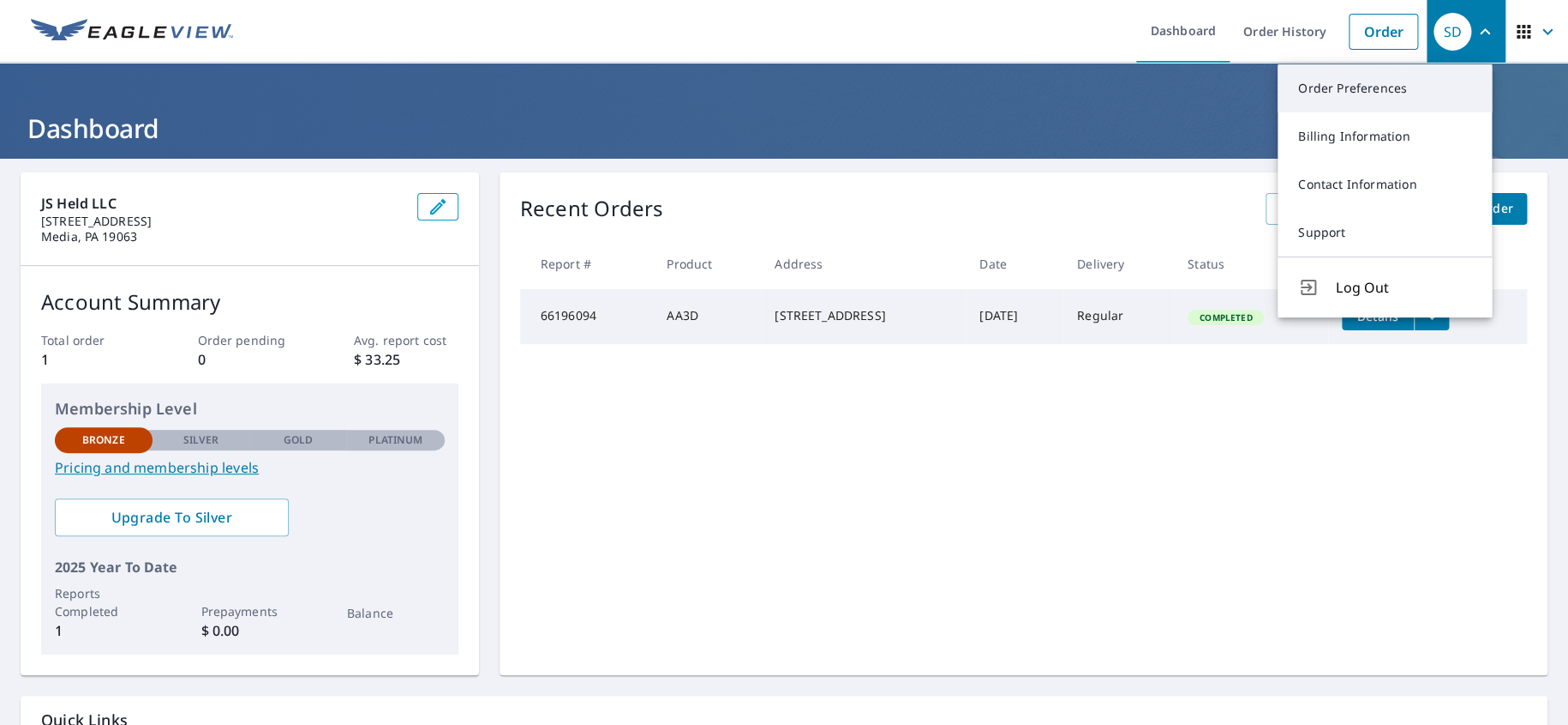
click at [1452, 77] on link "Order Preferences" at bounding box center [1385, 88] width 214 height 48
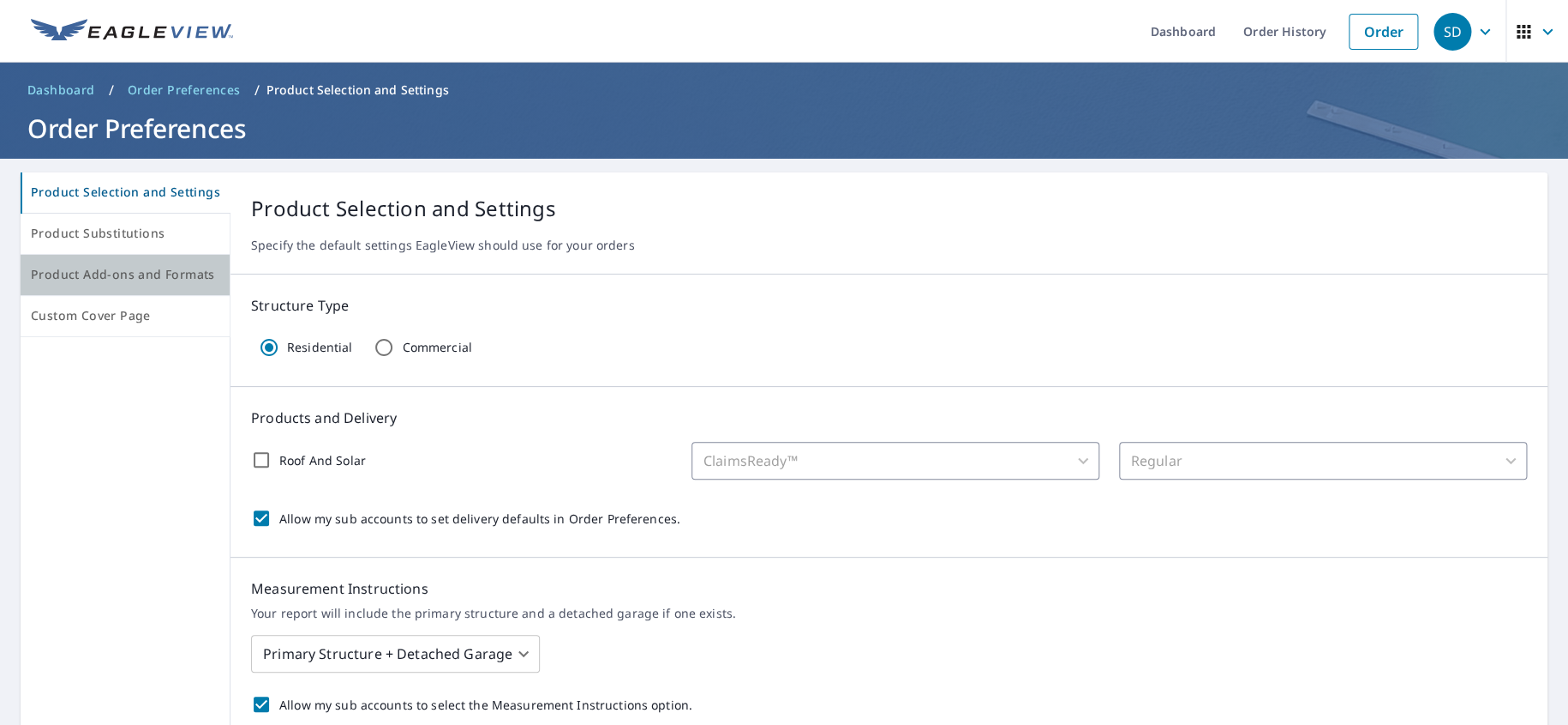
click at [166, 272] on span "Product Add-ons and Formats" at bounding box center [126, 275] width 189 height 21
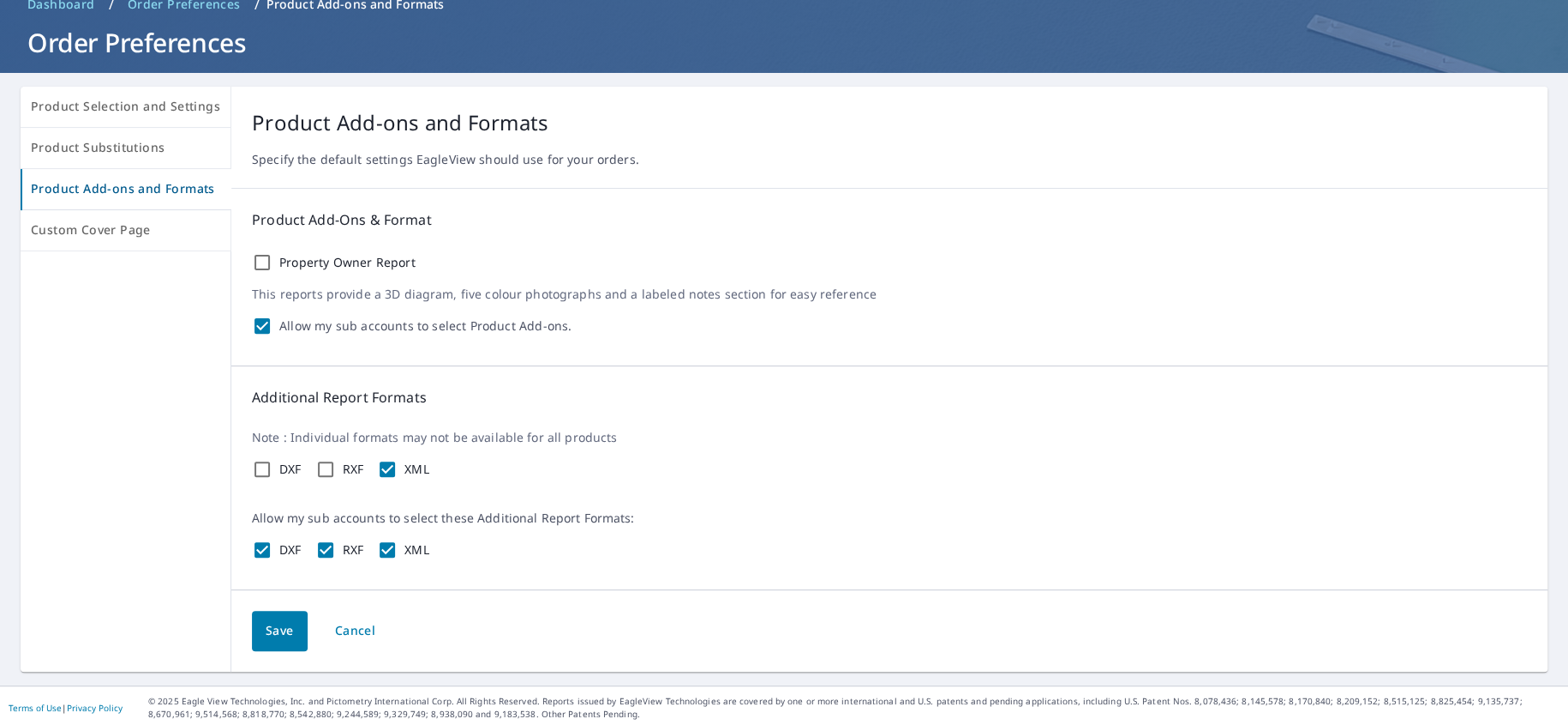
scroll to position [90, 0]
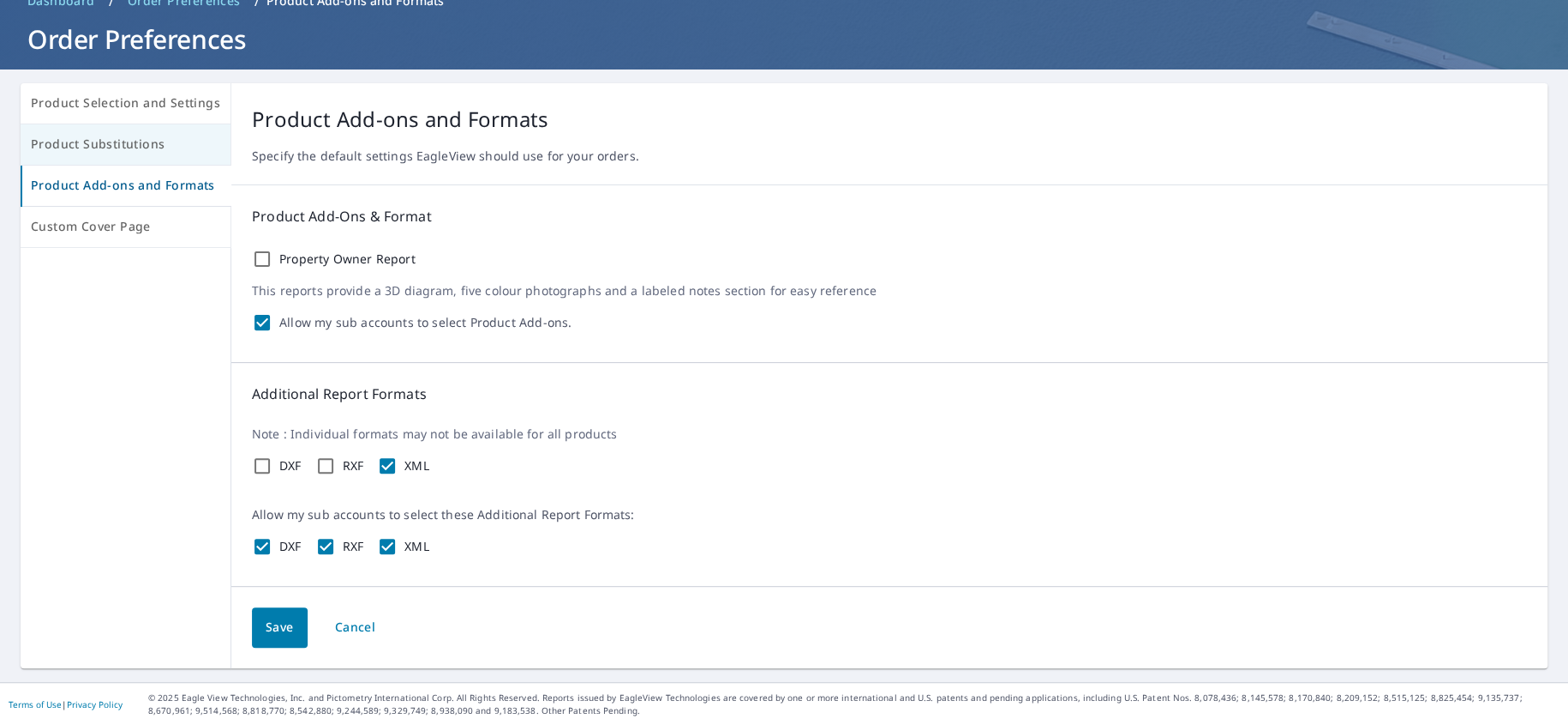
click at [142, 150] on span "Product Substitutions" at bounding box center [126, 144] width 189 height 21
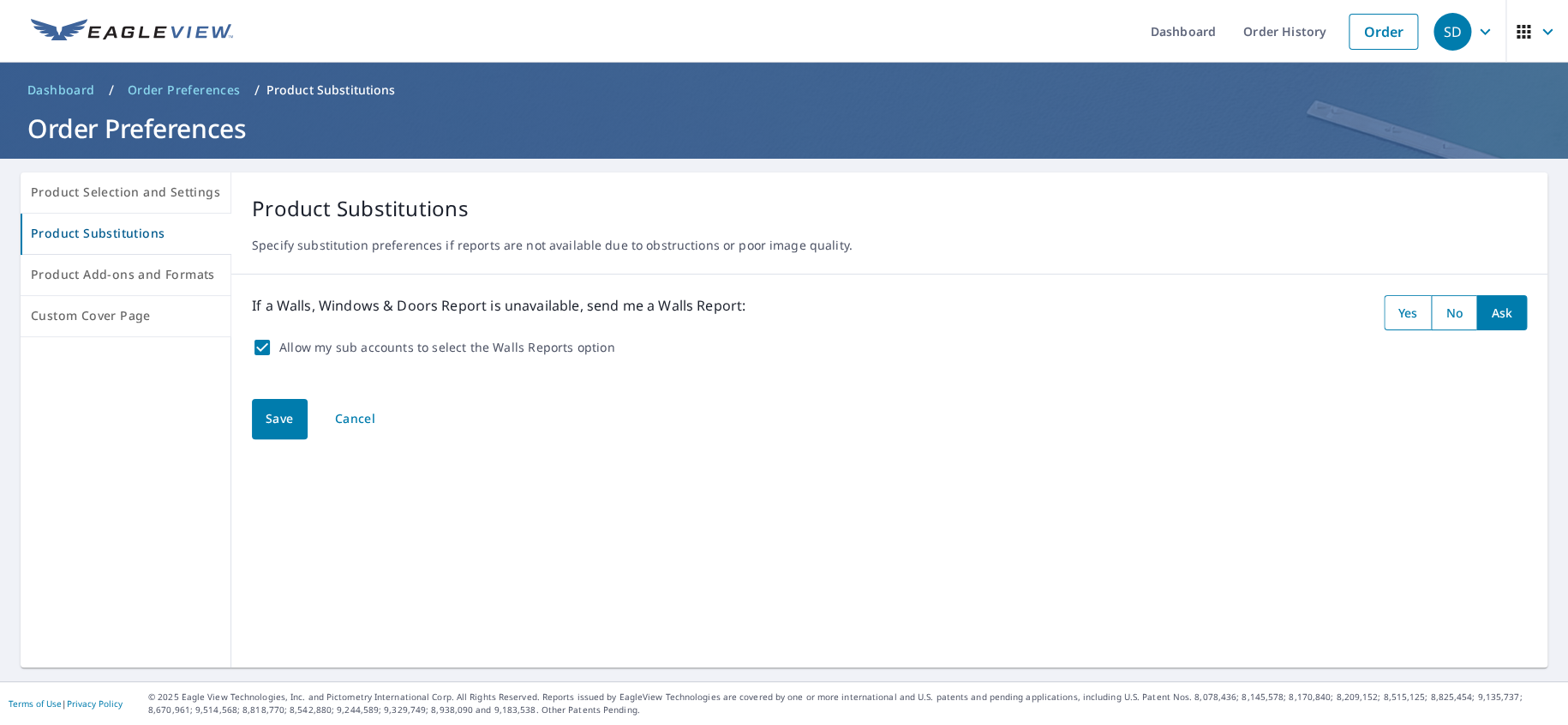
click at [260, 346] on input "Allow my sub accounts to select the Walls Reports option" at bounding box center [262, 347] width 20 height 20
click at [256, 348] on input "Allow my sub accounts to select the Walls Reports option" at bounding box center [262, 347] width 20 height 20
checkbox input "true"
click at [269, 404] on button "Save" at bounding box center [280, 418] width 56 height 40
click at [183, 189] on span "Product Selection and Settings" at bounding box center [126, 193] width 189 height 21
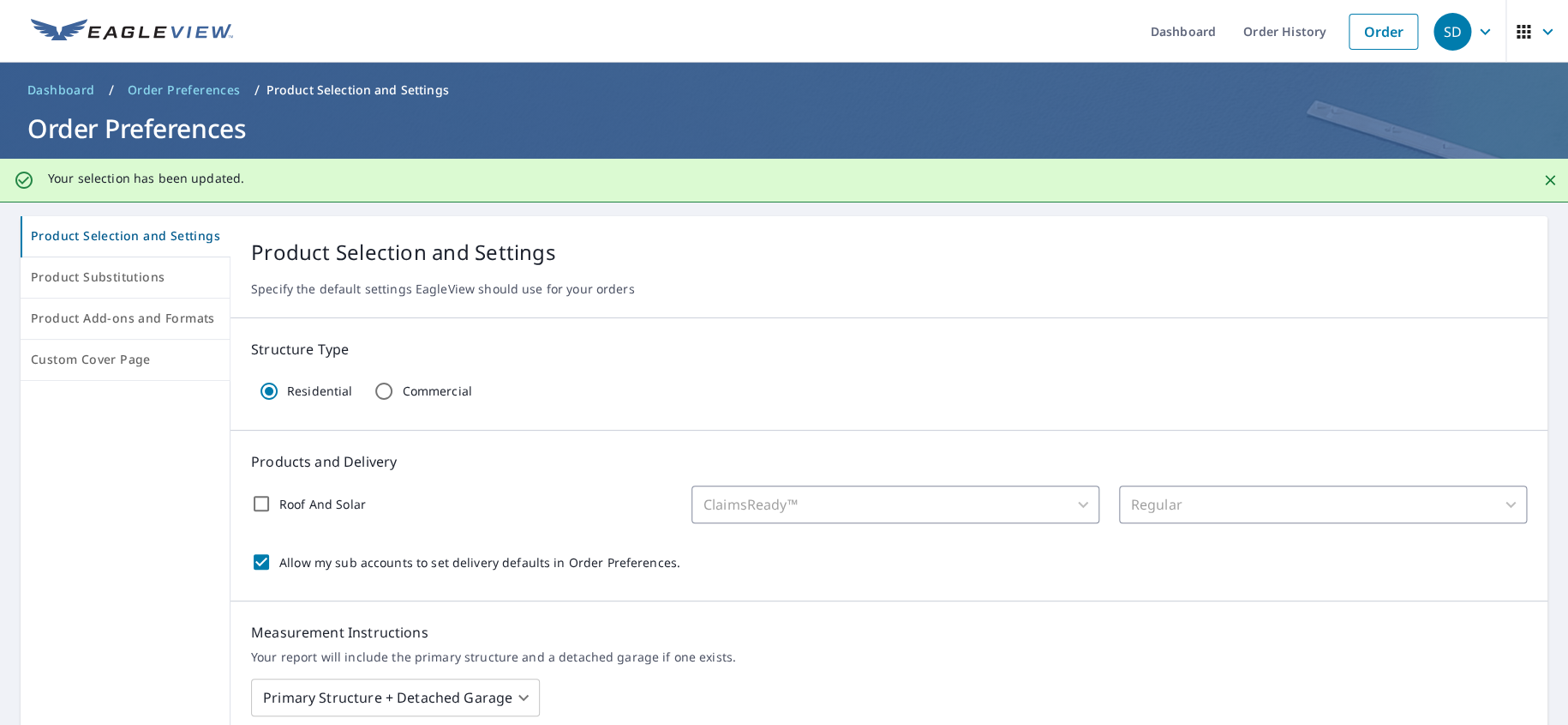
click at [75, 91] on span "Dashboard" at bounding box center [61, 91] width 68 height 18
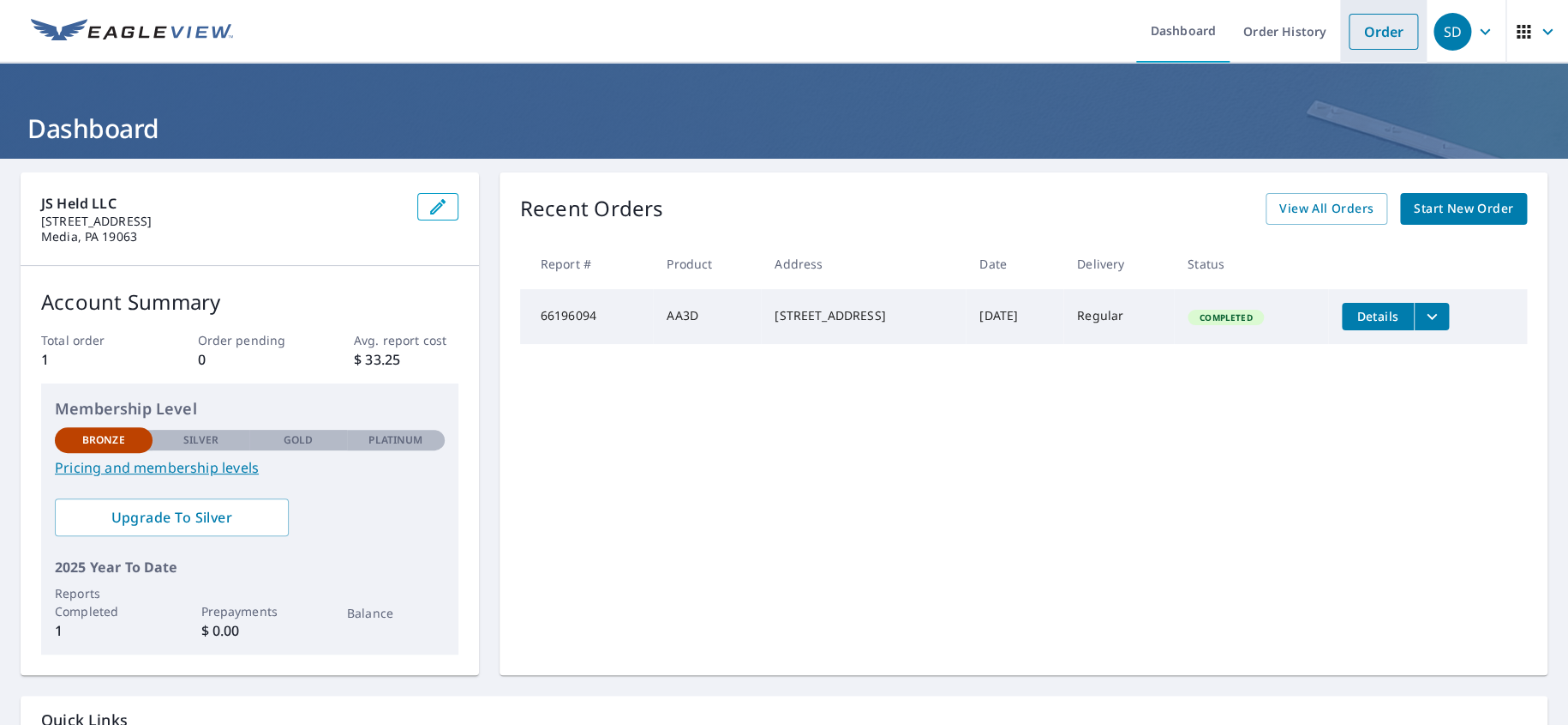
click at [1359, 29] on link "Order" at bounding box center [1383, 31] width 69 height 36
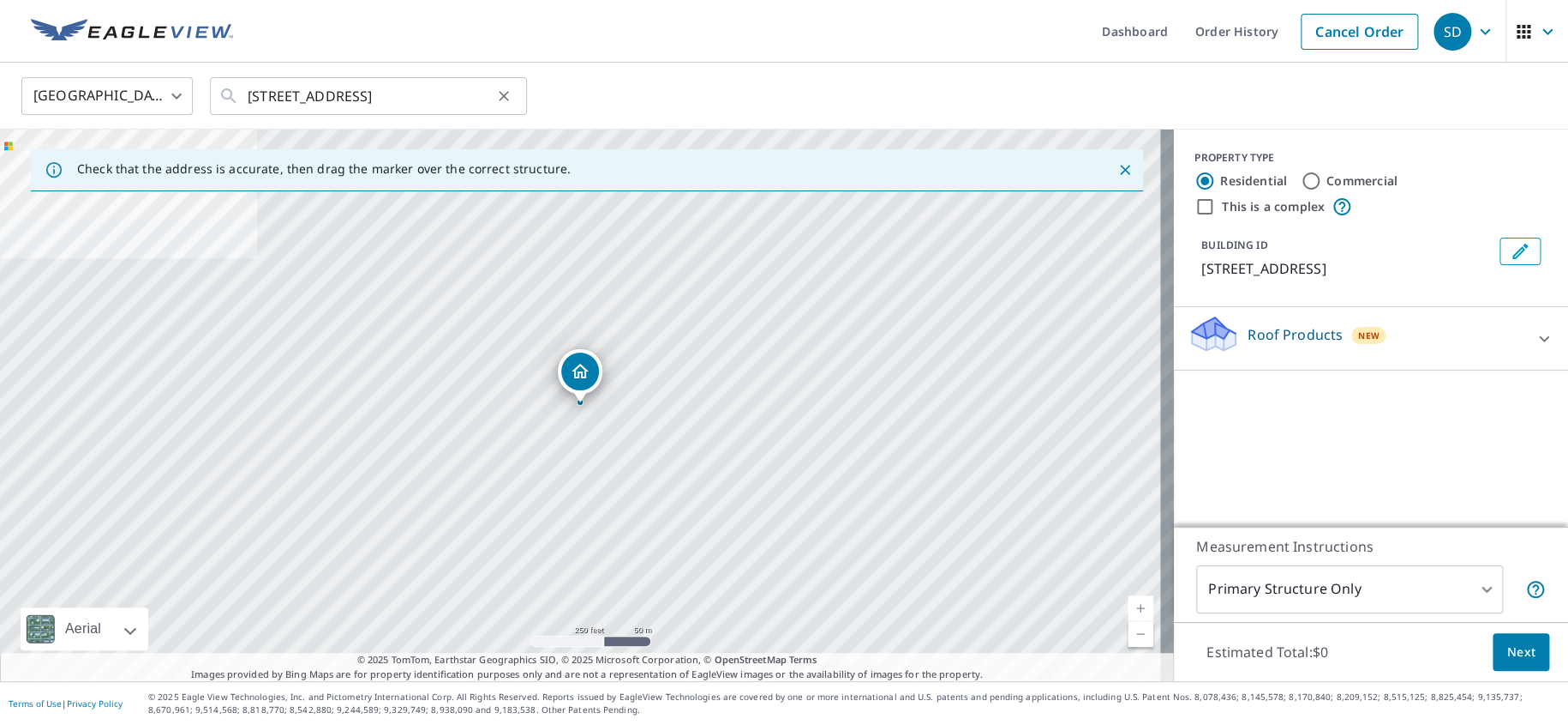
click at [505, 96] on icon "Clear" at bounding box center [504, 95] width 11 height 11
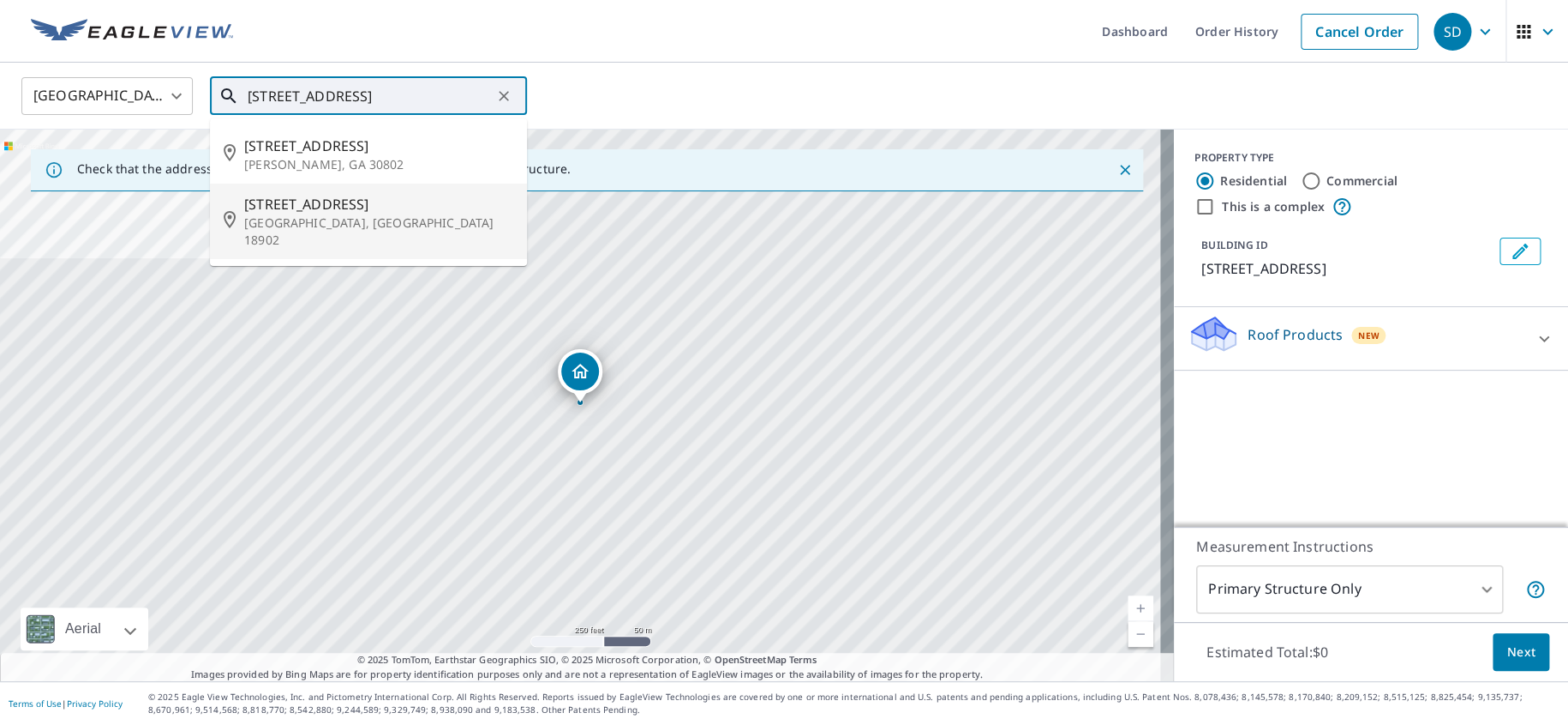
click at [348, 194] on span "[STREET_ADDRESS]" at bounding box center [379, 204] width 269 height 20
type input "[STREET_ADDRESS]"
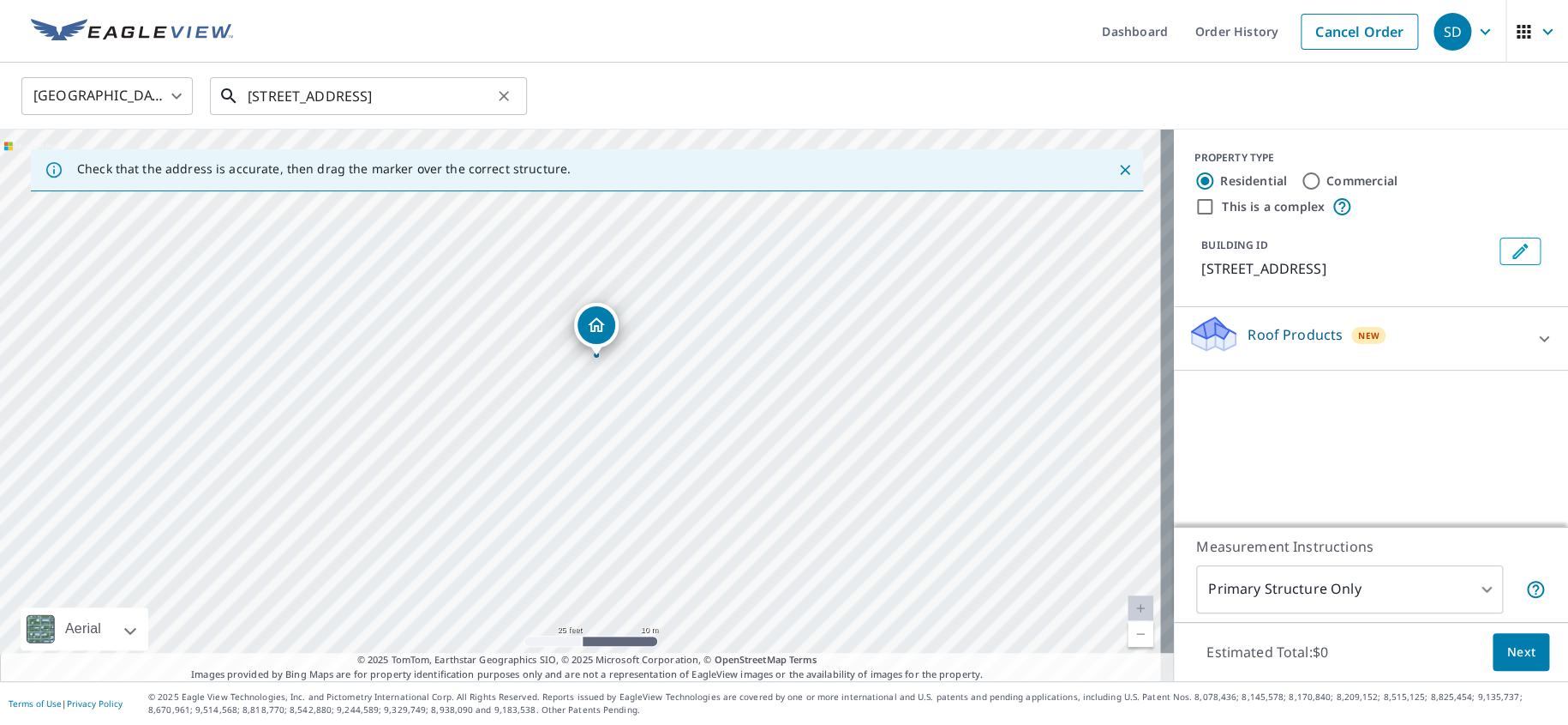
click at [467, 82] on input "[STREET_ADDRESS]" at bounding box center [369, 95] width 244 height 48
